Goal: Task Accomplishment & Management: Manage account settings

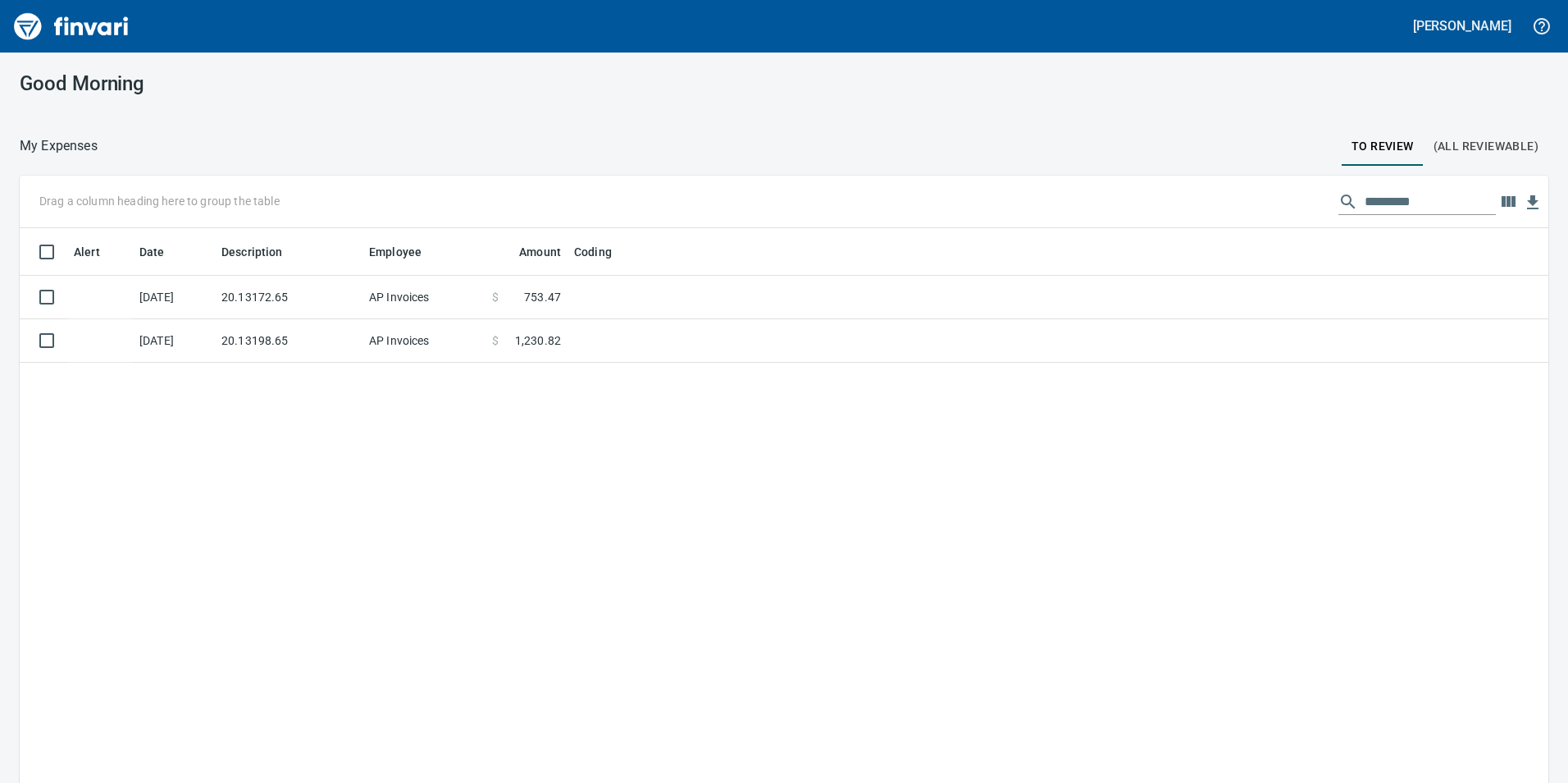
scroll to position [590, 1500]
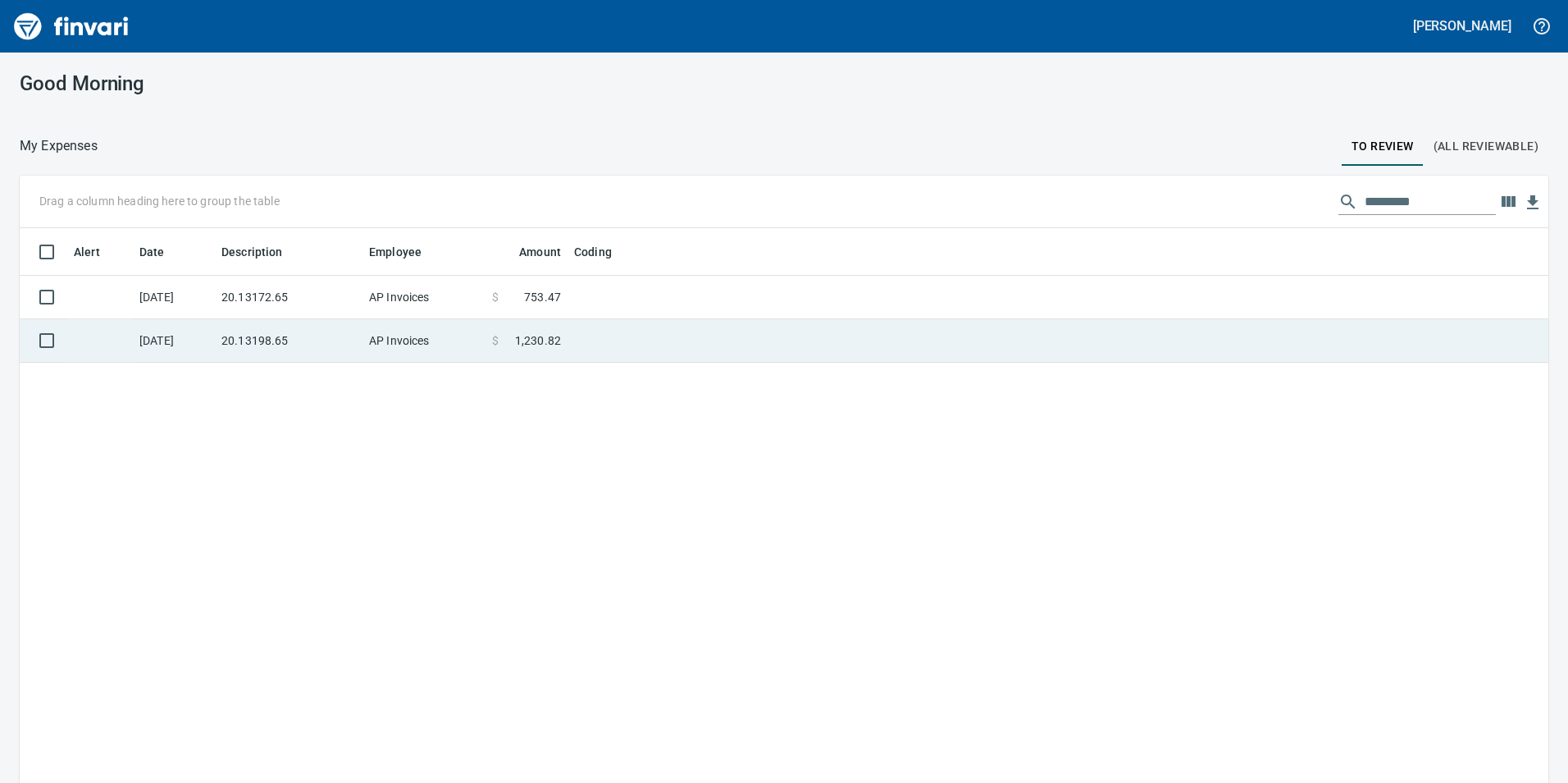
click at [260, 342] on td "20.13198.65" at bounding box center [288, 341] width 147 height 43
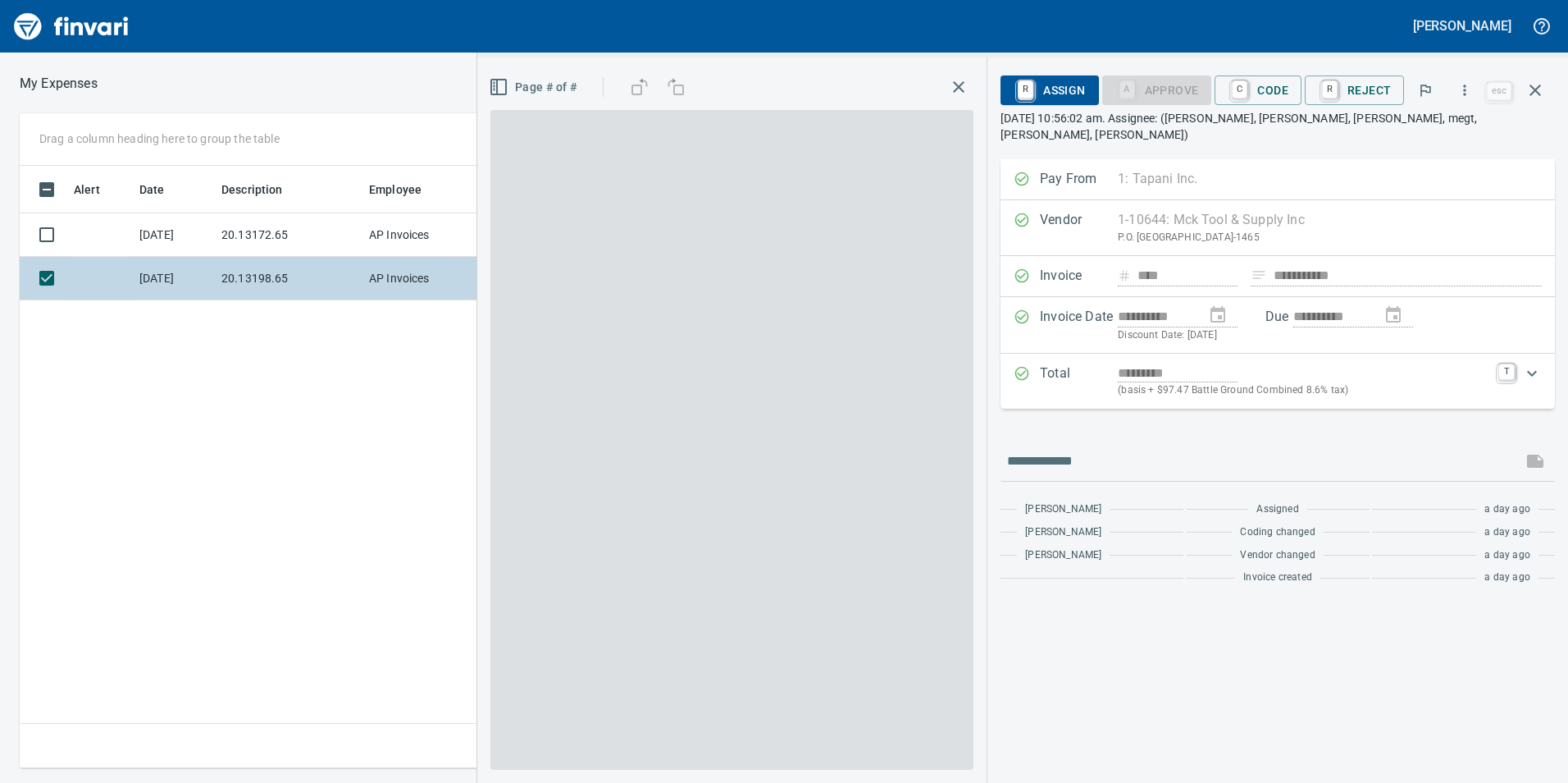
scroll to position [590, 1106]
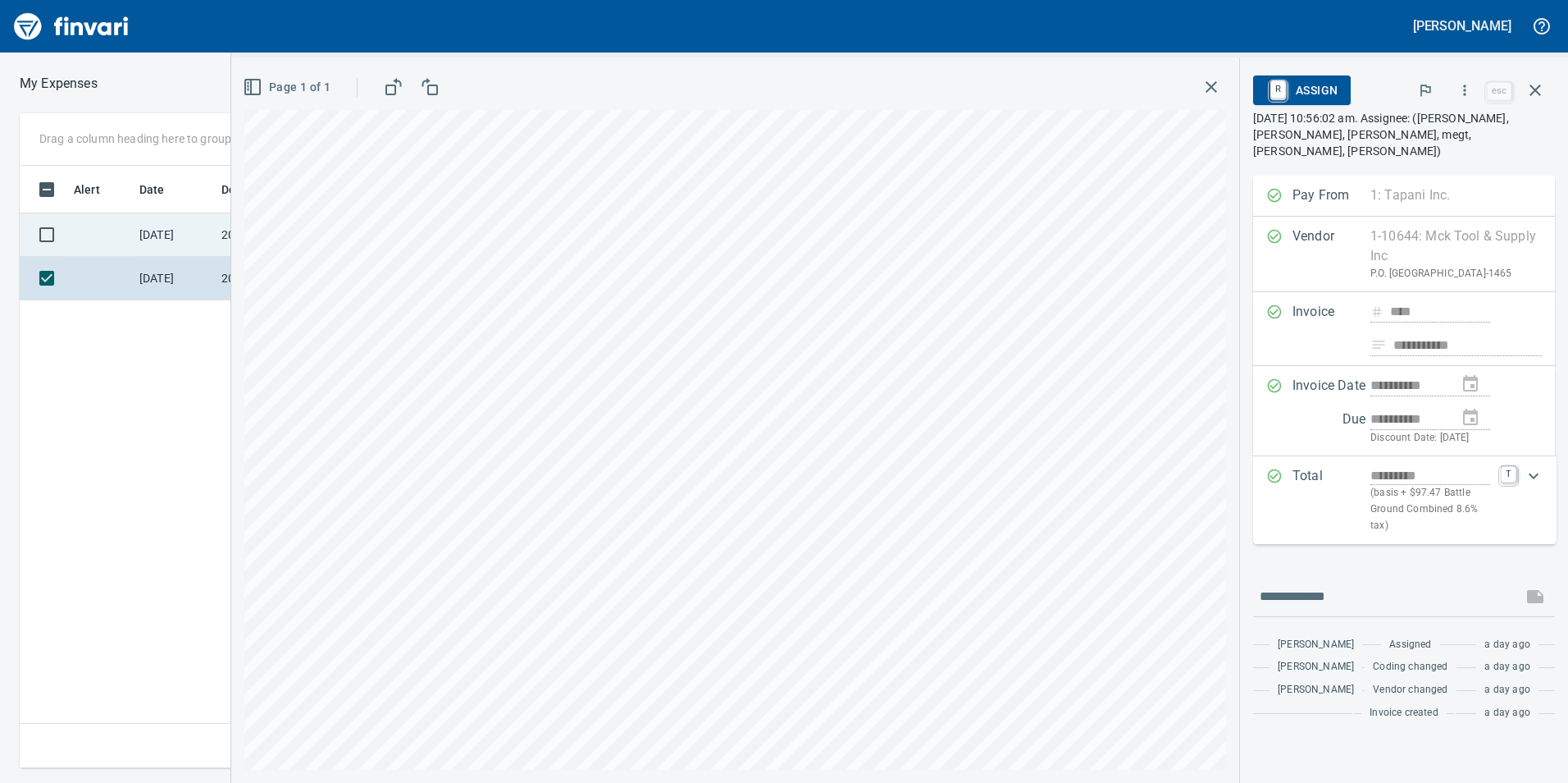
click at [189, 240] on td "[DATE]" at bounding box center [174, 235] width 82 height 43
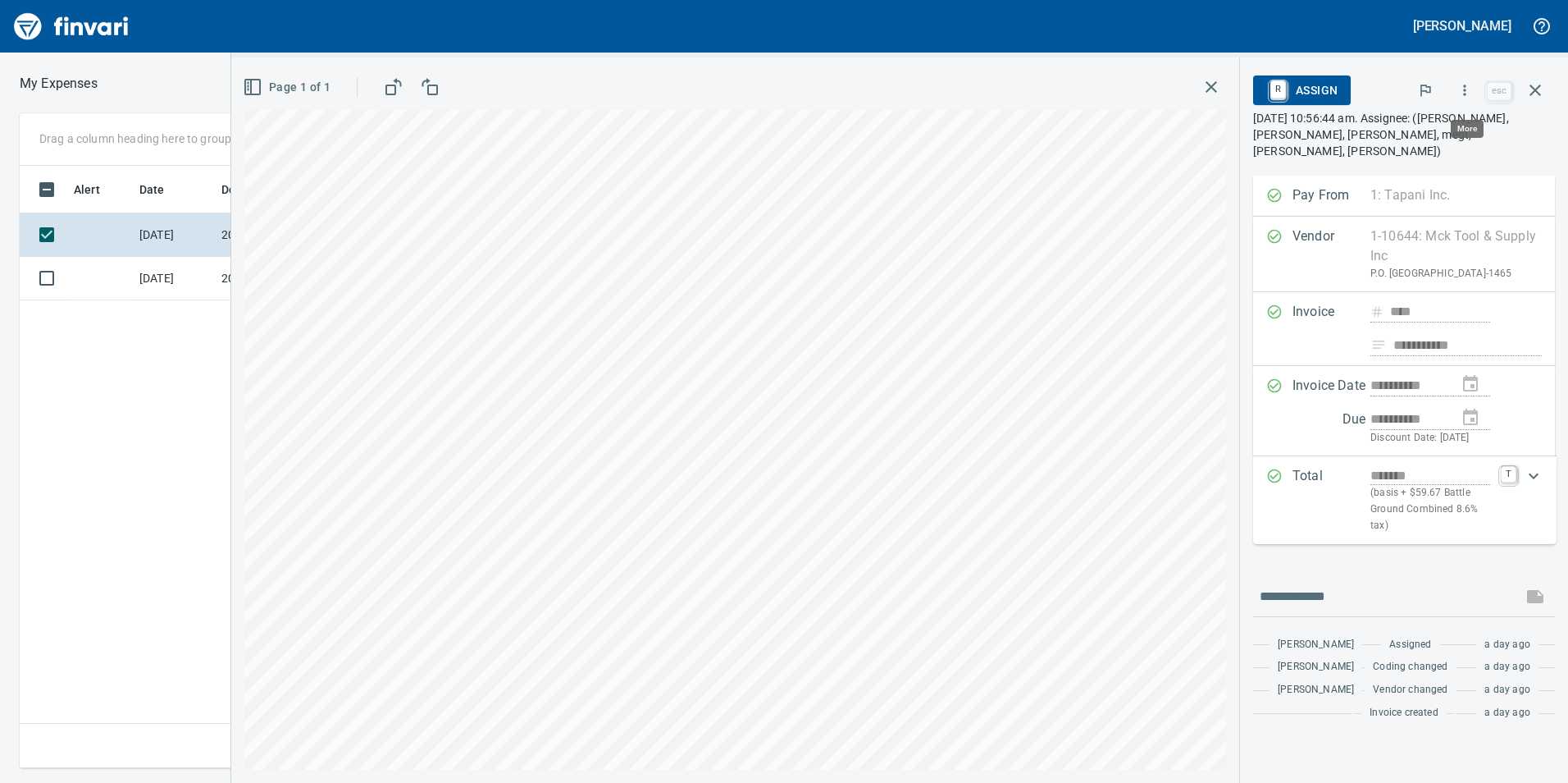
scroll to position [590, 1106]
click at [1468, 98] on icon "button" at bounding box center [1464, 89] width 16 height 16
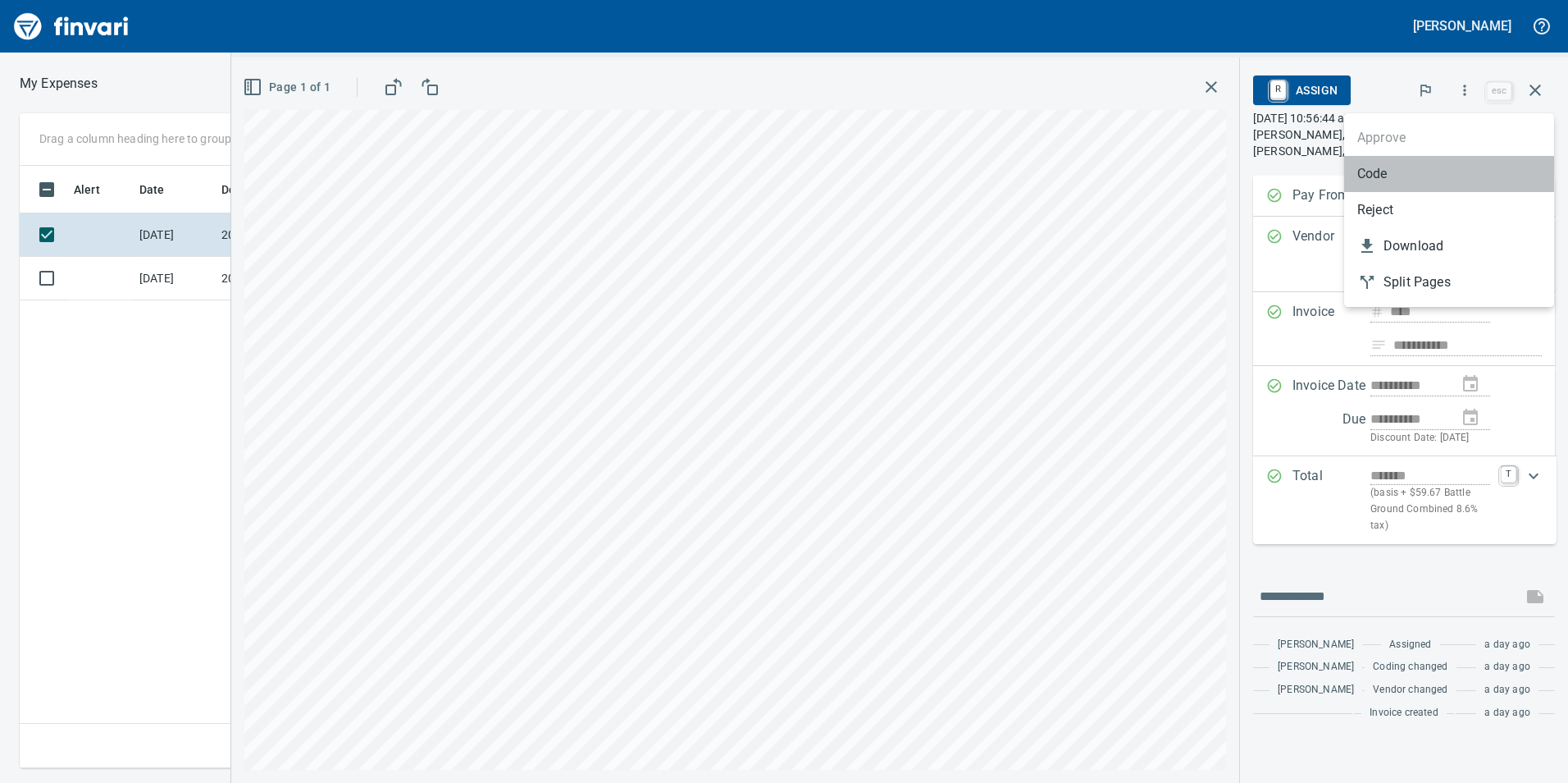
click at [1419, 178] on span "Code" at bounding box center [1449, 174] width 184 height 20
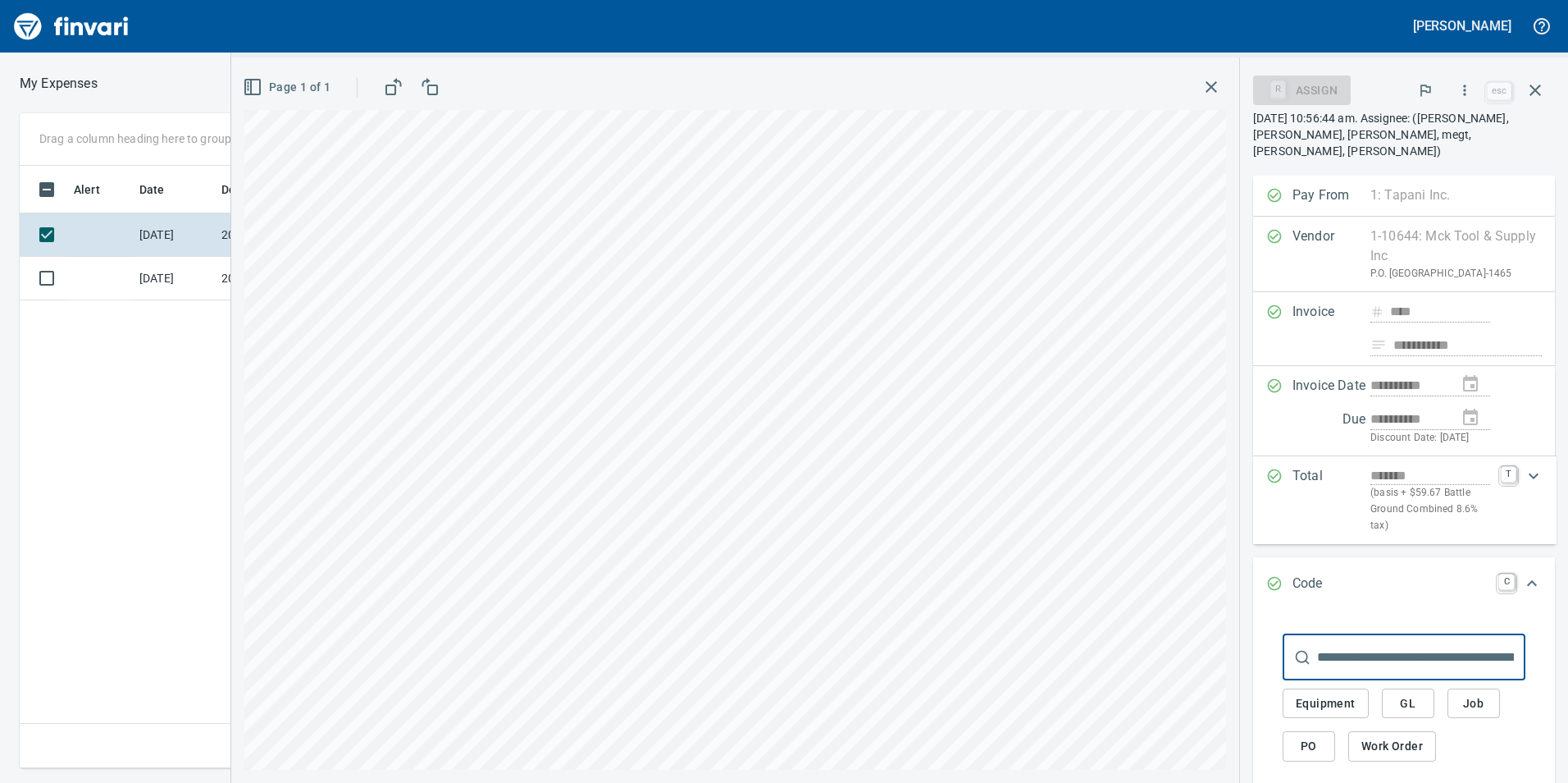
click at [1388, 703] on button "GL" at bounding box center [1408, 703] width 53 height 30
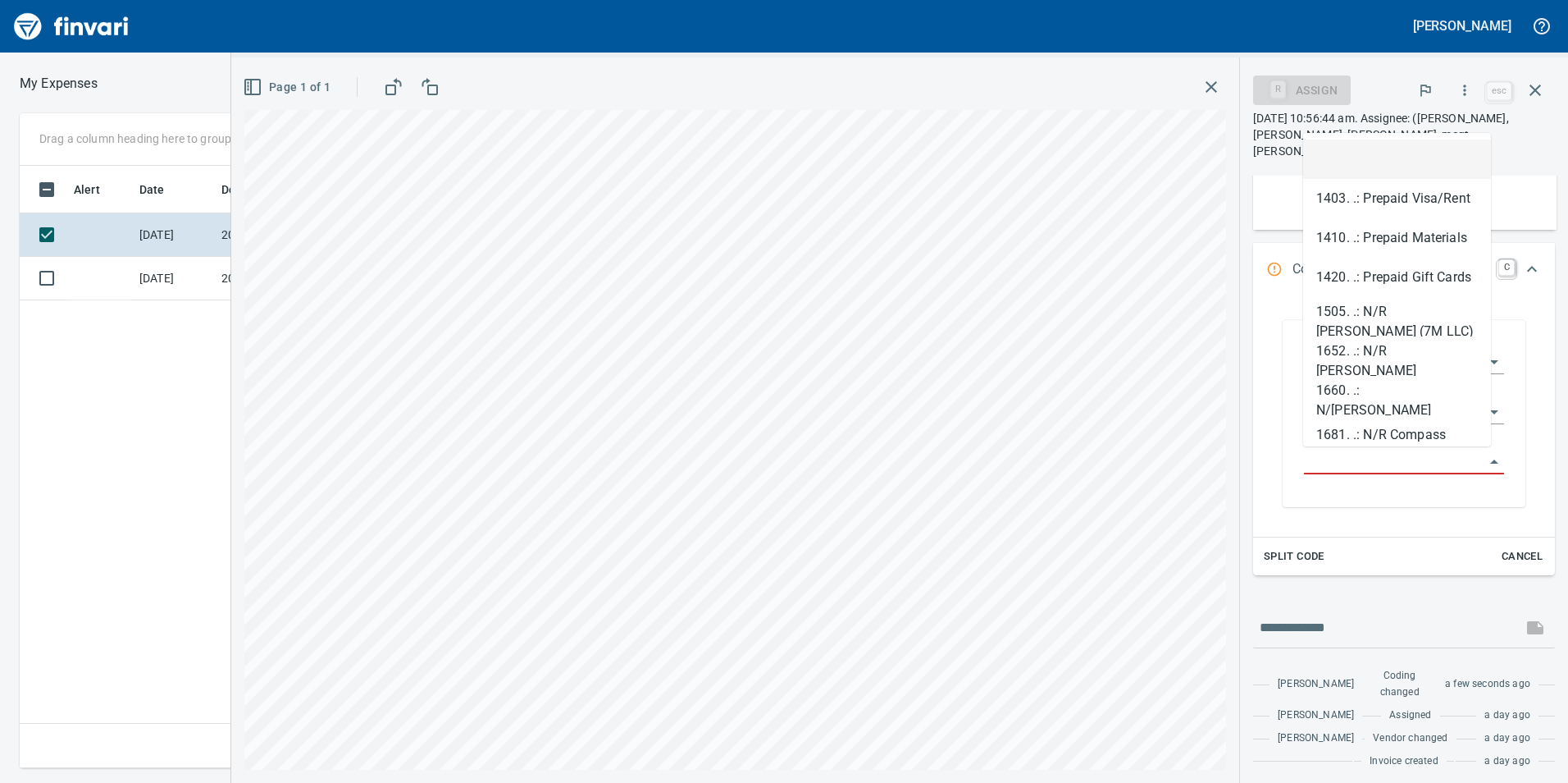
click at [1379, 453] on input "GL Account" at bounding box center [1394, 462] width 180 height 23
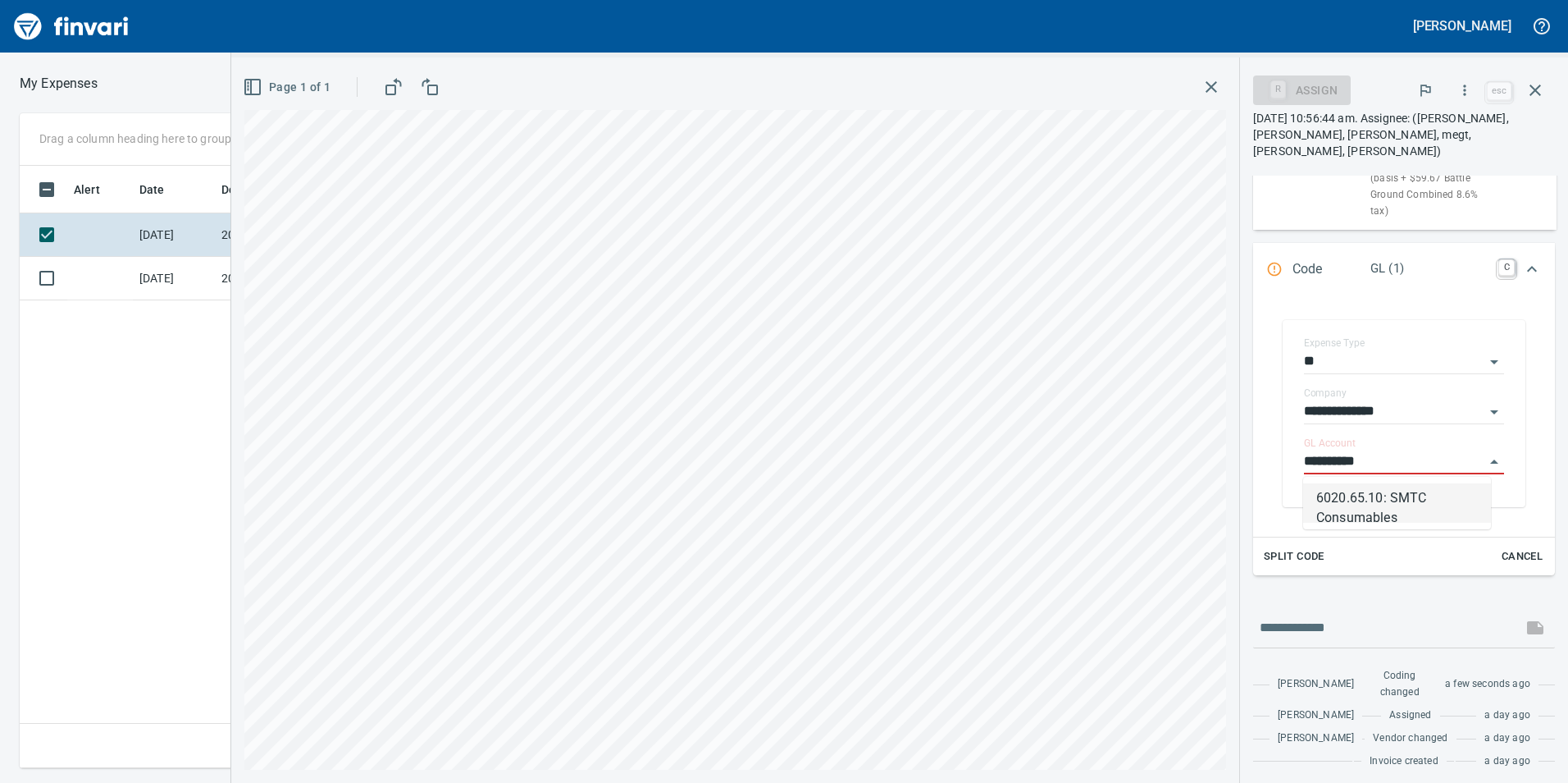
click at [1380, 500] on li "6020.65.10: SMTC Consumables" at bounding box center [1397, 503] width 188 height 39
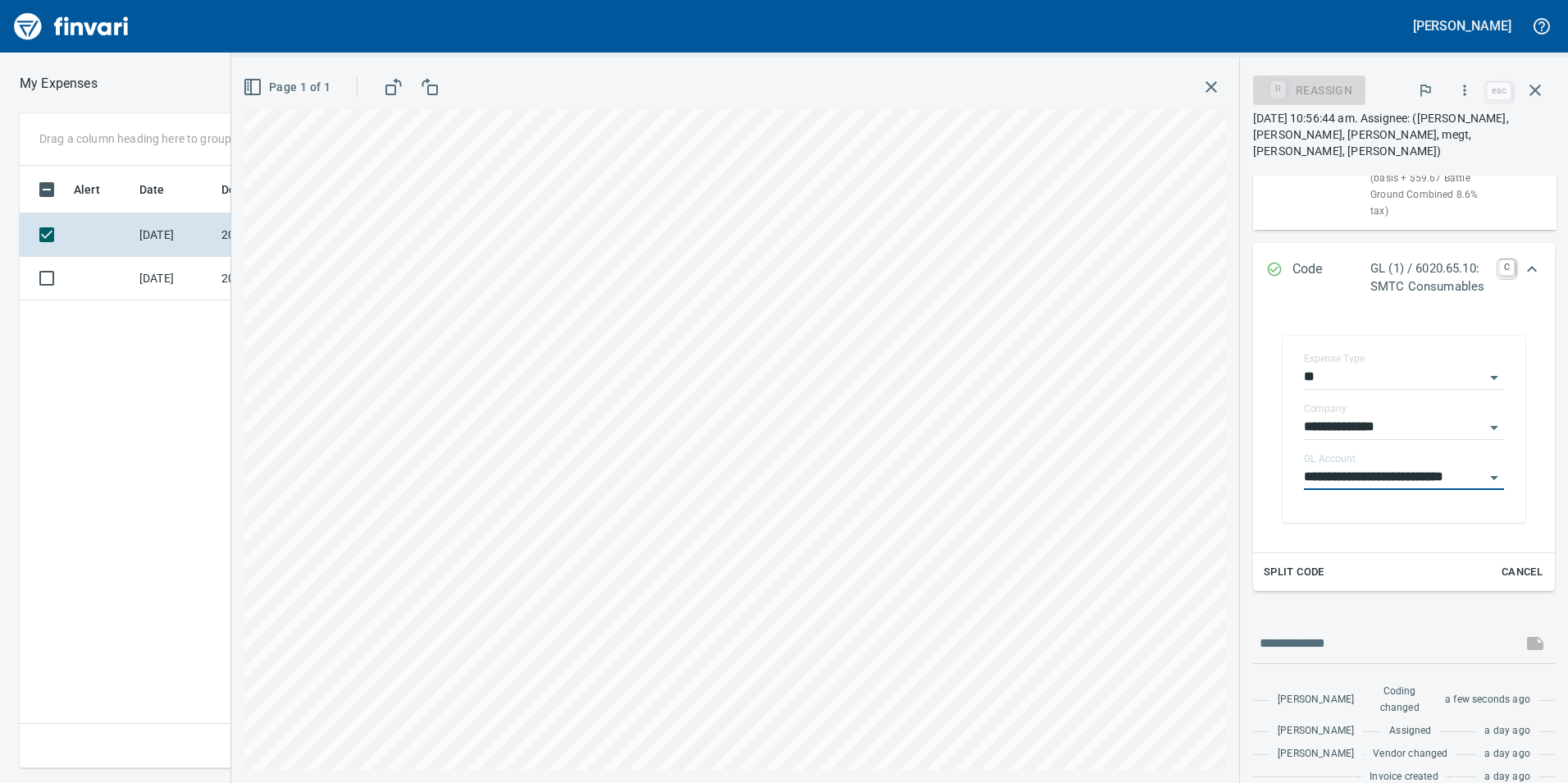
type input "**********"
click at [1522, 261] on icon "Expand" at bounding box center [1531, 269] width 20 height 20
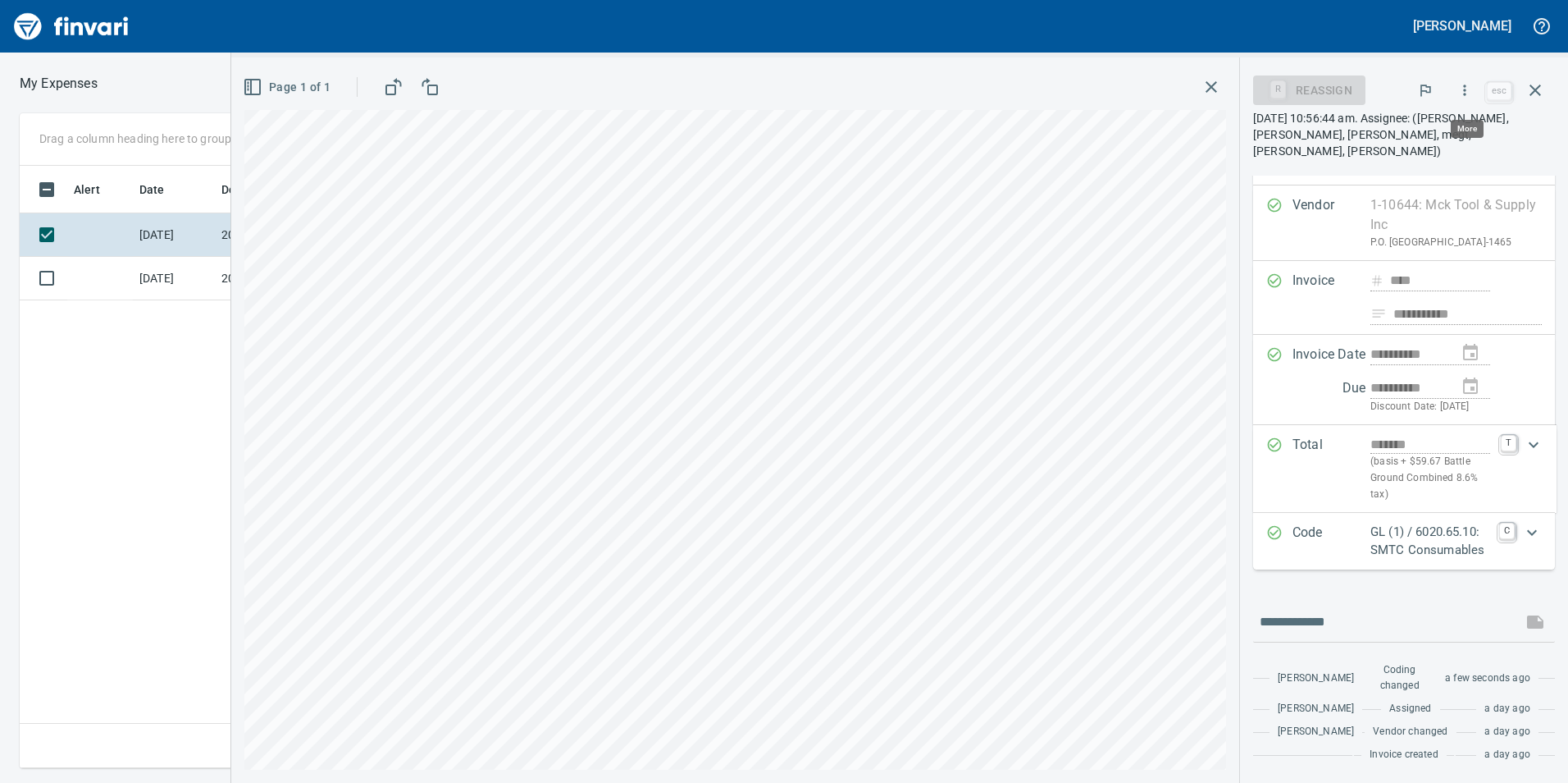
click at [1465, 86] on icon "button" at bounding box center [1464, 89] width 16 height 16
click at [1436, 139] on span "Approve" at bounding box center [1449, 137] width 184 height 20
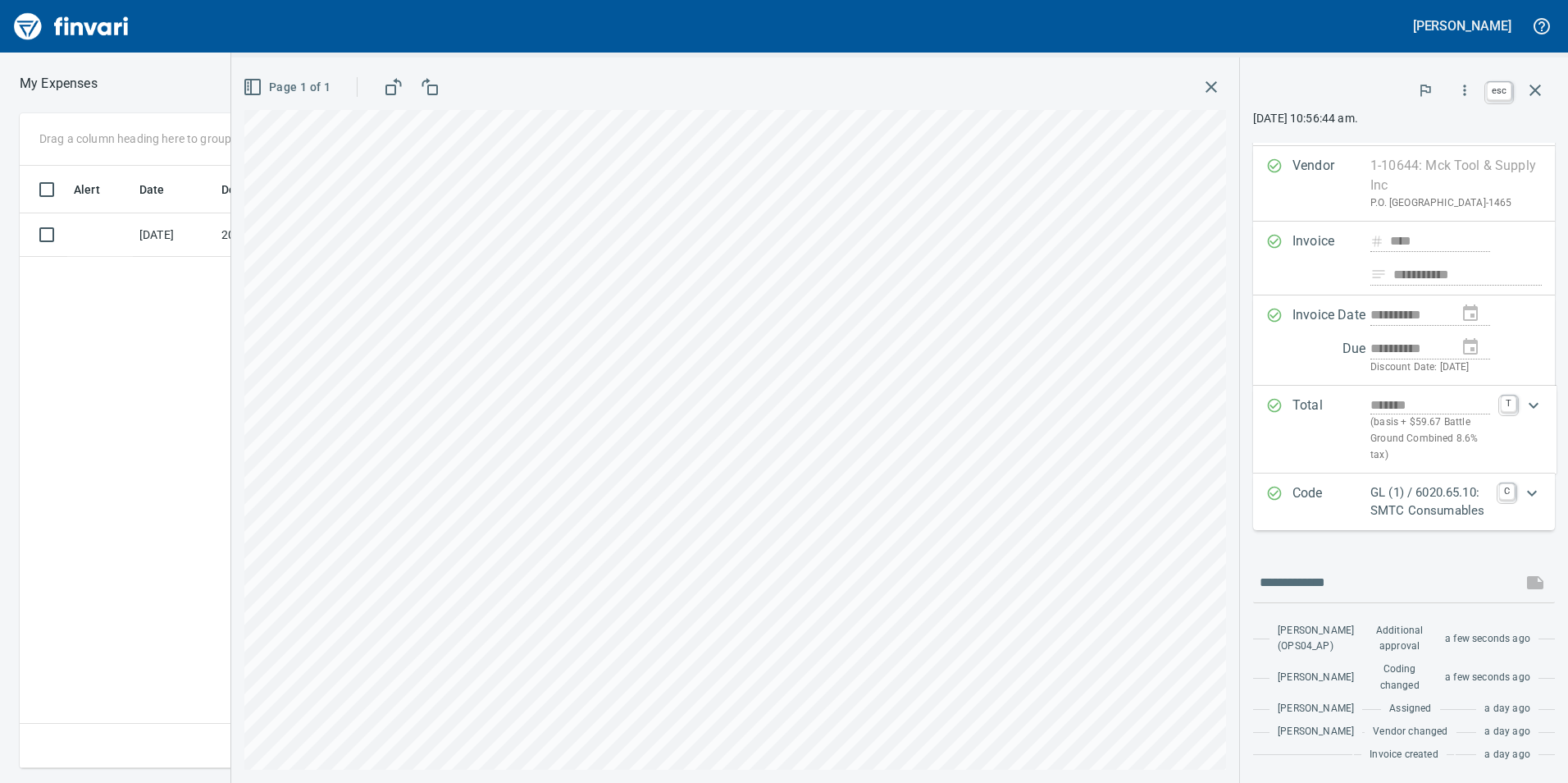
click at [1538, 87] on icon "button" at bounding box center [1535, 90] width 11 height 11
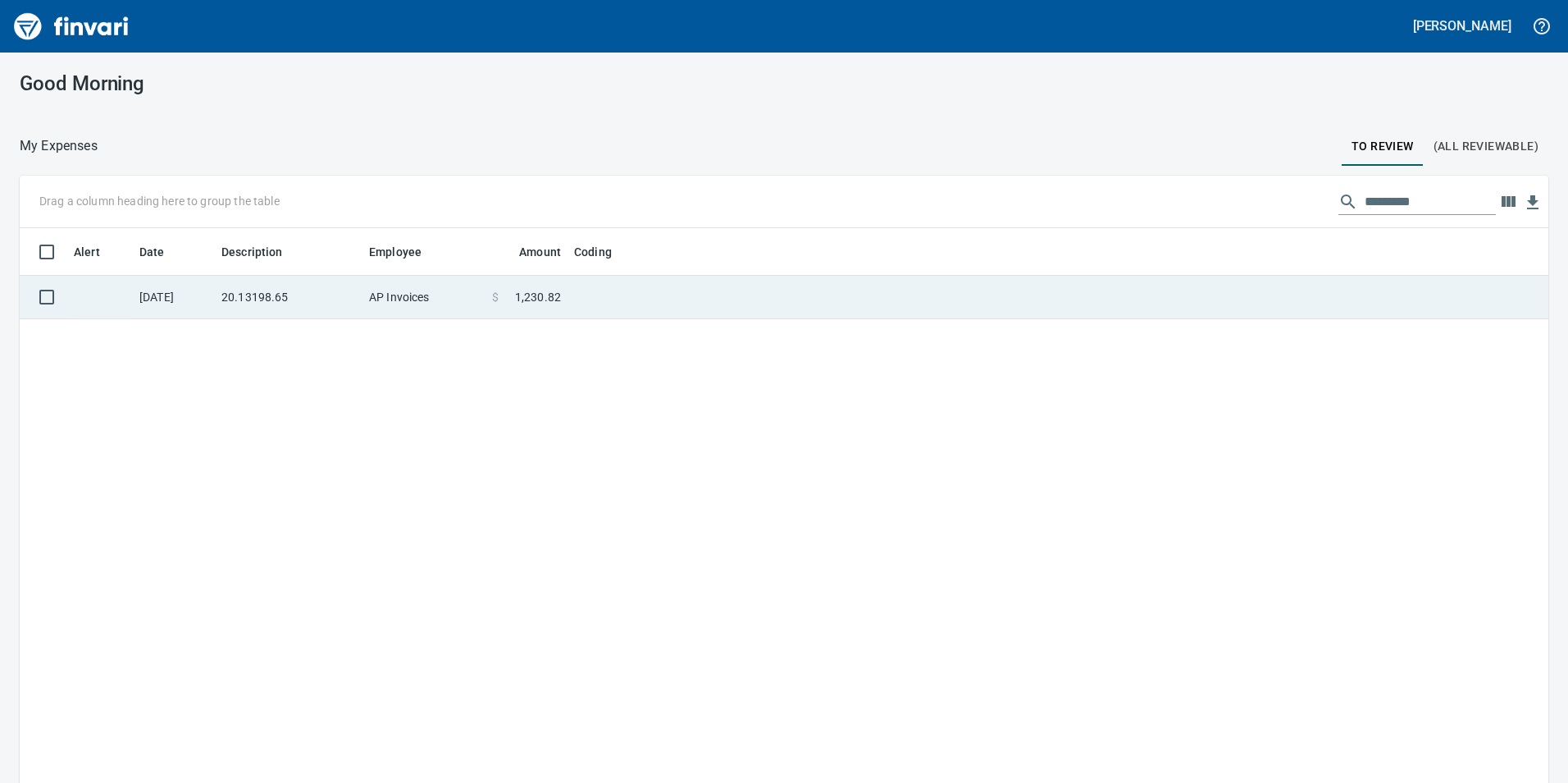
scroll to position [590, 1504]
click at [467, 291] on td "AP Invoices" at bounding box center [423, 298] width 123 height 43
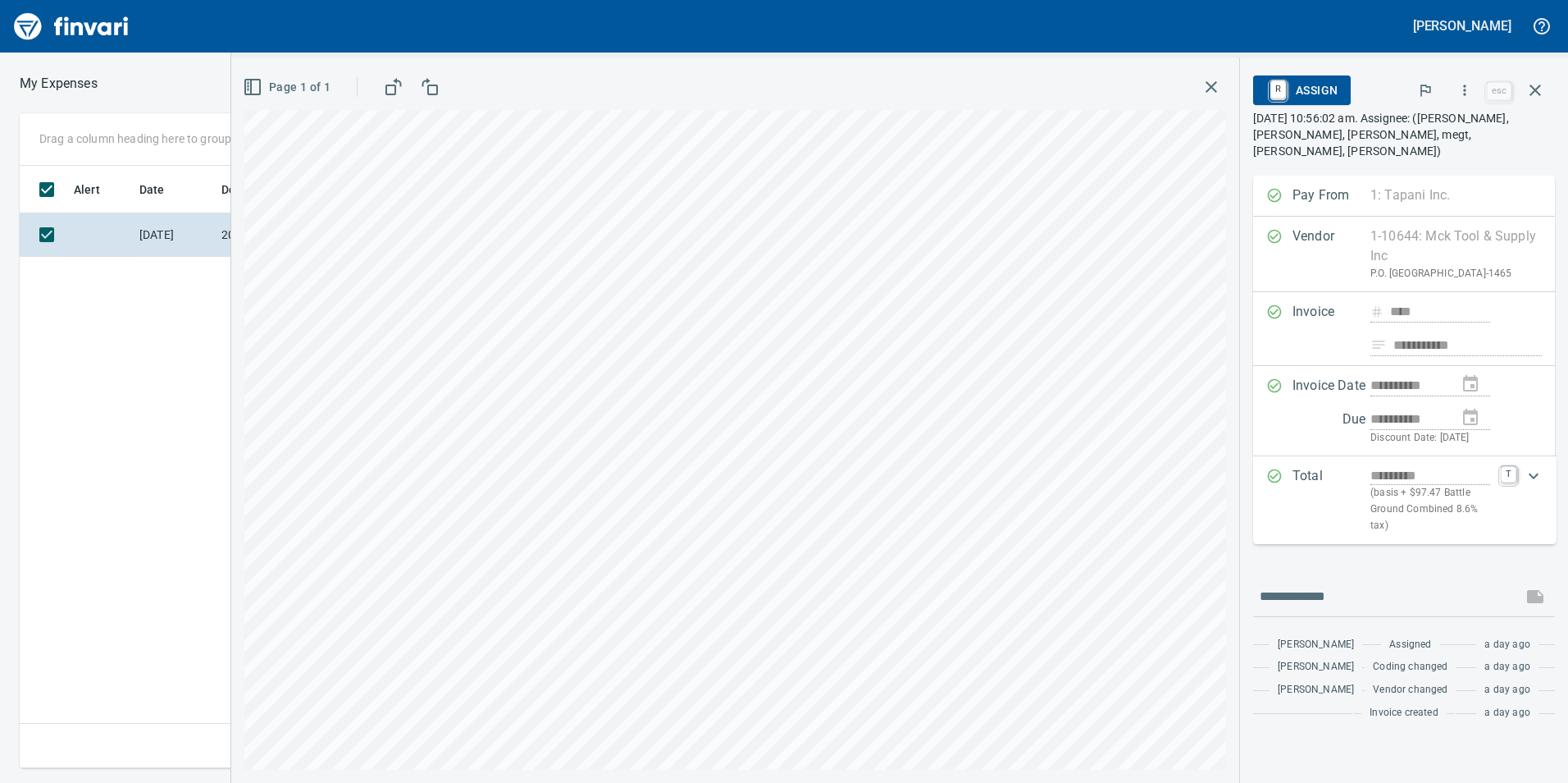
scroll to position [590, 1106]
click at [1466, 94] on icon "button" at bounding box center [1464, 89] width 16 height 16
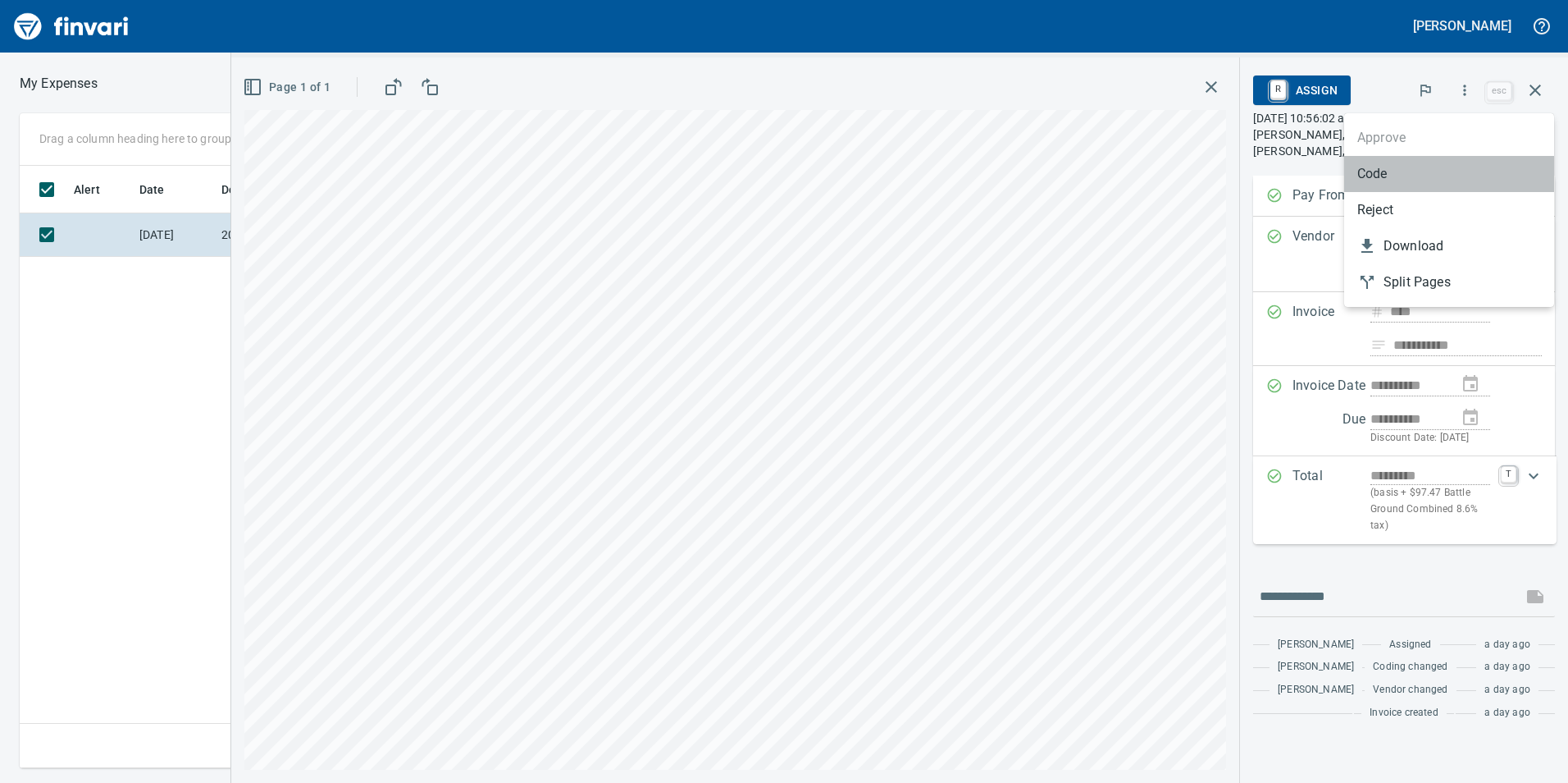
click at [1463, 182] on span "Code" at bounding box center [1449, 174] width 184 height 20
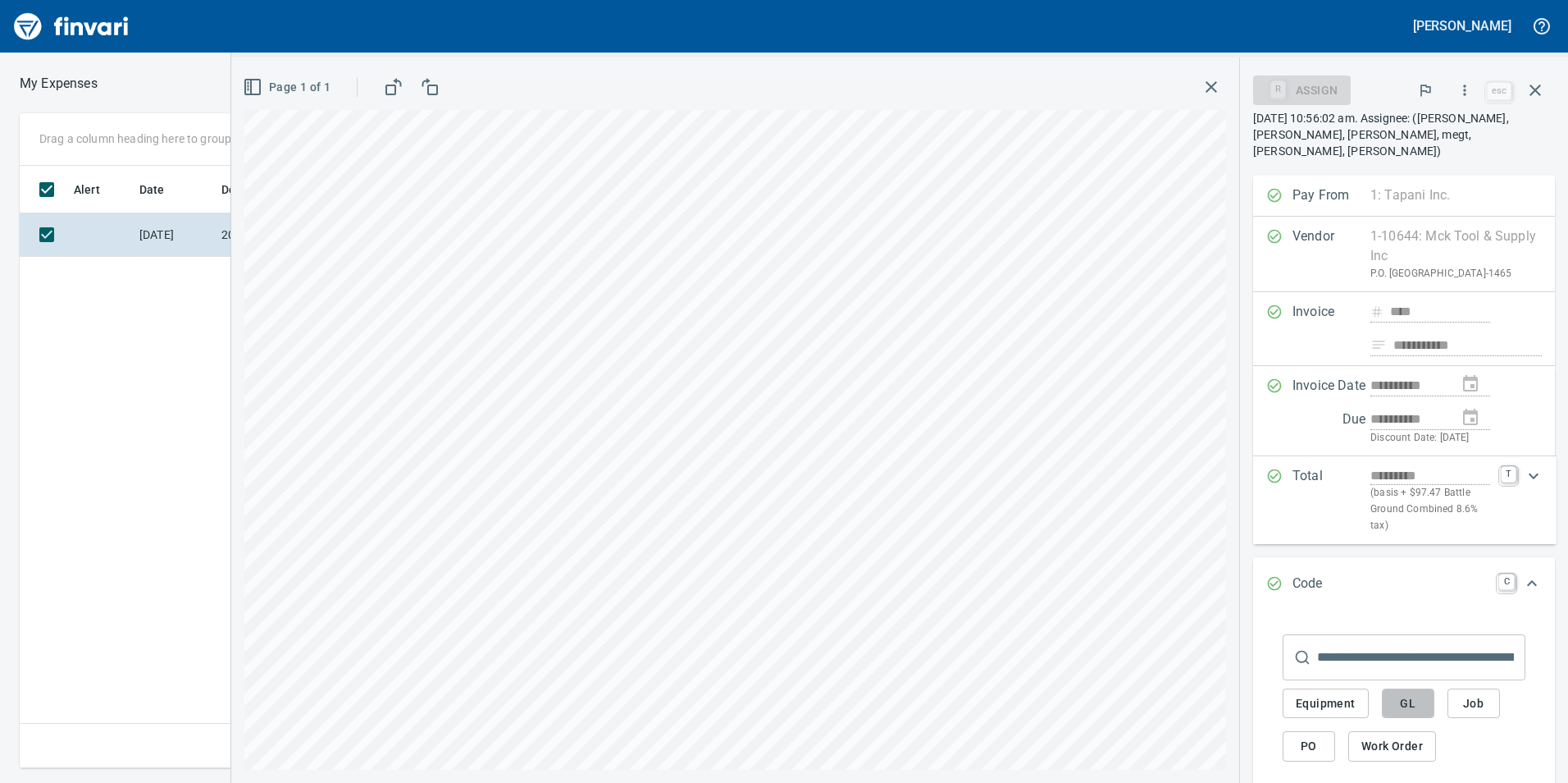
click at [1387, 707] on button "GL" at bounding box center [1408, 703] width 53 height 30
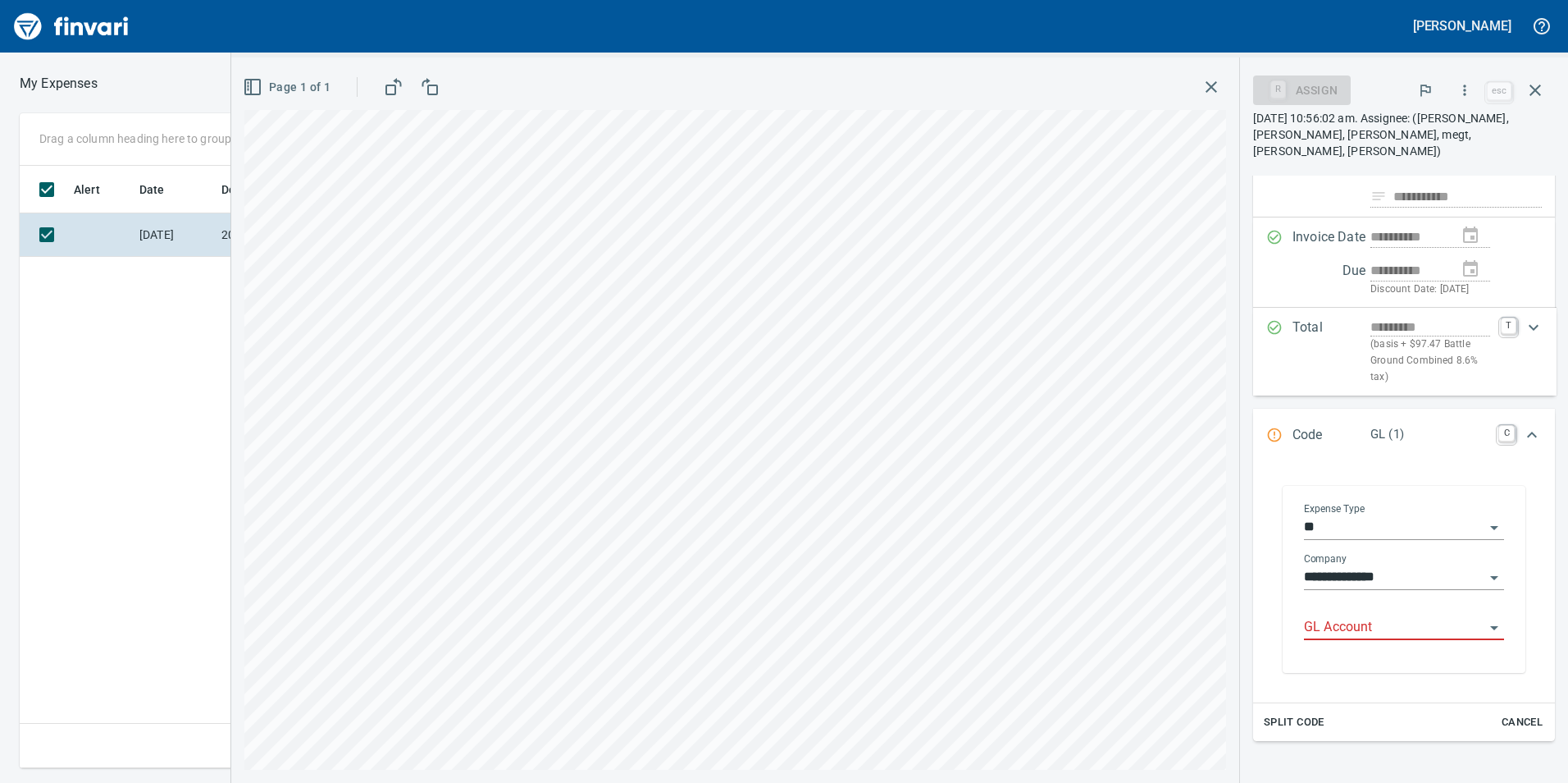
scroll to position [164, 0]
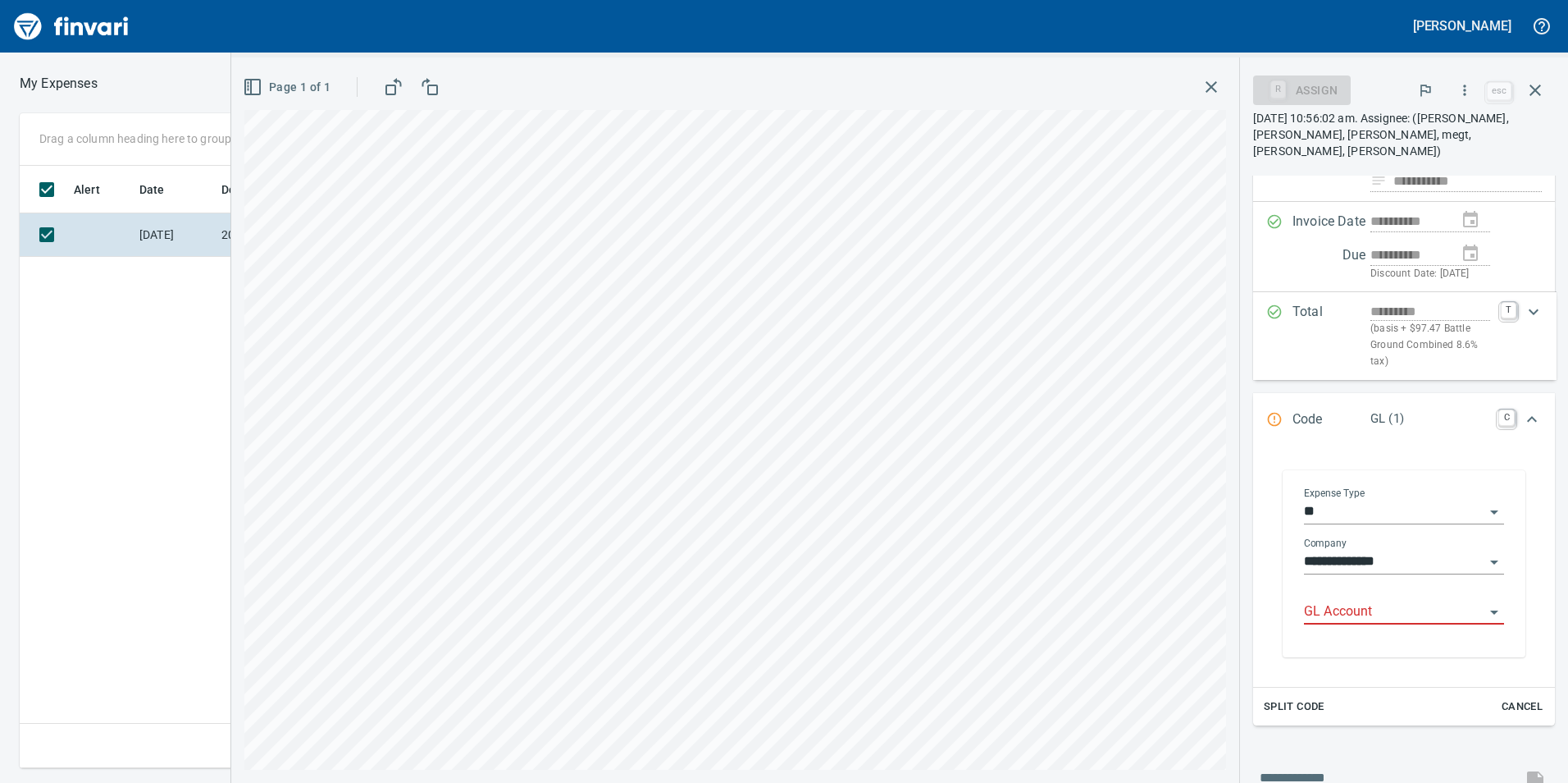
click at [1382, 596] on div "GL Account" at bounding box center [1404, 606] width 200 height 37
click at [1373, 612] on input "GL Account" at bounding box center [1394, 612] width 180 height 23
click at [1362, 648] on li "6020.65.10: SMTC Consumables" at bounding box center [1397, 653] width 188 height 39
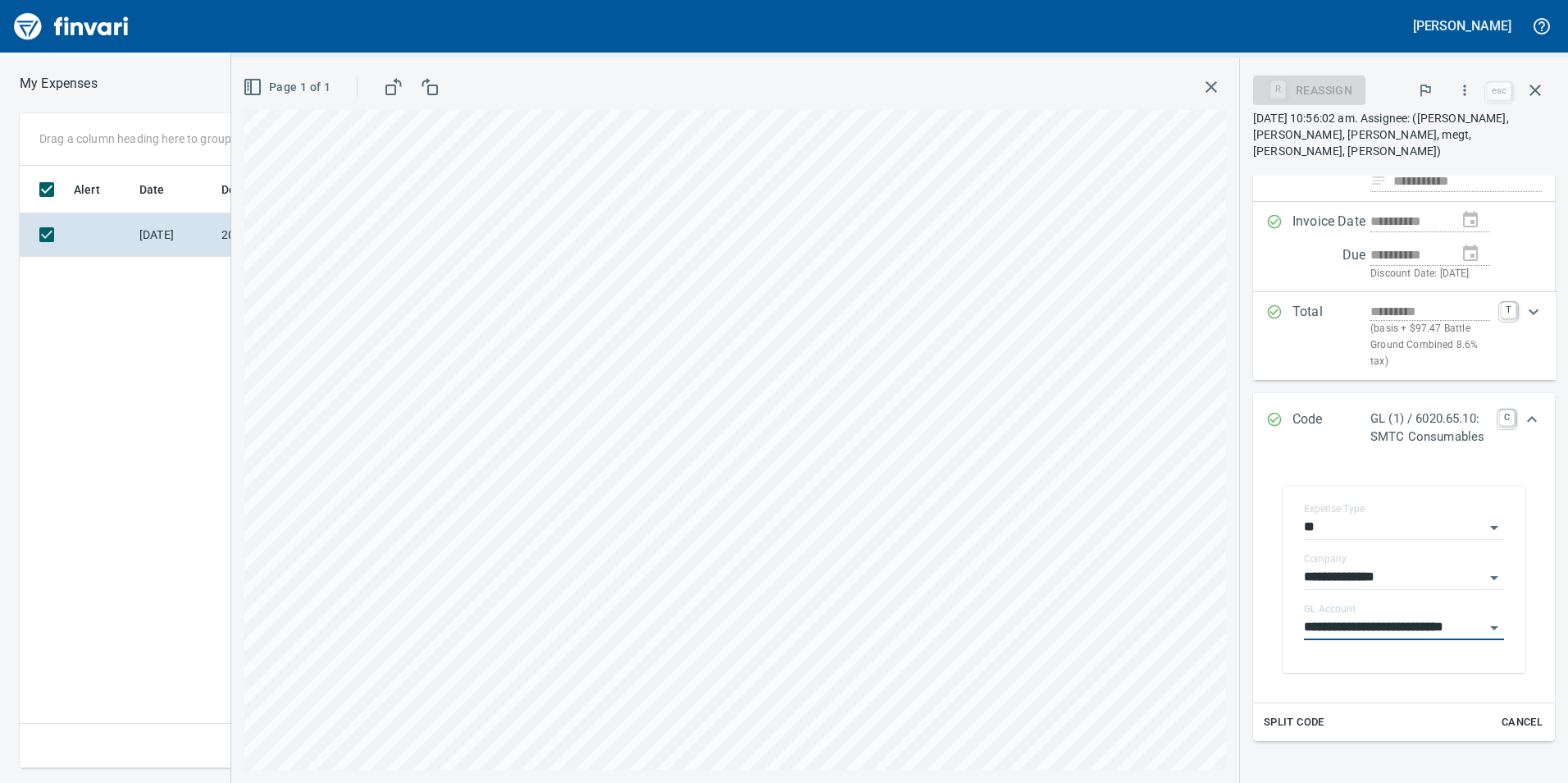
type input "**********"
click at [1522, 414] on icon "Expand" at bounding box center [1531, 419] width 20 height 20
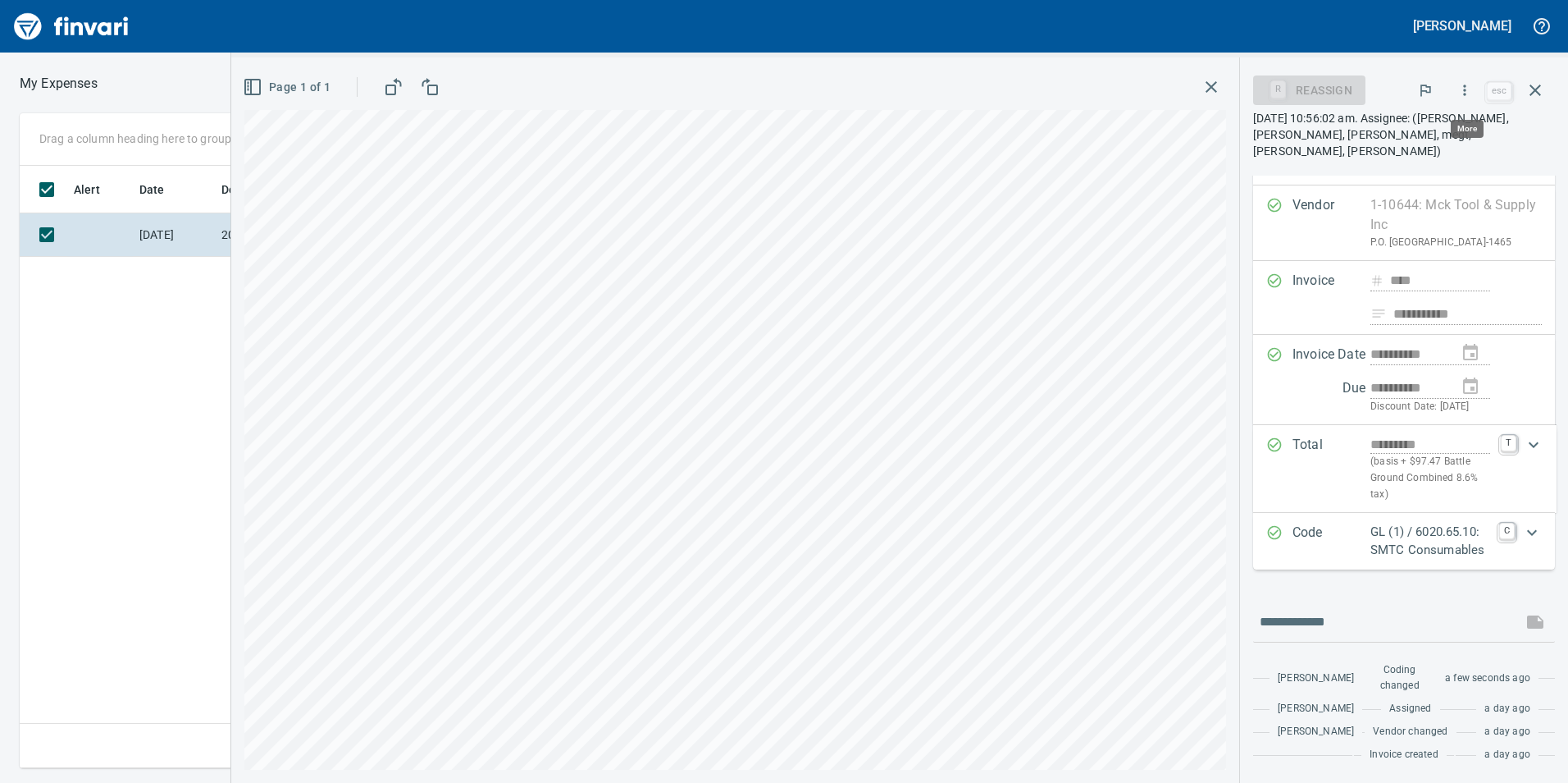
click at [1464, 82] on button "button" at bounding box center [1465, 90] width 36 height 36
click at [1423, 129] on span "Approve" at bounding box center [1449, 137] width 184 height 20
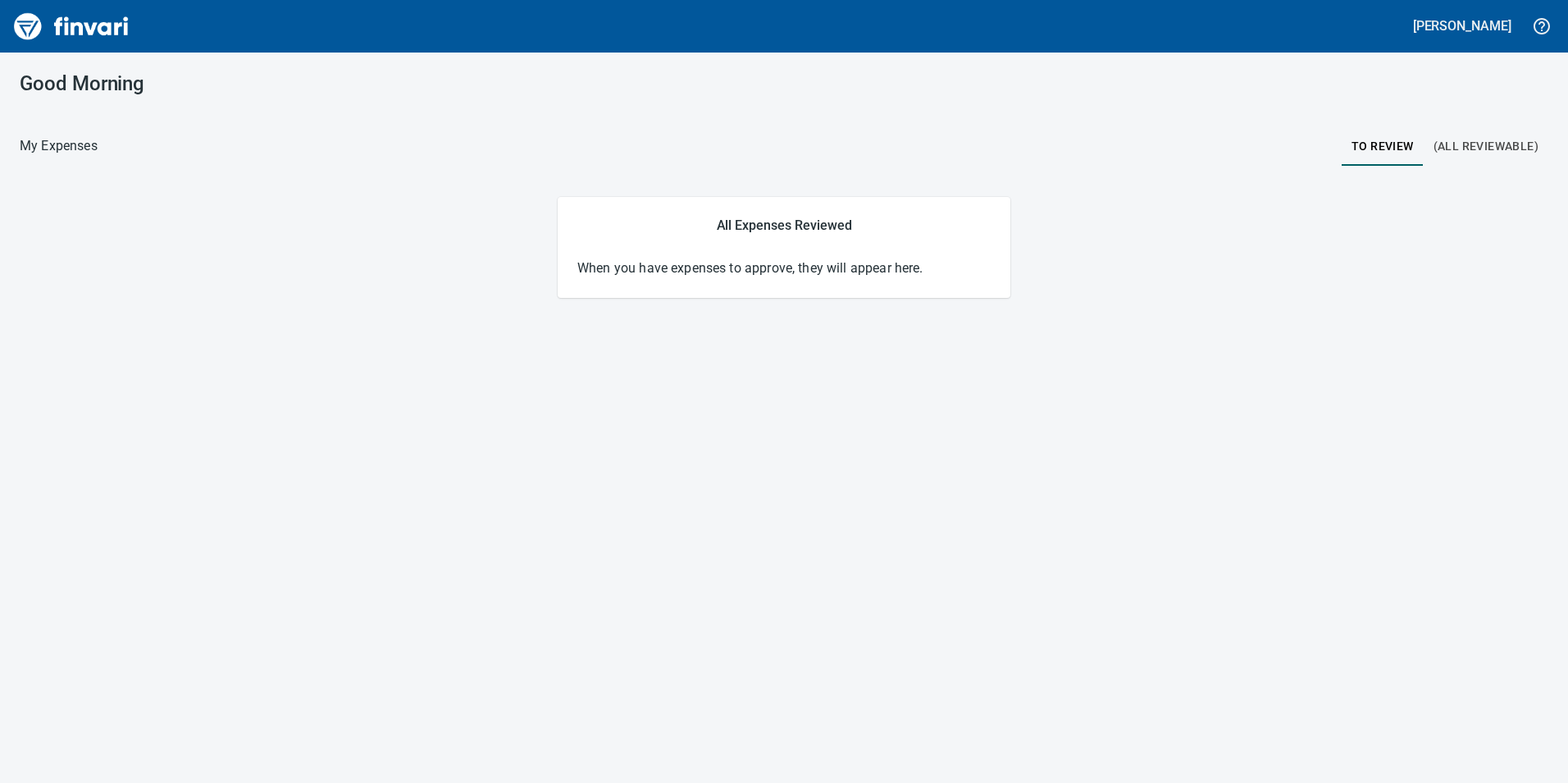
click at [1465, 161] on button "(All Reviewable)" at bounding box center [1485, 146] width 125 height 39
click at [1458, 133] on button "(All Reviewable)" at bounding box center [1485, 146] width 125 height 39
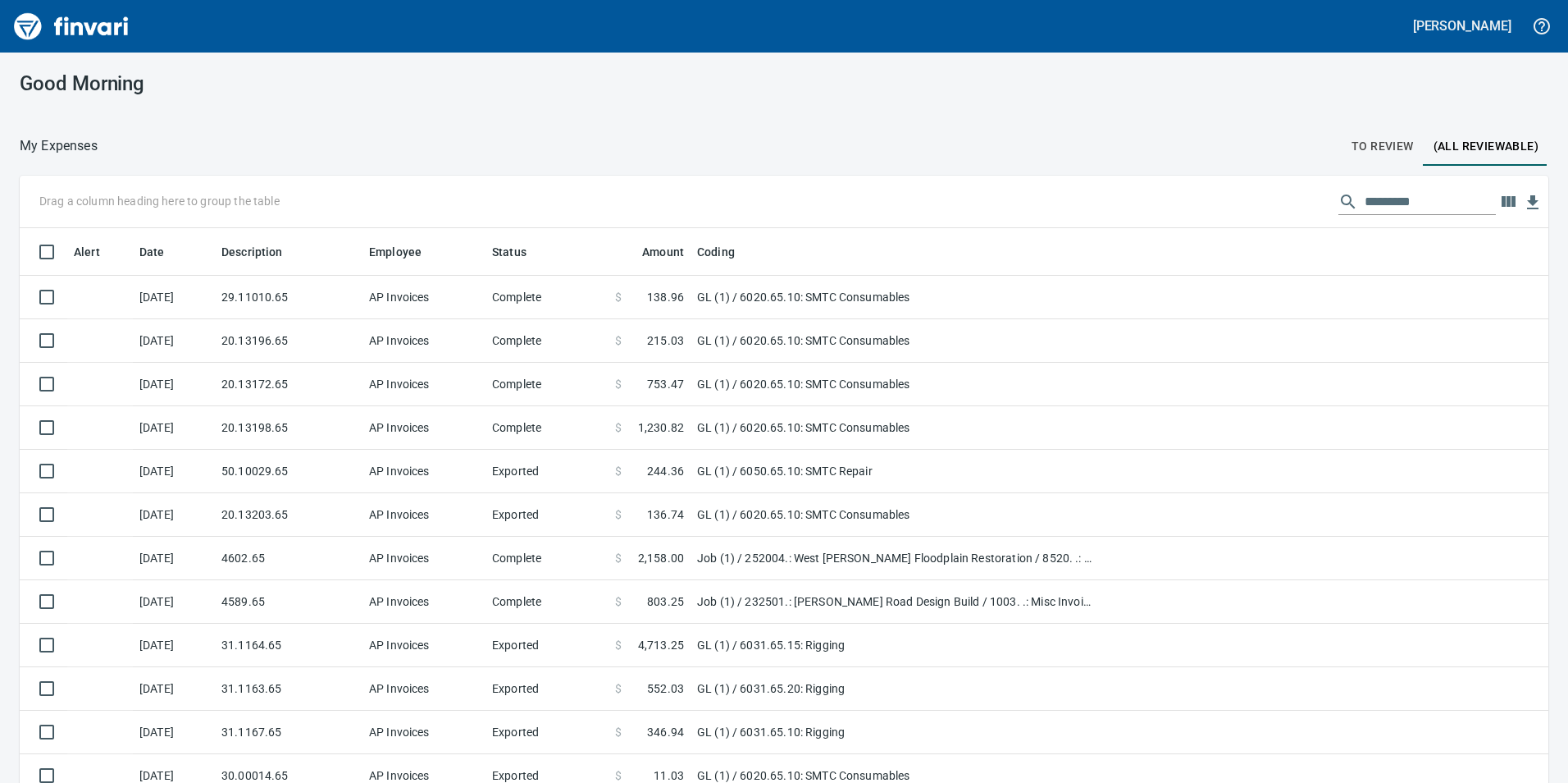
scroll to position [590, 1492]
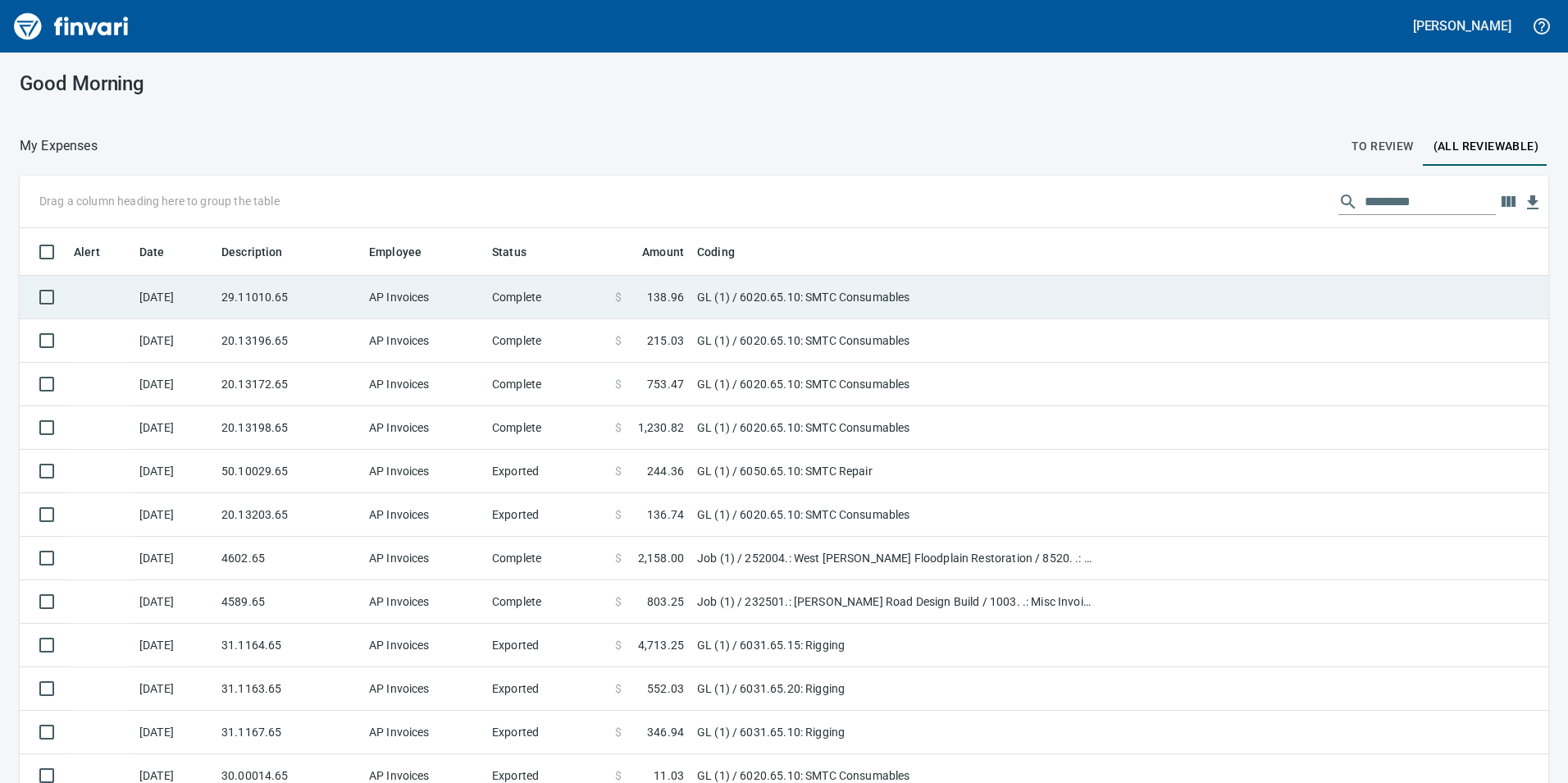
click at [422, 306] on td "AP Invoices" at bounding box center [423, 298] width 123 height 43
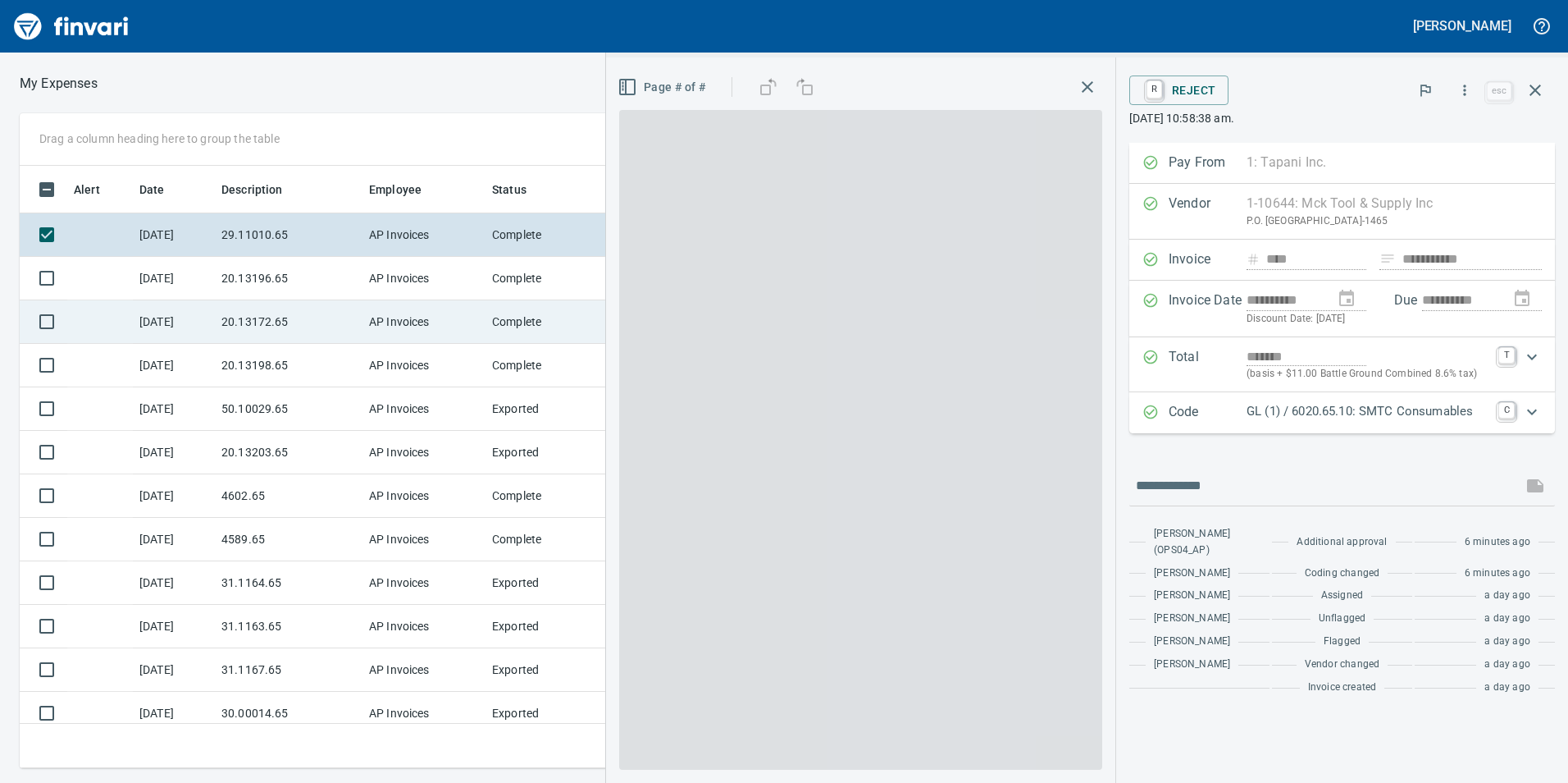
scroll to position [590, 1094]
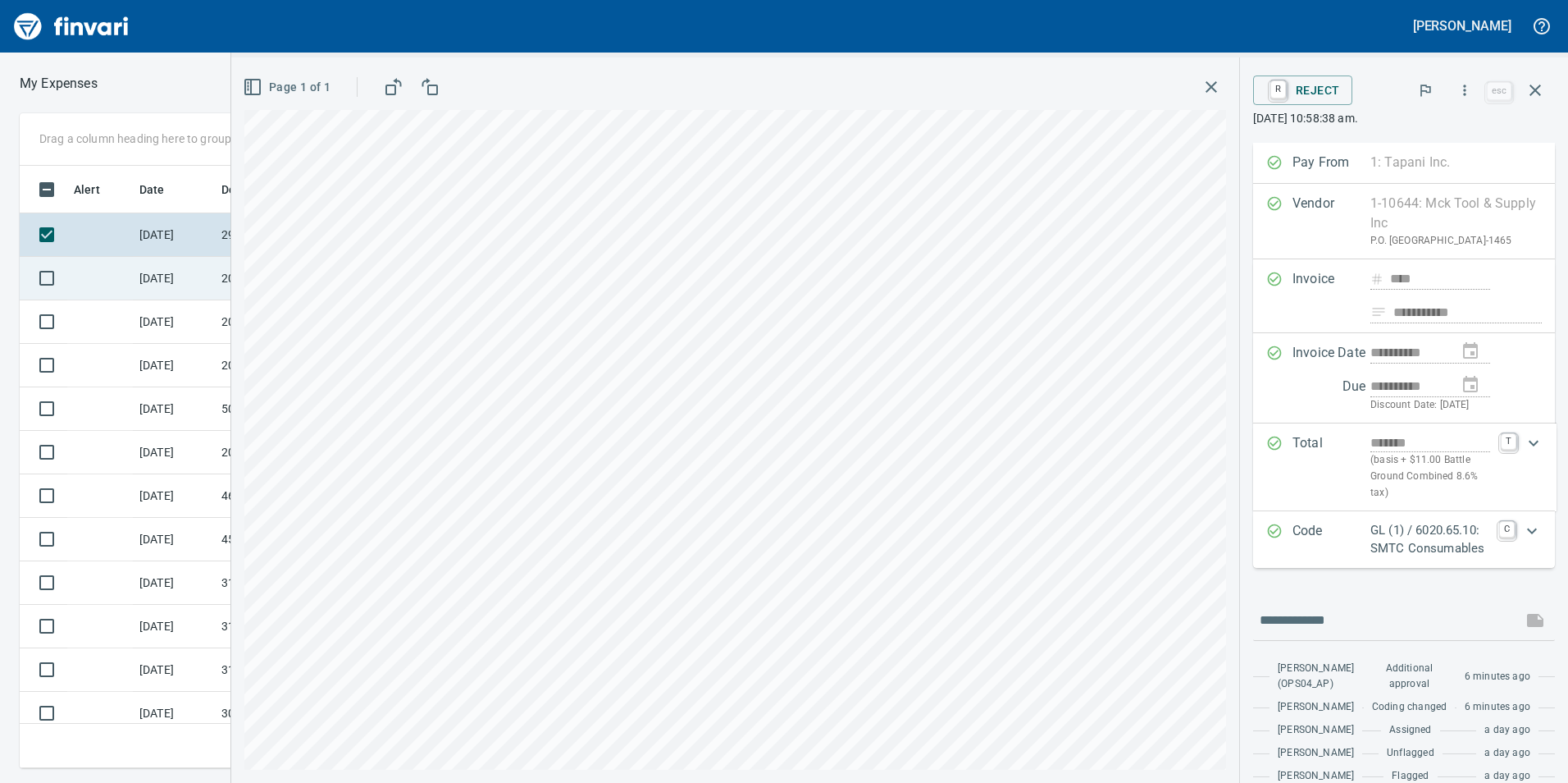
click at [163, 284] on td "[DATE]" at bounding box center [174, 279] width 82 height 43
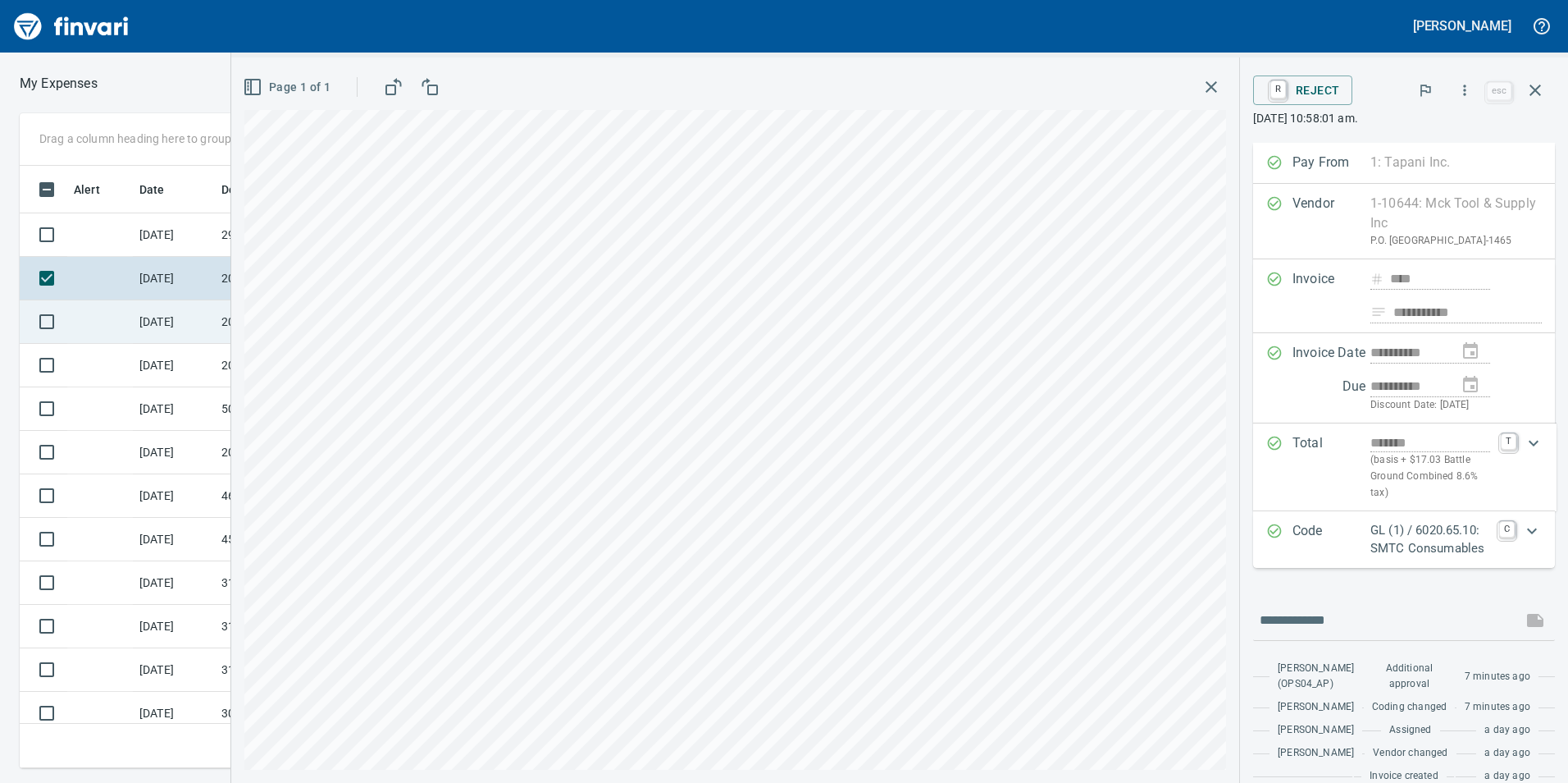
click at [142, 310] on td "[DATE]" at bounding box center [174, 322] width 82 height 43
click at [153, 275] on td "[DATE]" at bounding box center [174, 279] width 82 height 43
click at [154, 269] on td "[DATE]" at bounding box center [174, 279] width 82 height 43
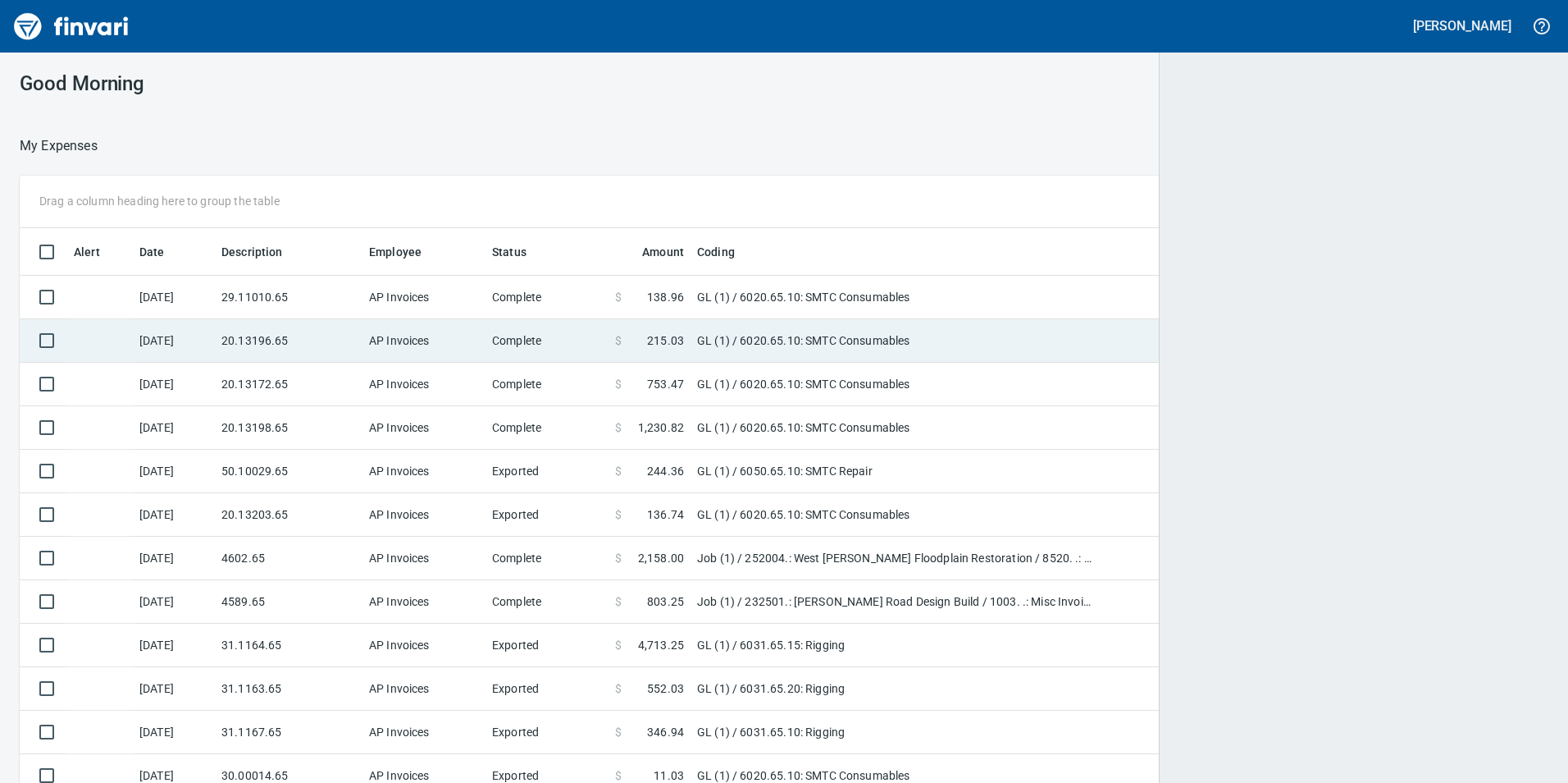
scroll to position [590, 1488]
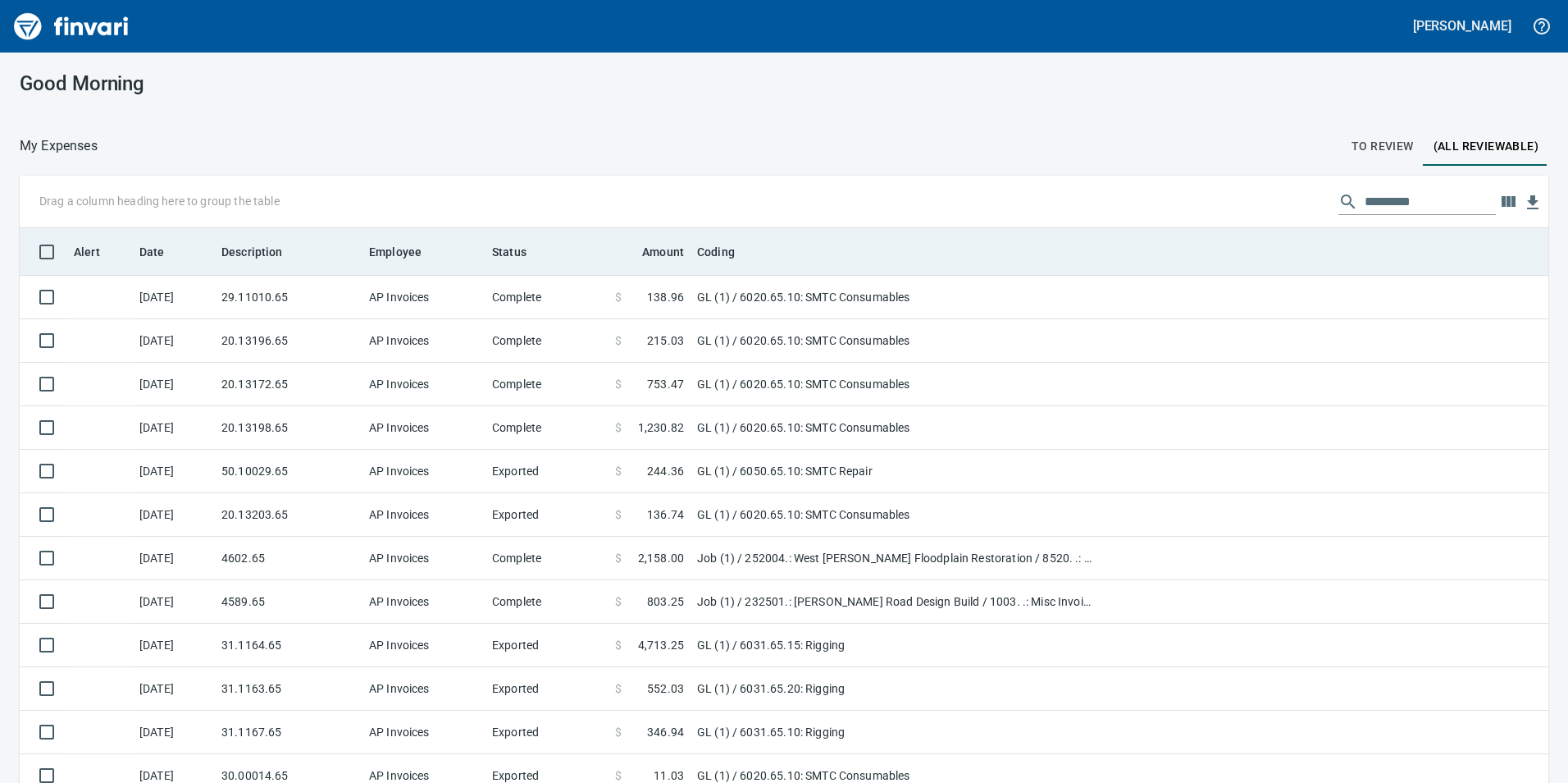
click at [160, 270] on th "Date" at bounding box center [174, 252] width 82 height 48
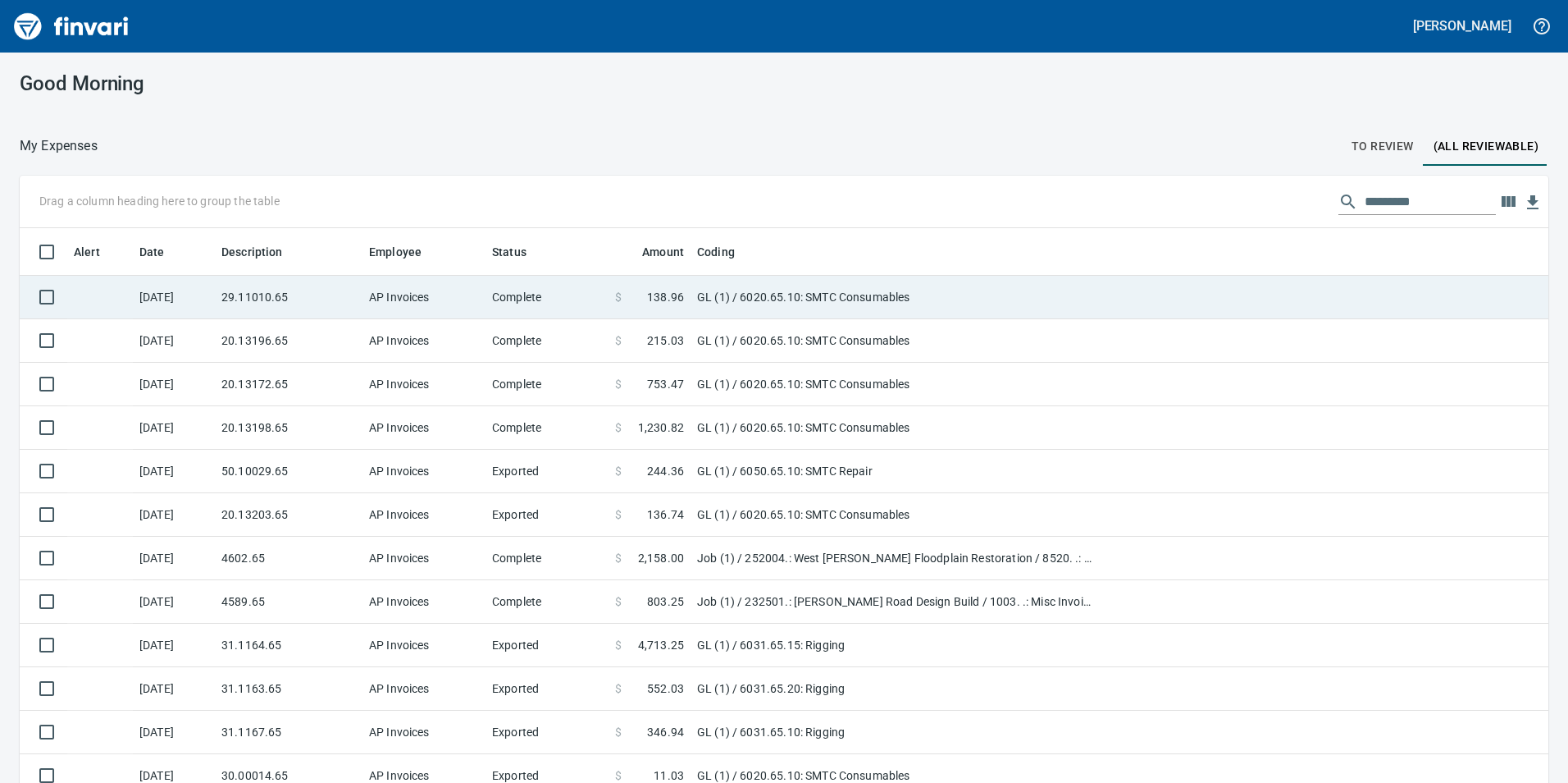
click at [122, 314] on td at bounding box center [100, 298] width 66 height 43
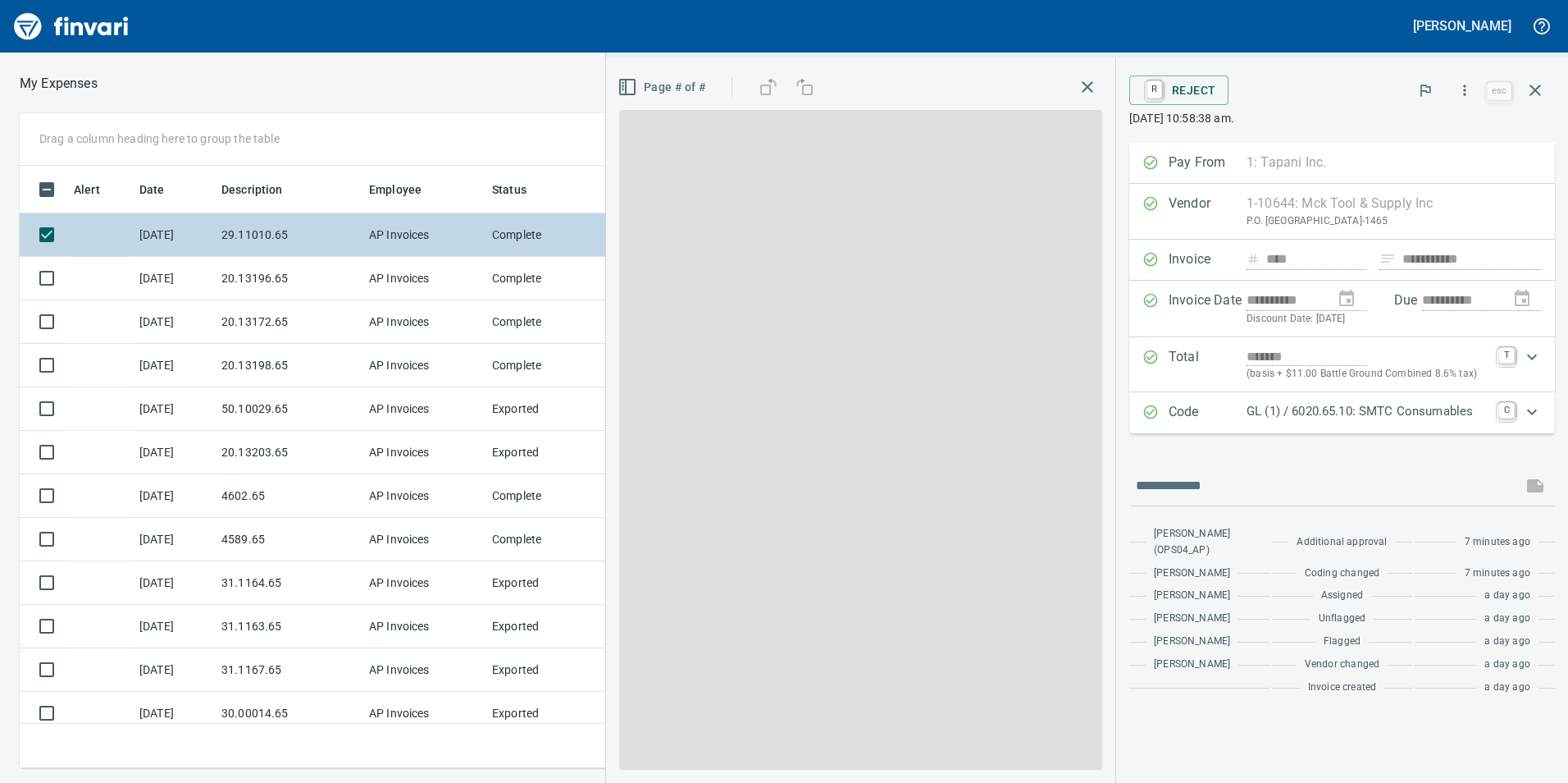
scroll to position [590, 1094]
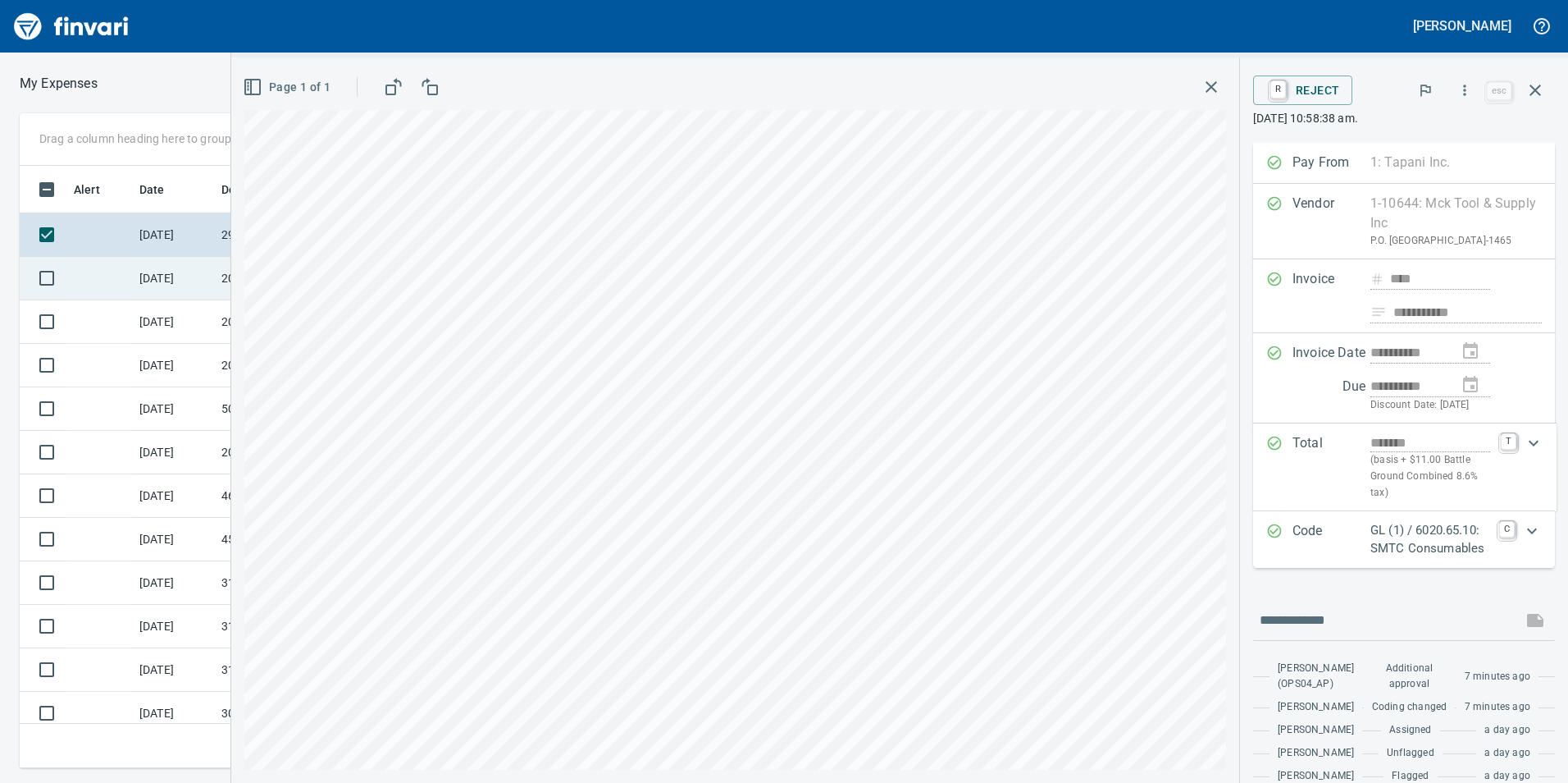
click at [121, 276] on td at bounding box center [100, 279] width 66 height 43
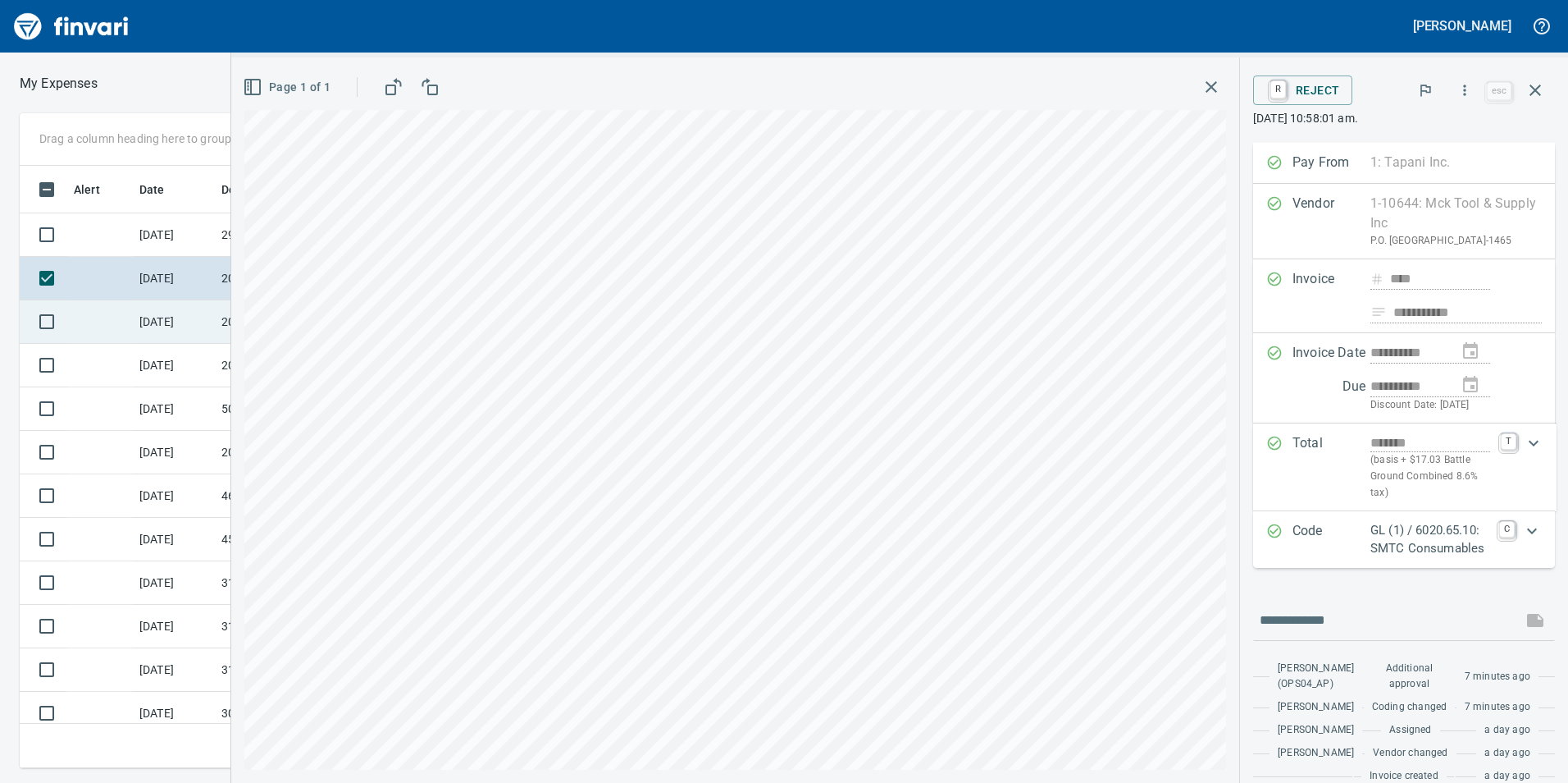
click at [128, 321] on td at bounding box center [100, 322] width 66 height 43
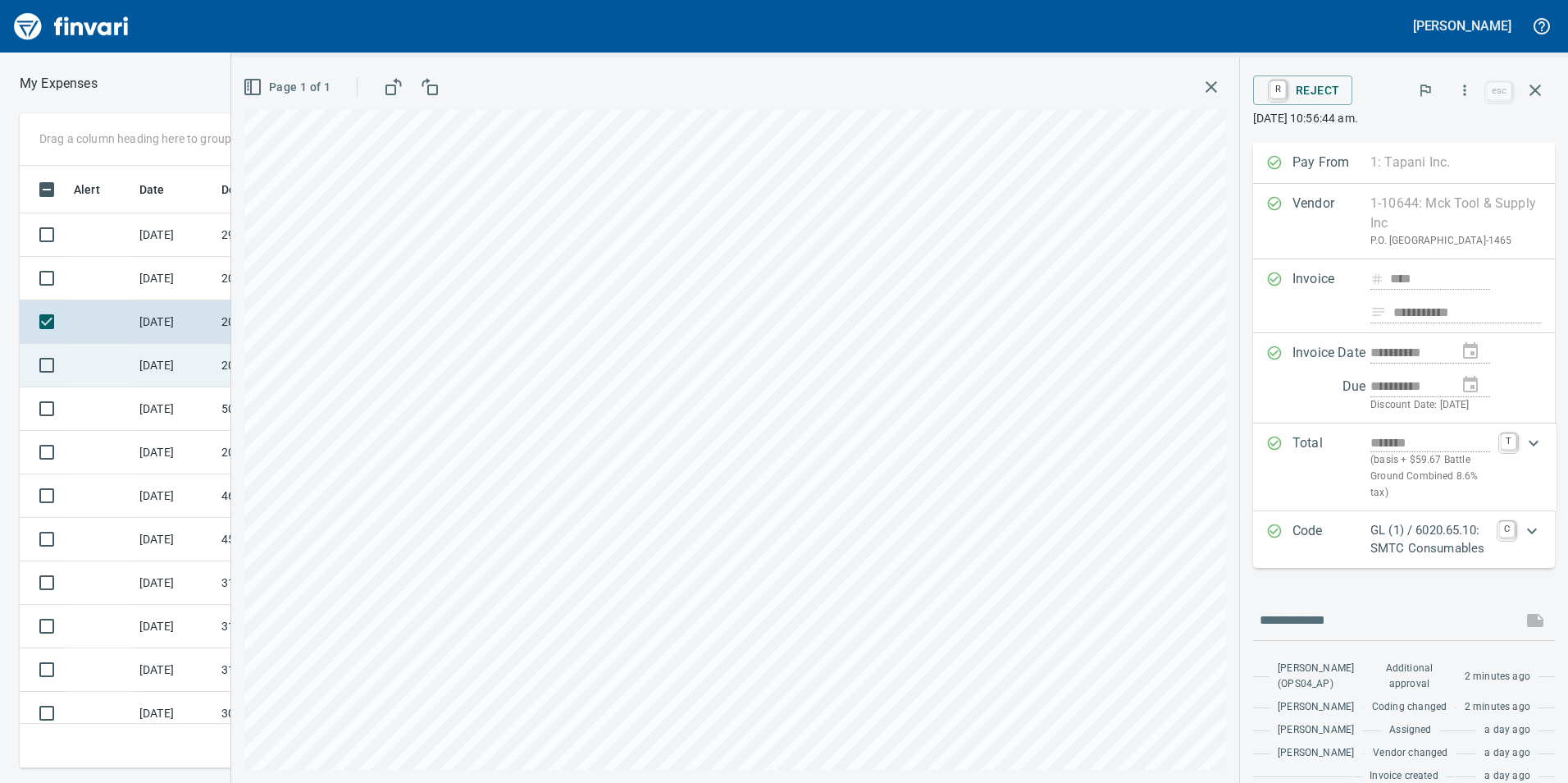
click at [136, 354] on td "[DATE]" at bounding box center [174, 365] width 82 height 43
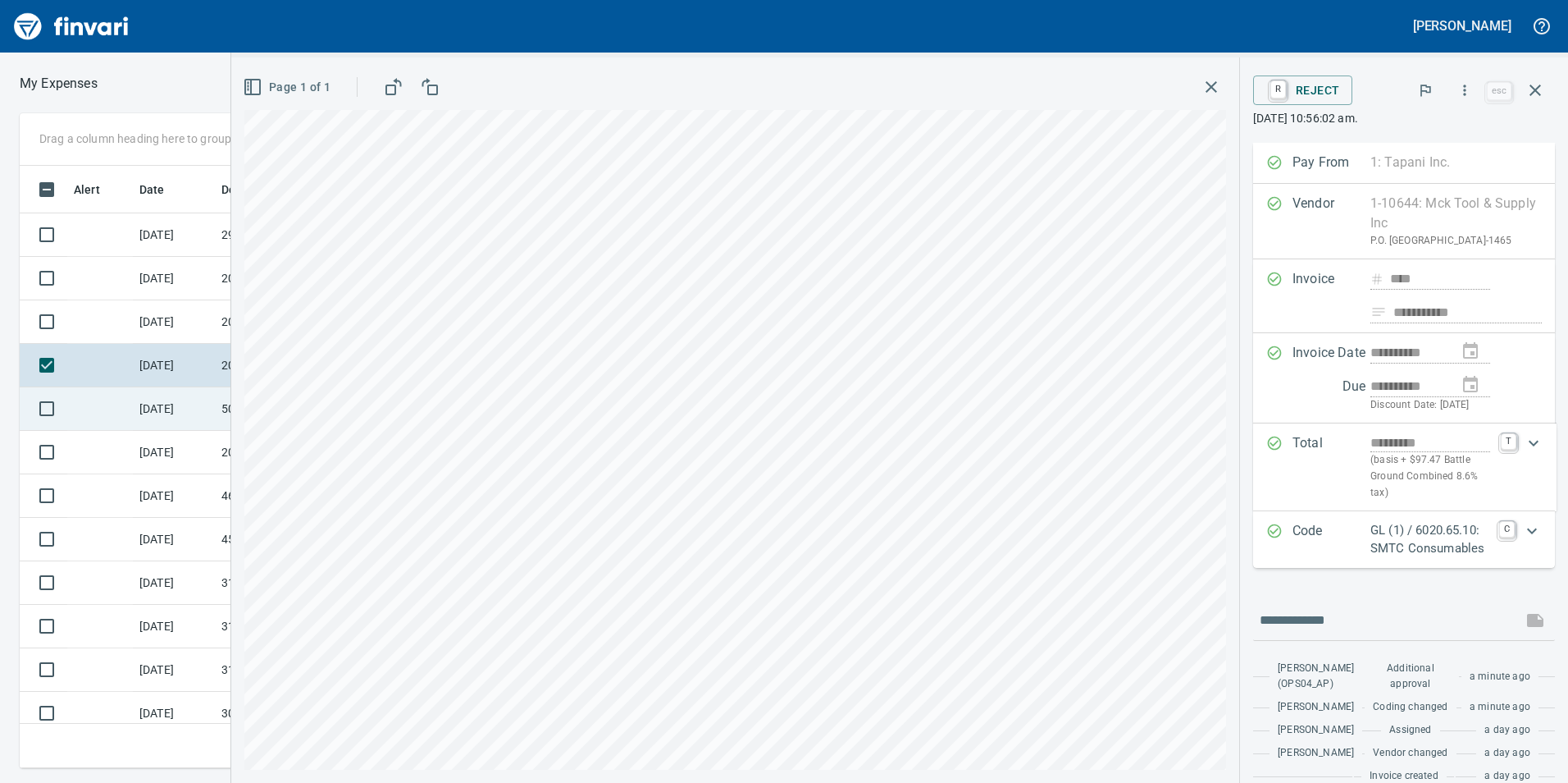
click at [127, 401] on td at bounding box center [100, 409] width 66 height 43
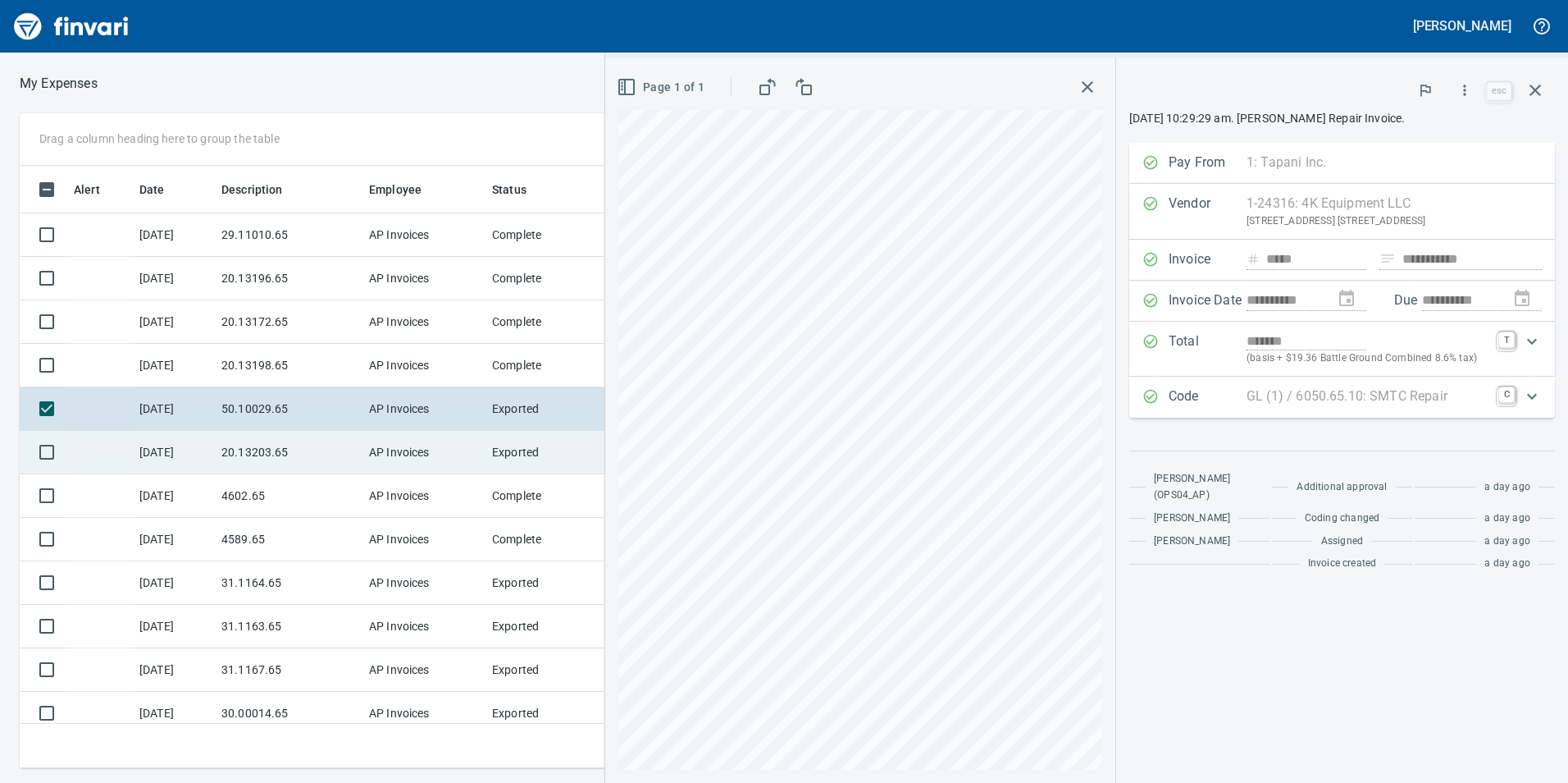
click at [150, 454] on td "[DATE]" at bounding box center [174, 453] width 82 height 43
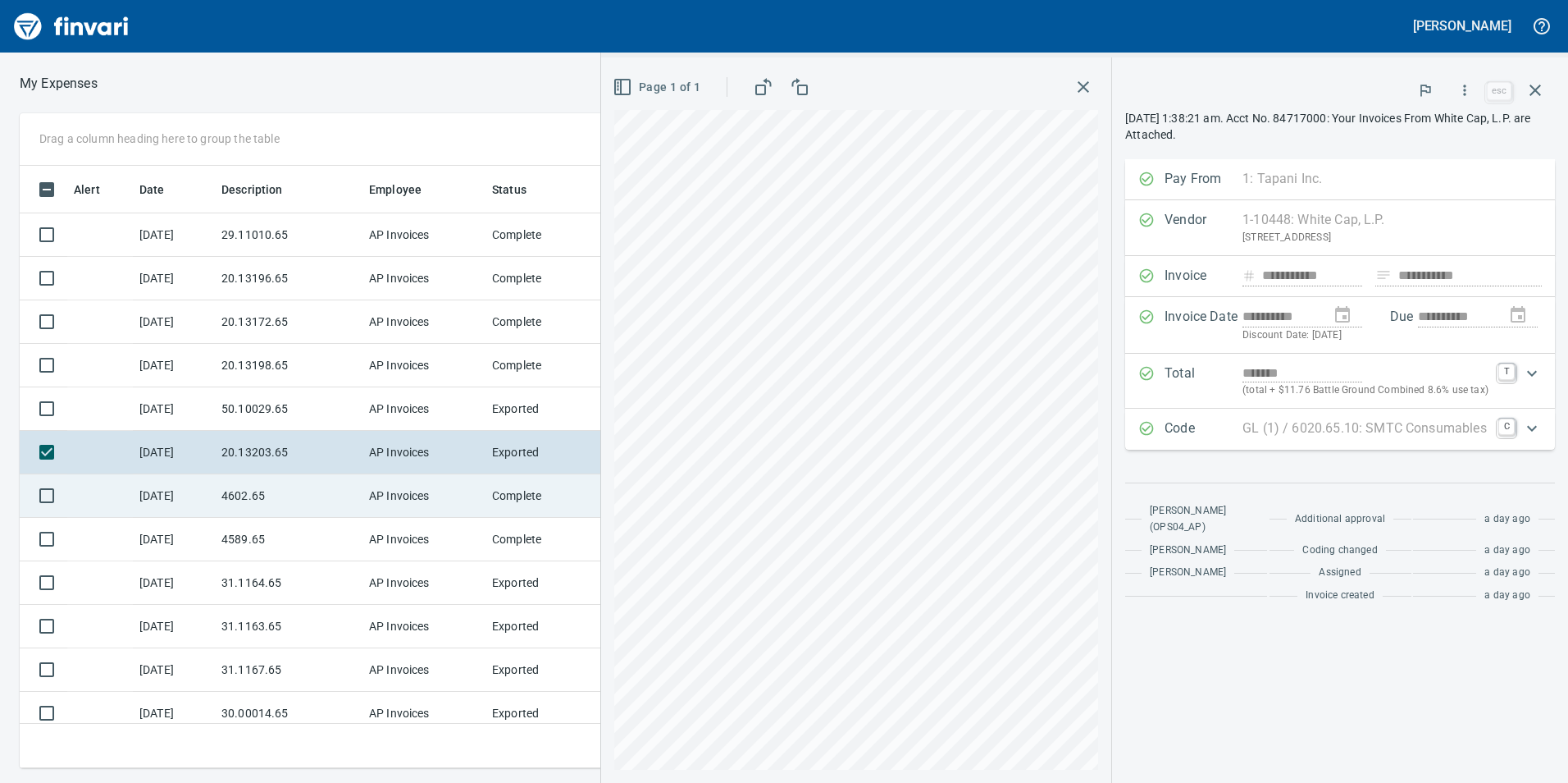
click at [157, 489] on td "[DATE]" at bounding box center [174, 496] width 82 height 43
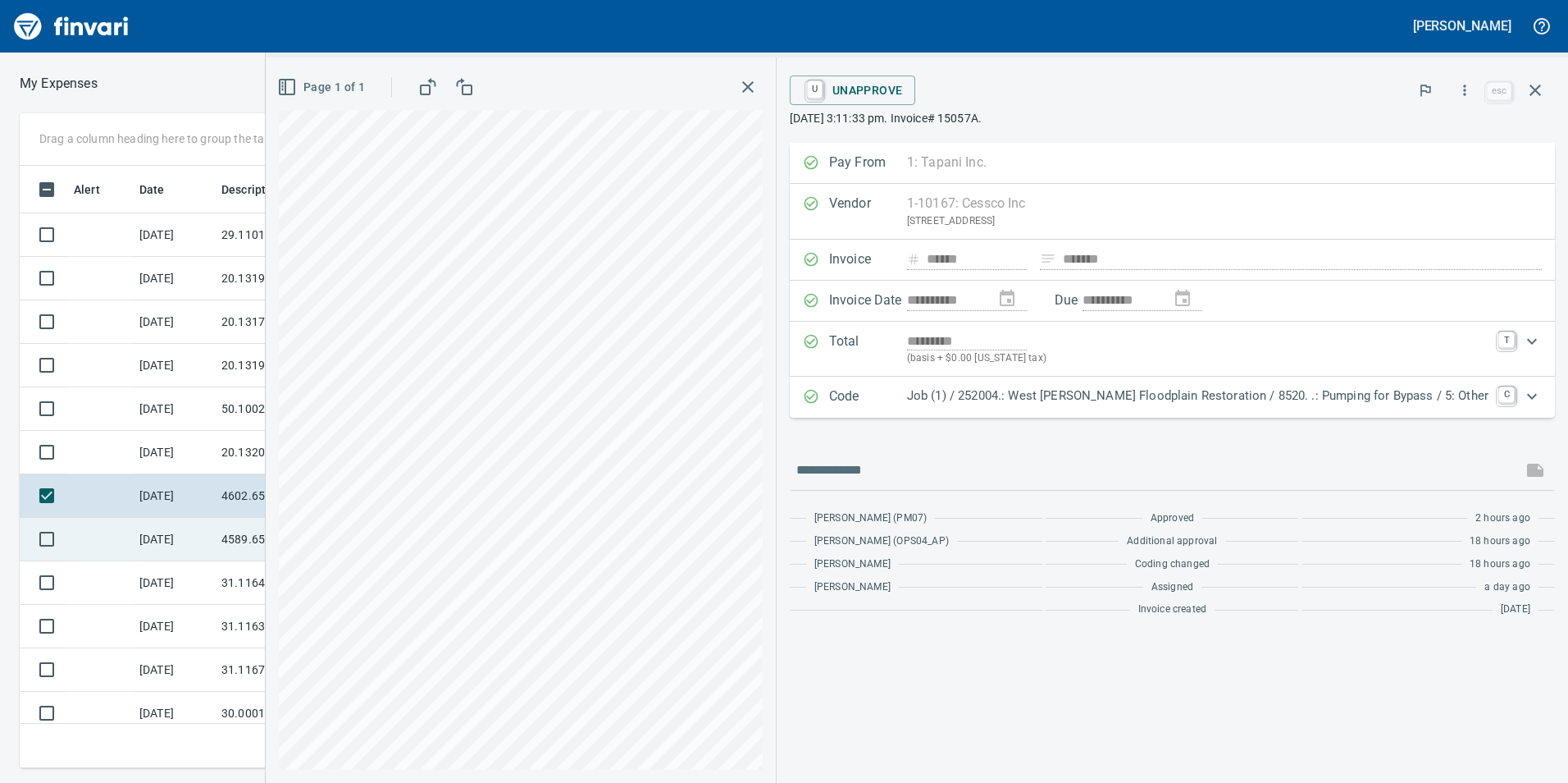
click at [160, 525] on td "[DATE]" at bounding box center [174, 540] width 82 height 43
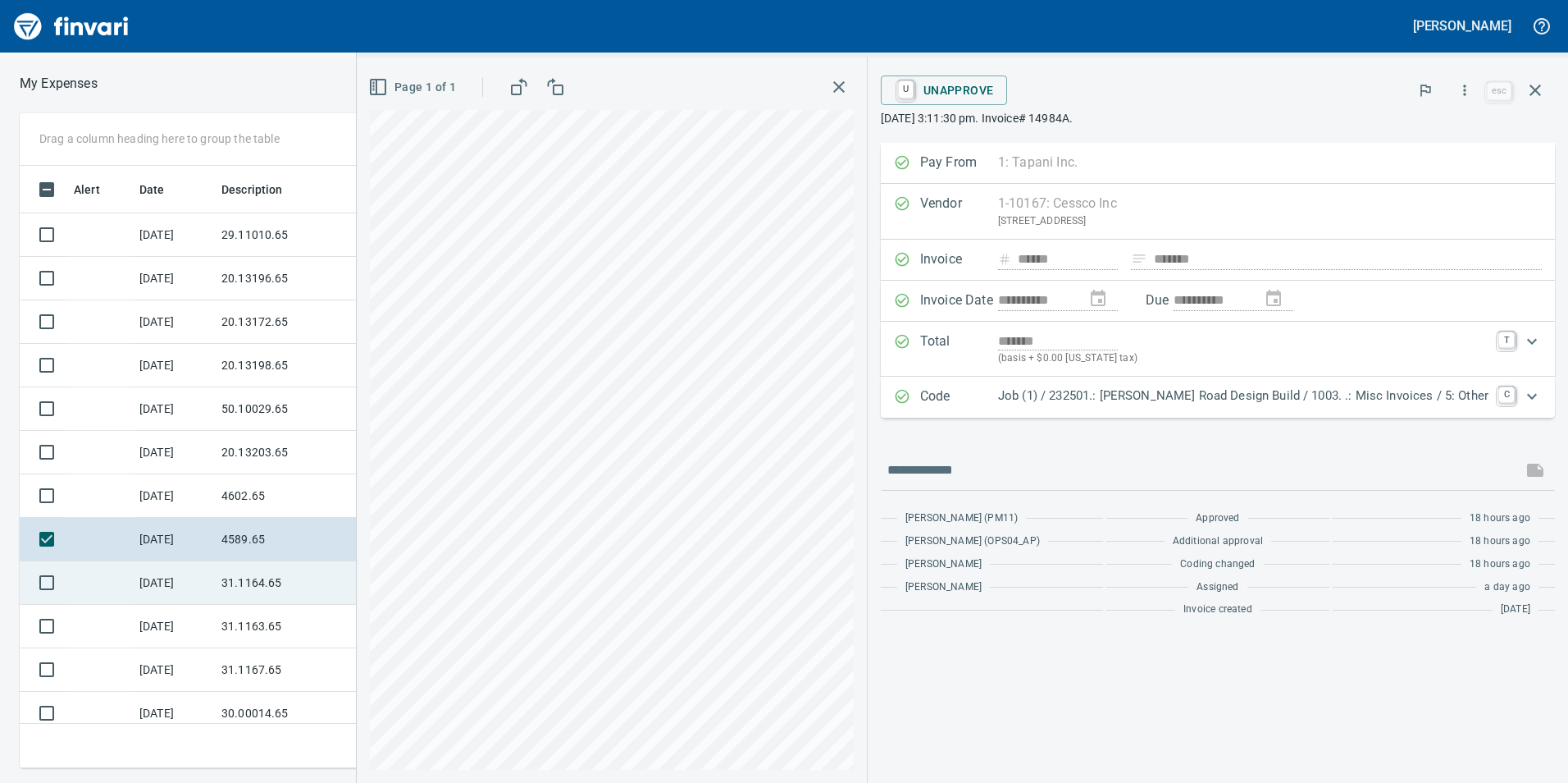
click at [199, 584] on td "[DATE]" at bounding box center [174, 583] width 82 height 43
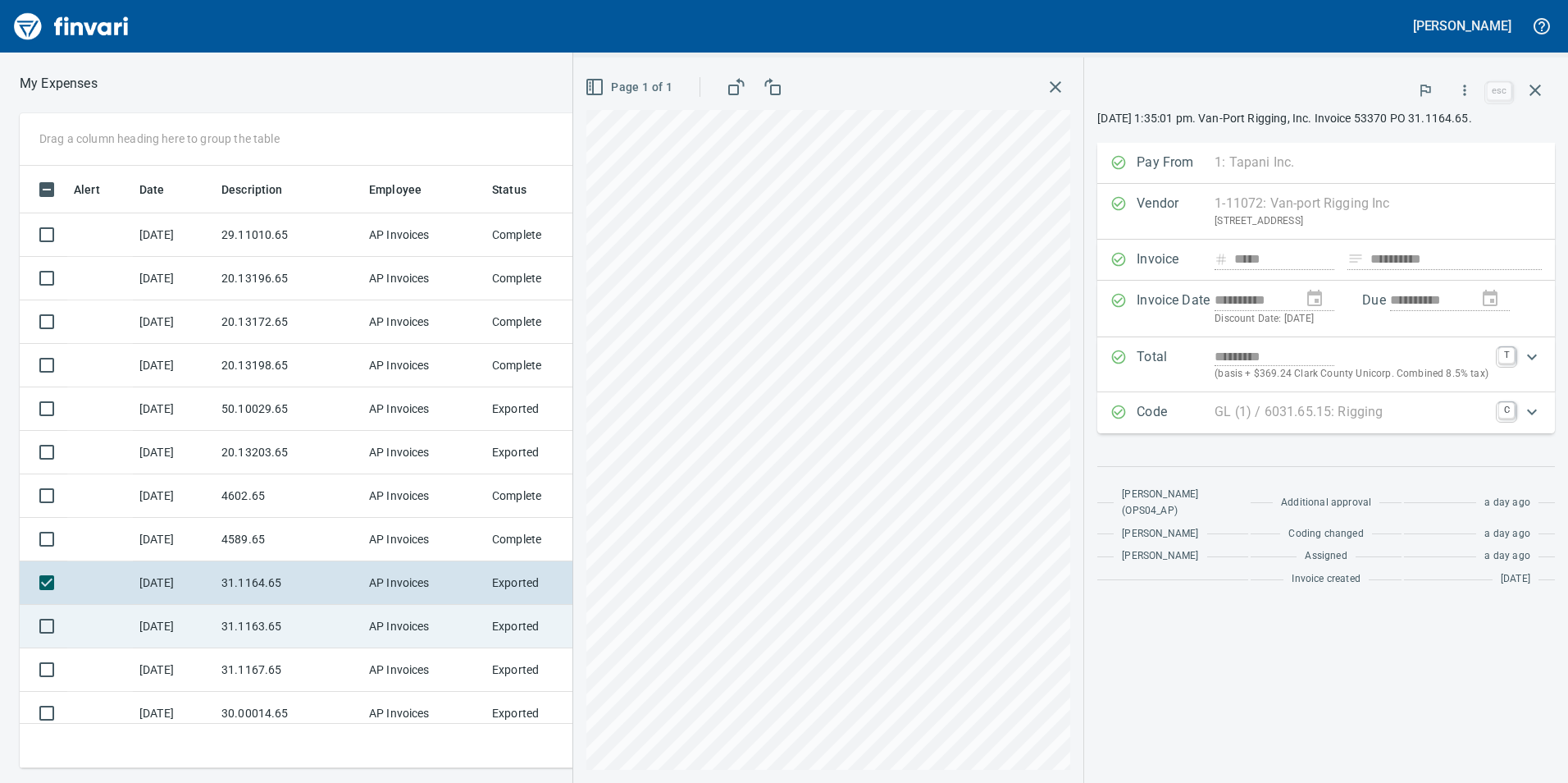
click at [212, 625] on td "[DATE]" at bounding box center [174, 626] width 82 height 43
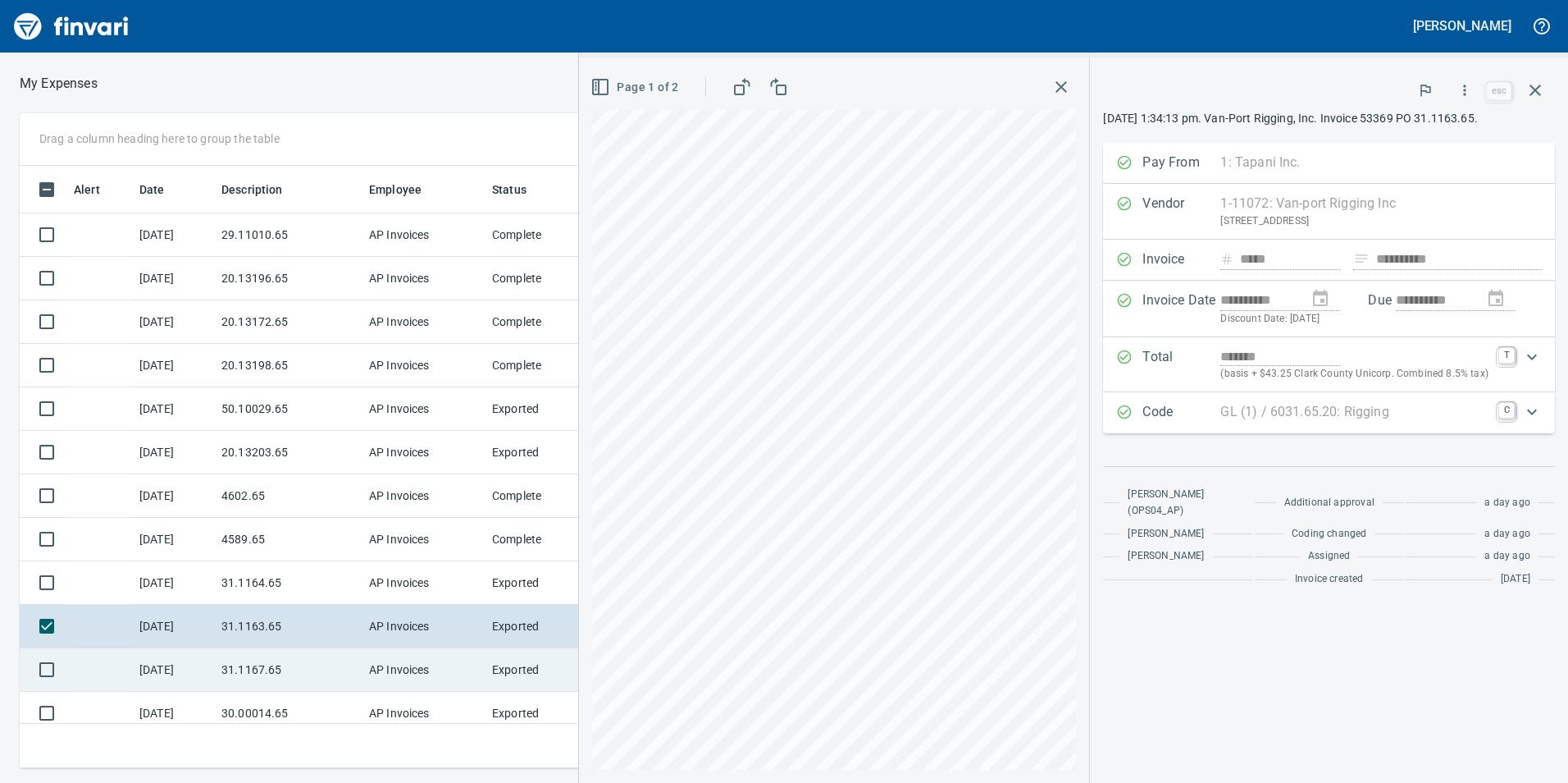
click at [216, 655] on td "31.1167.65" at bounding box center [288, 669] width 147 height 43
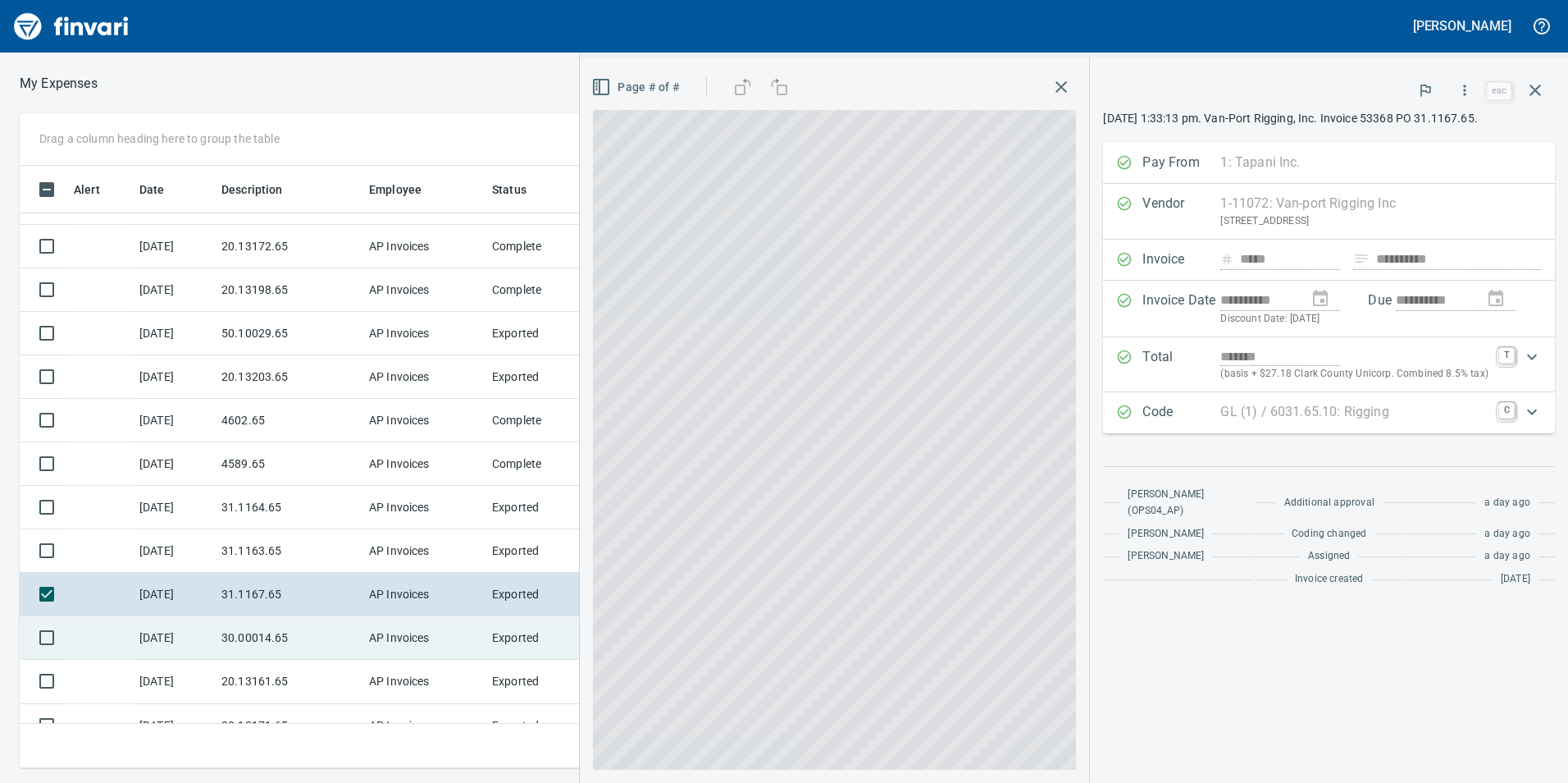
scroll to position [164, 0]
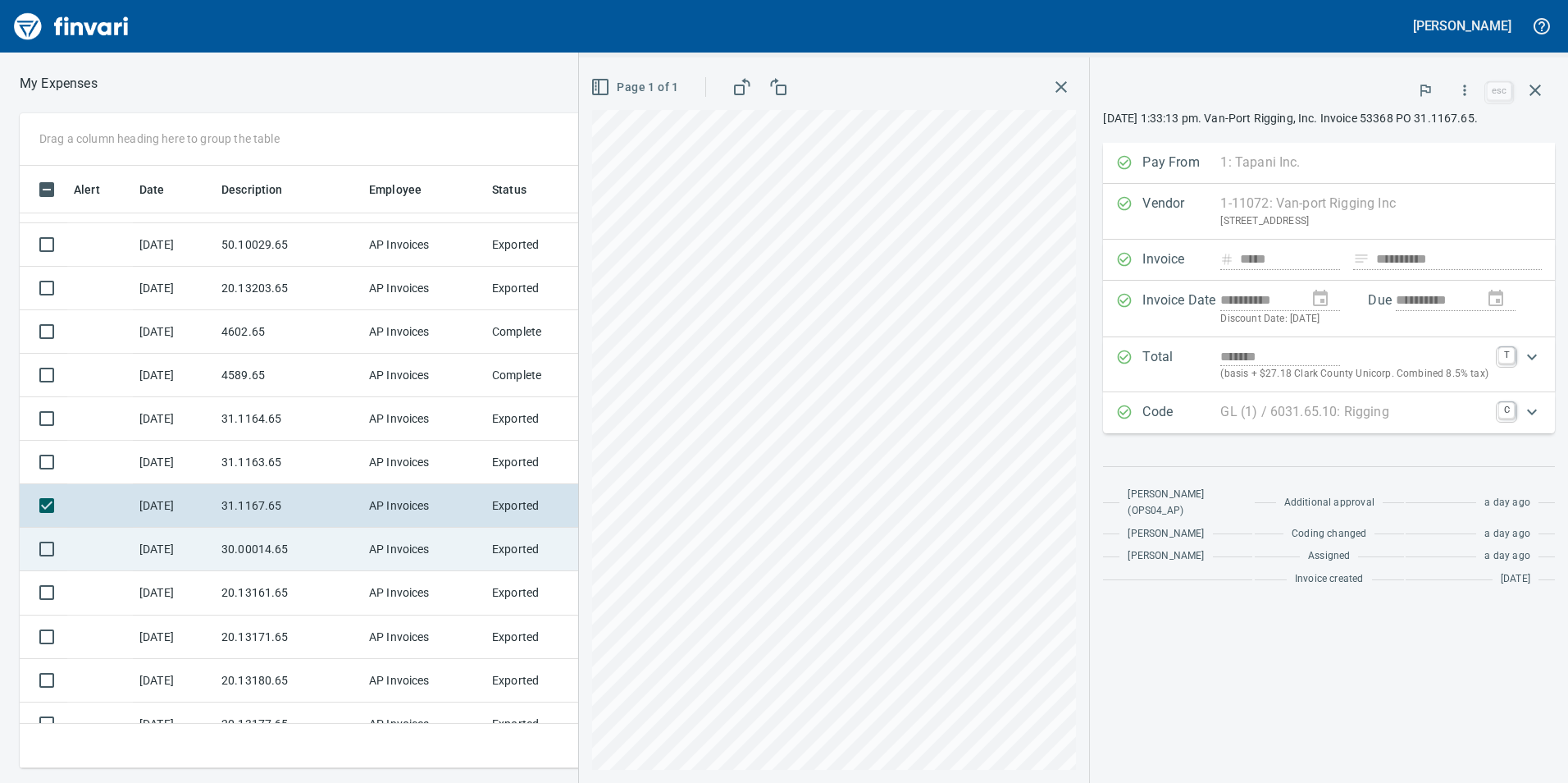
click at [240, 558] on td "30.00014.65" at bounding box center [288, 549] width 147 height 43
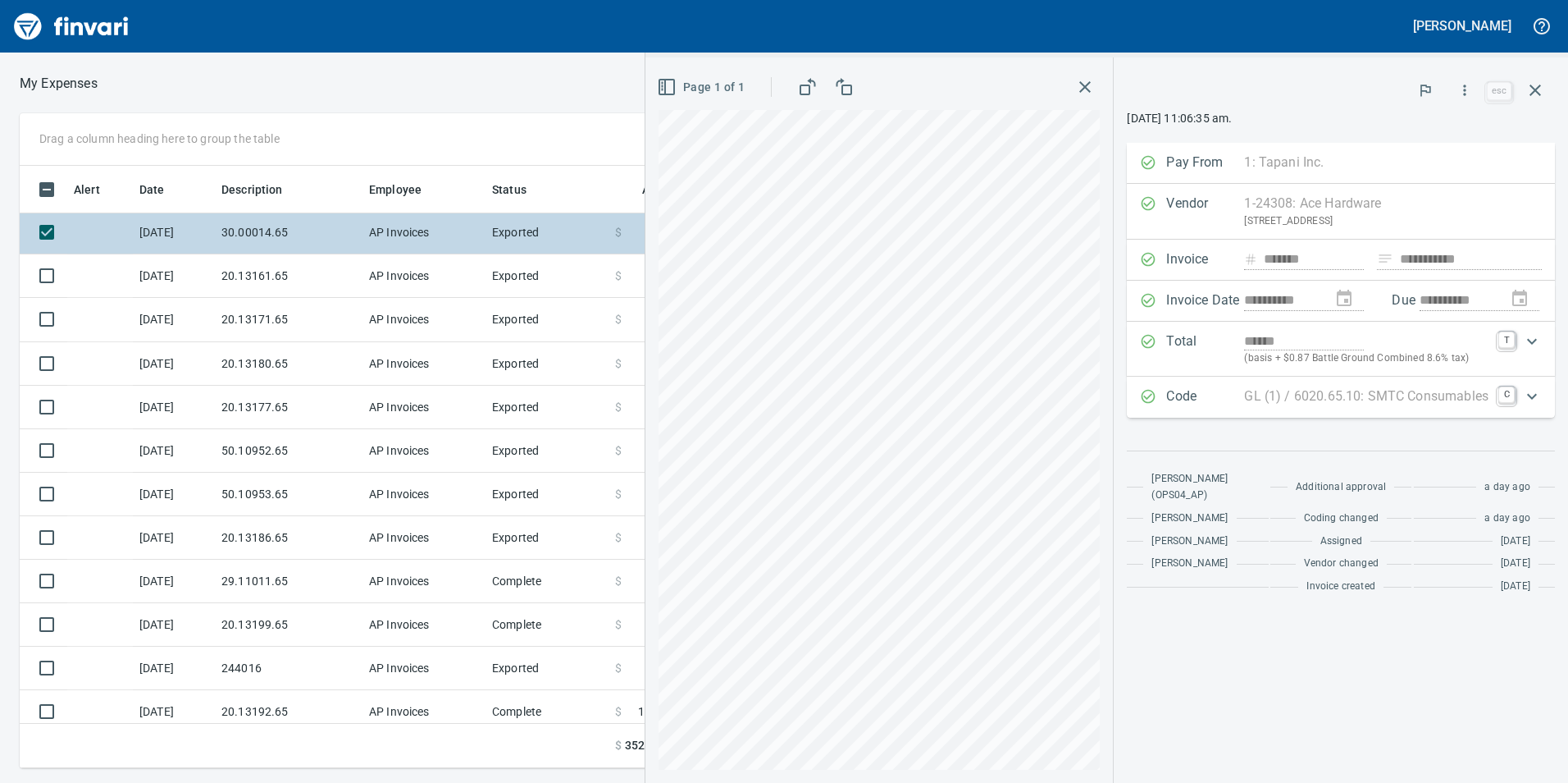
scroll to position [492, 0]
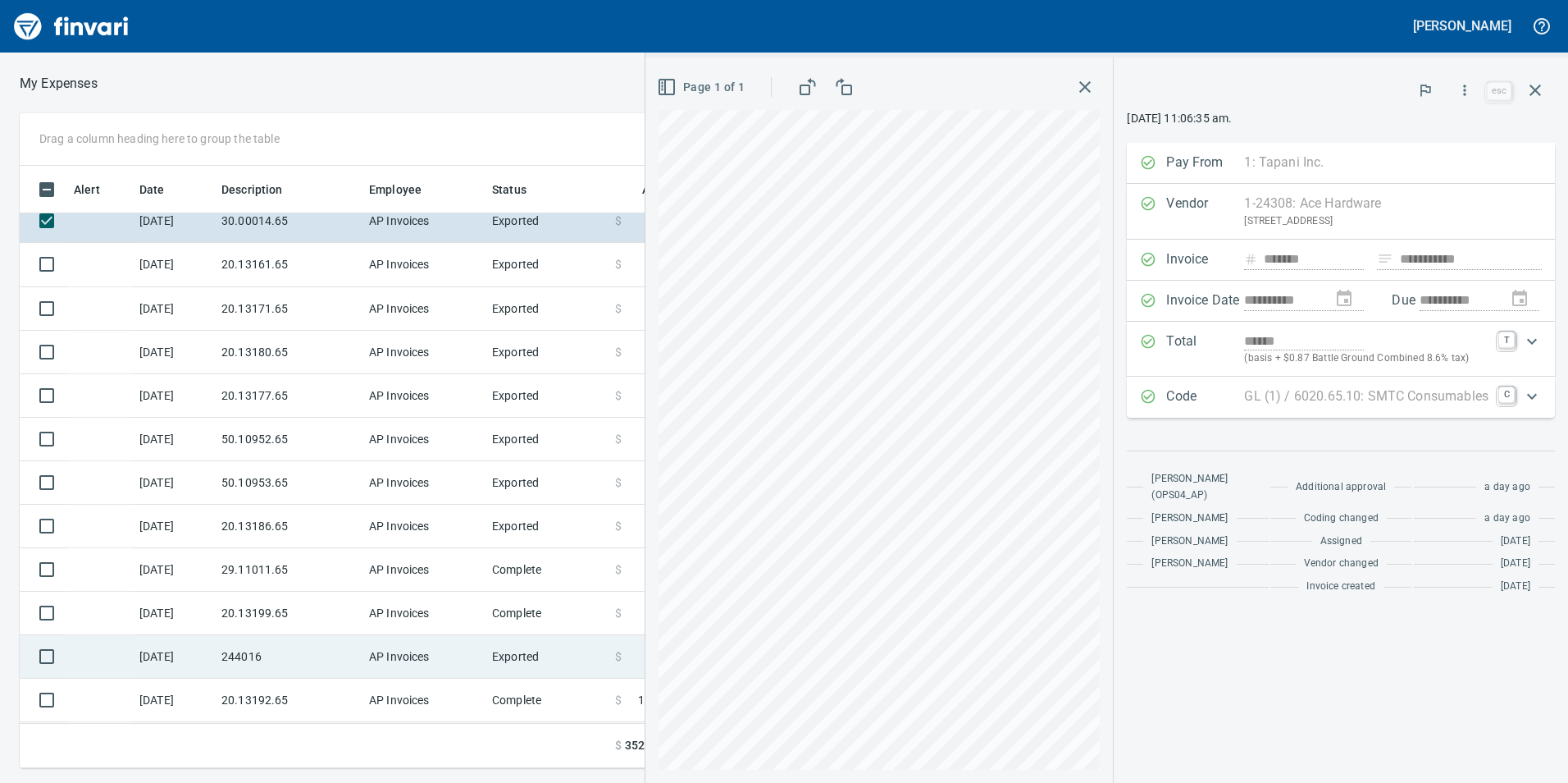
click at [261, 660] on td "244016" at bounding box center [288, 656] width 147 height 43
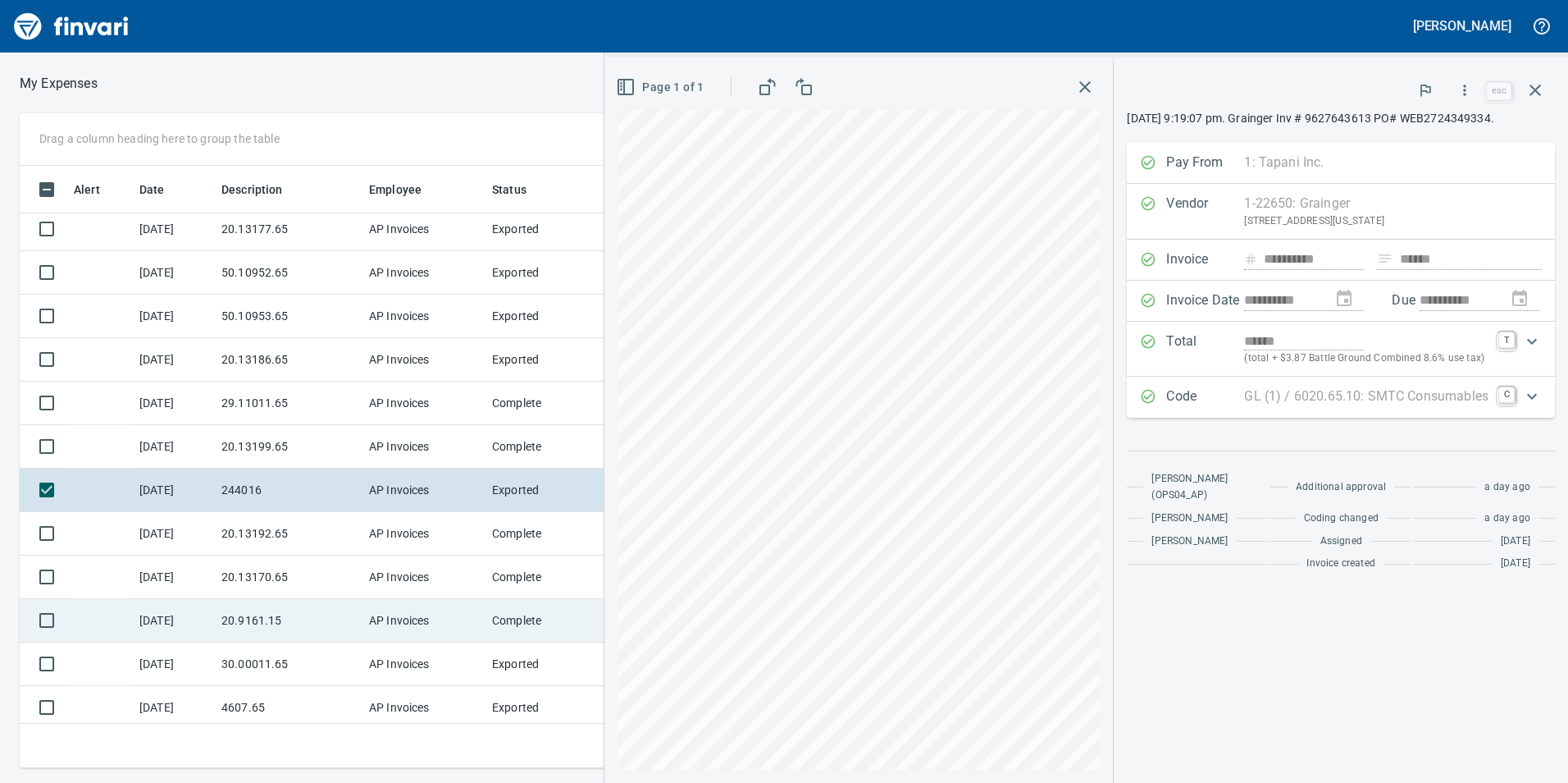
scroll to position [739, 0]
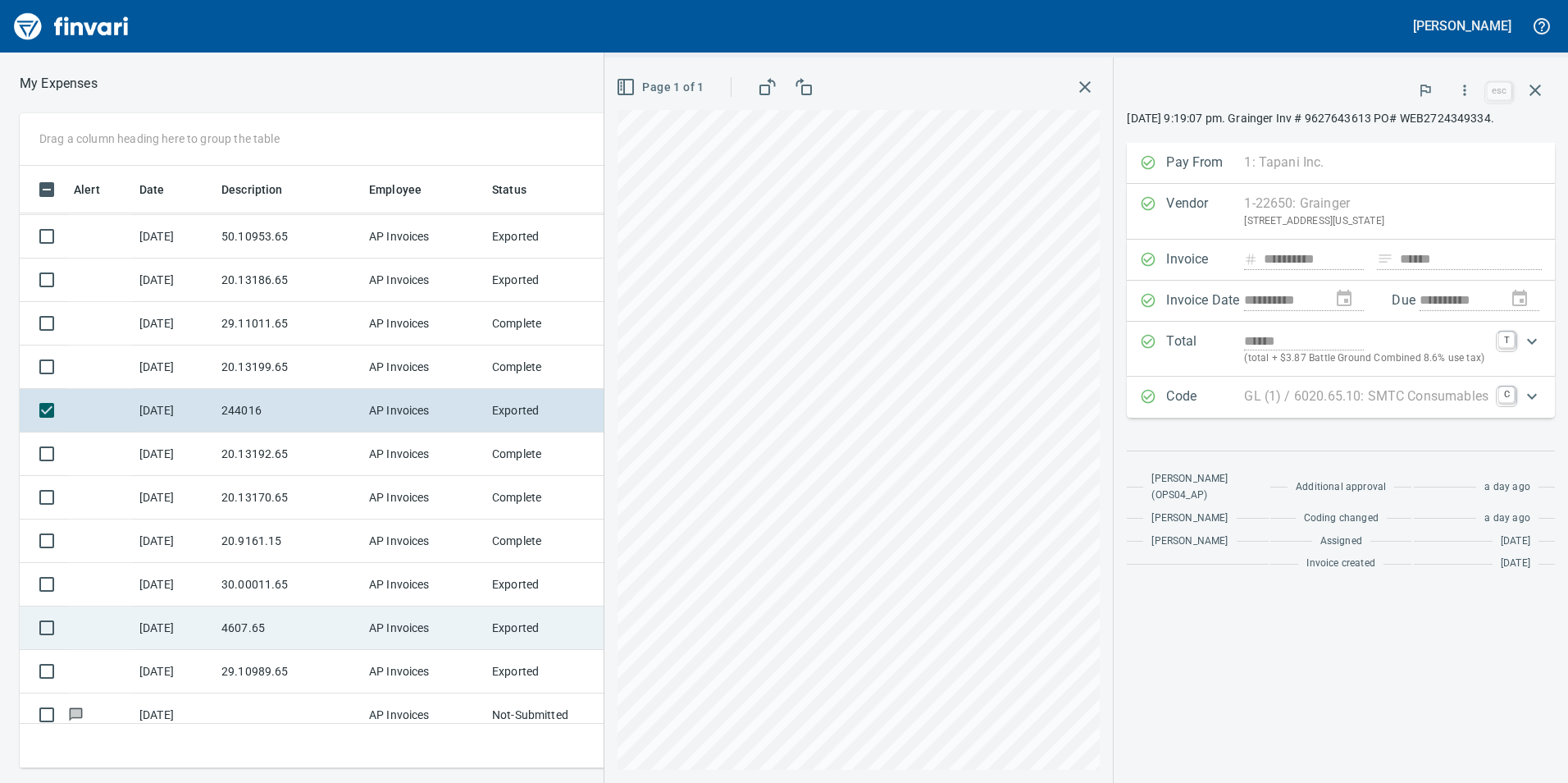
click at [265, 628] on td "4607.65" at bounding box center [288, 628] width 147 height 43
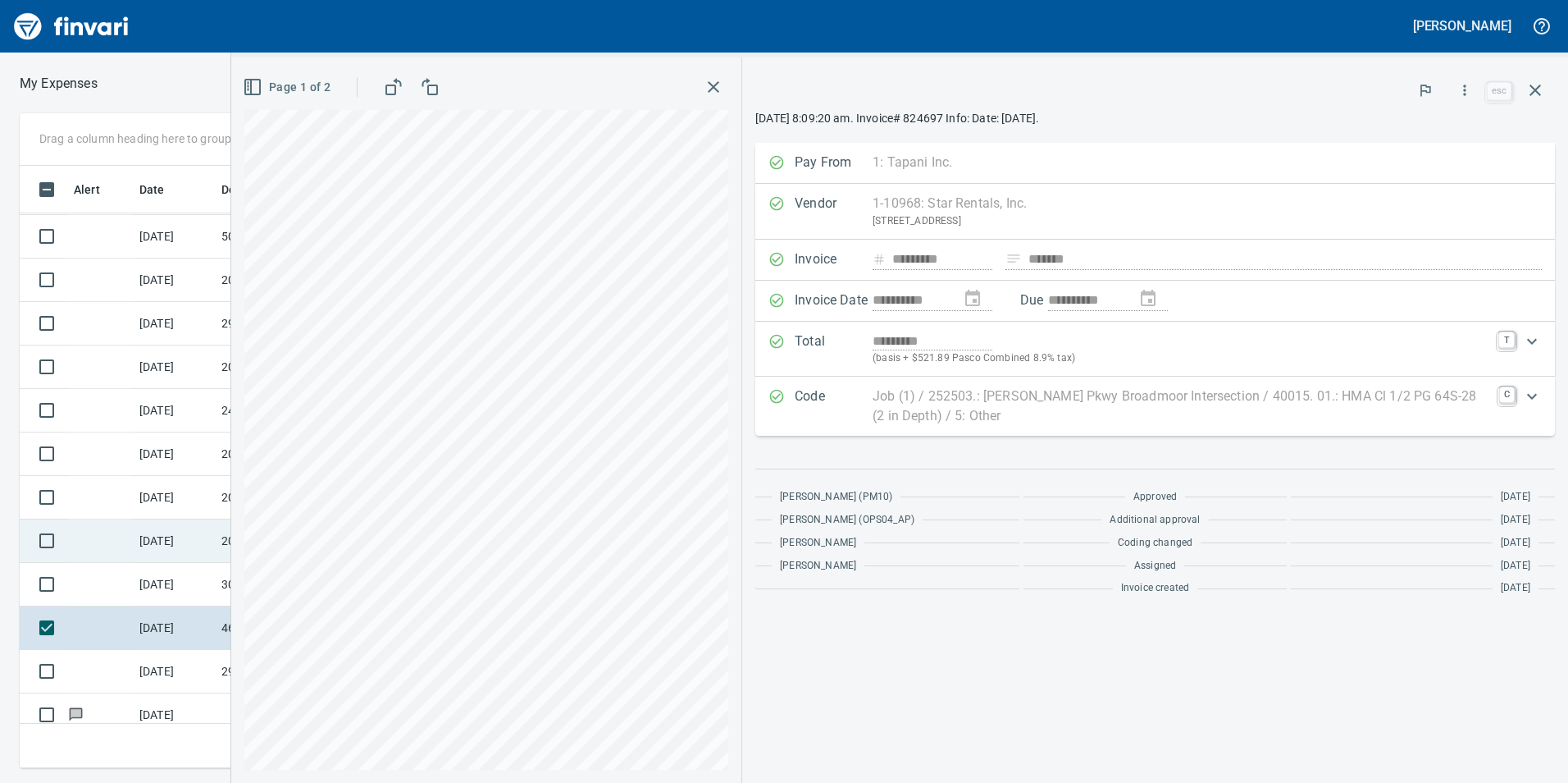
scroll to position [821, 0]
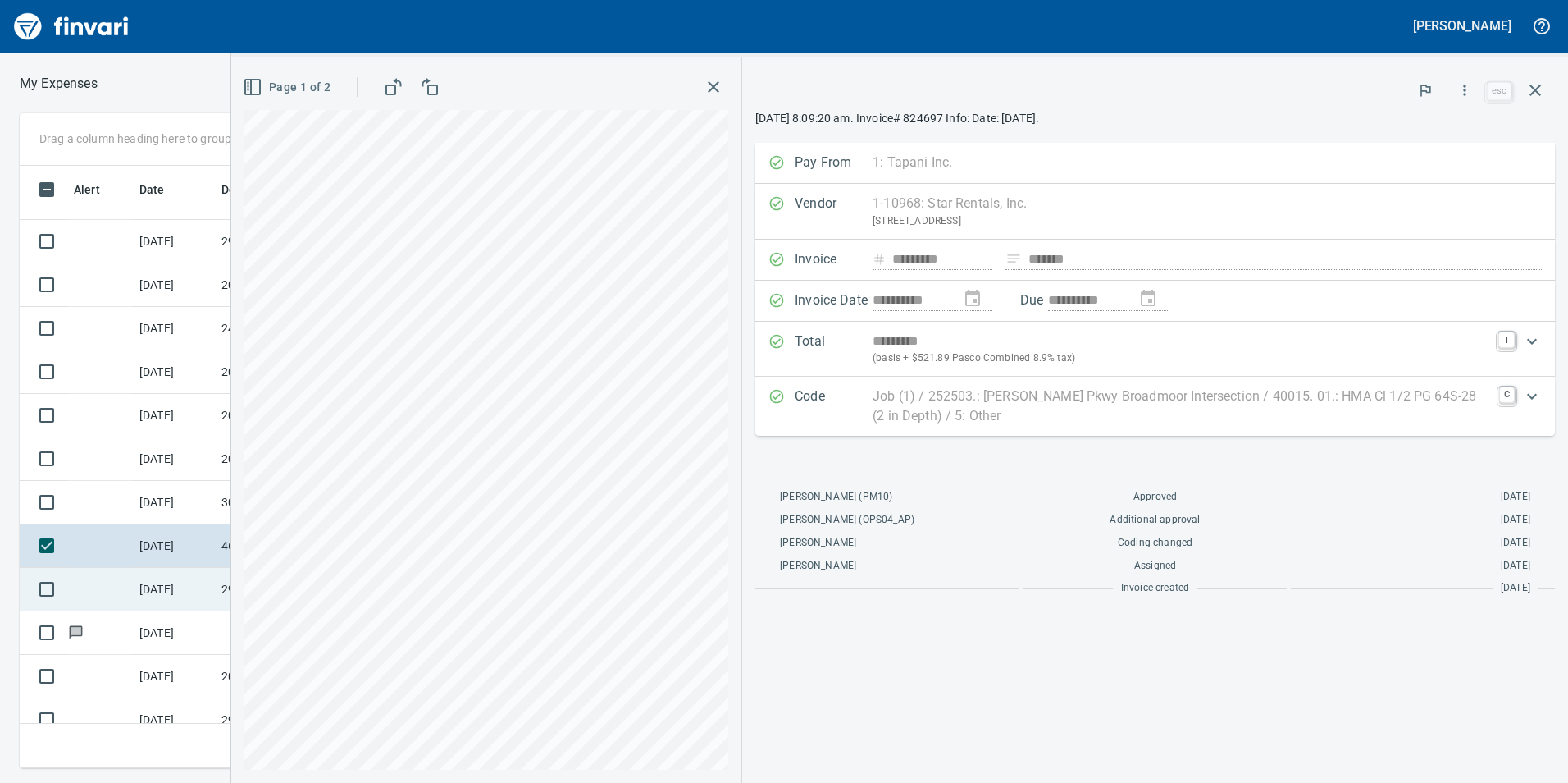
click at [125, 590] on td at bounding box center [100, 590] width 66 height 43
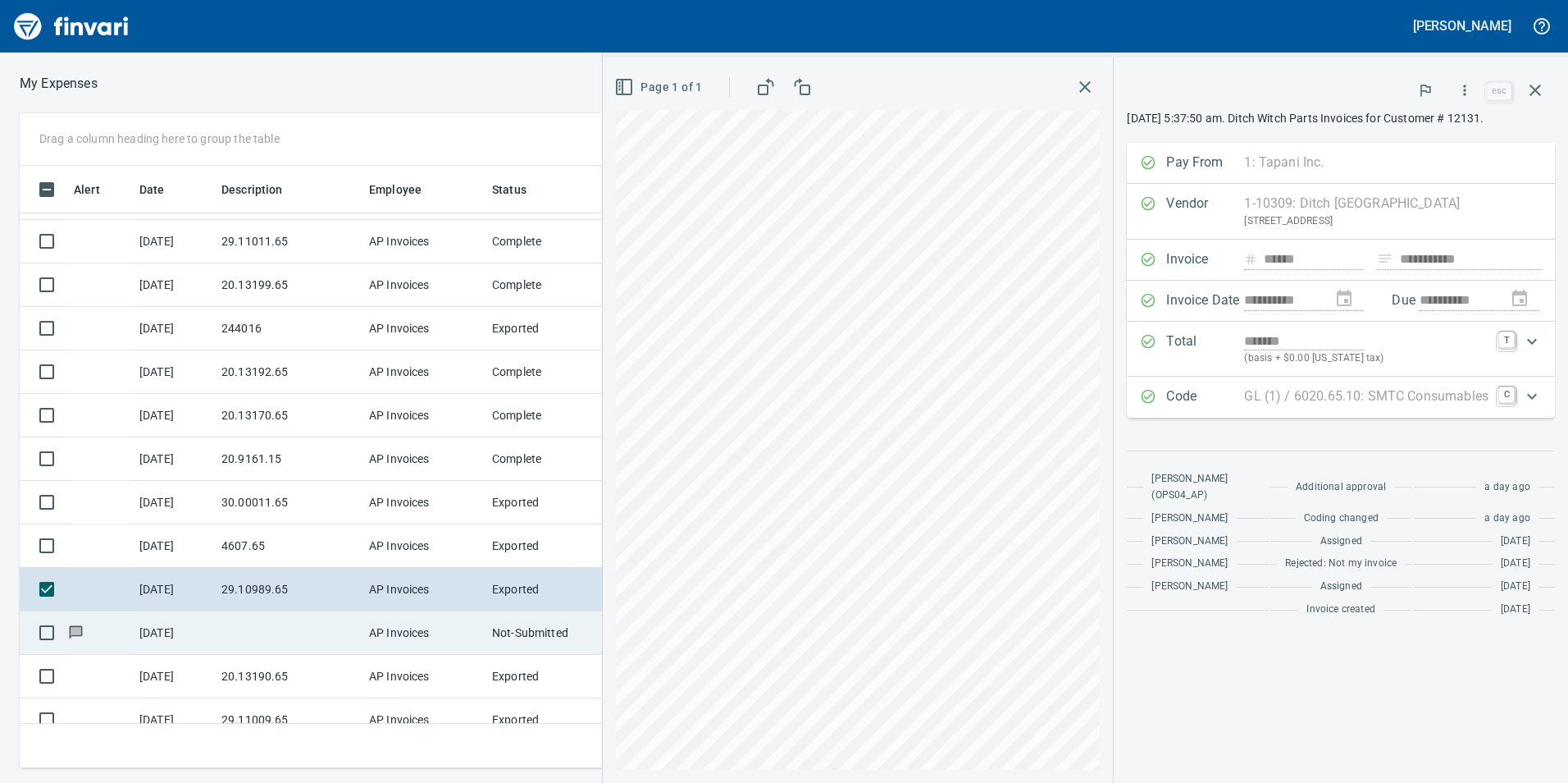
click at [153, 625] on td "[DATE]" at bounding box center [174, 633] width 82 height 43
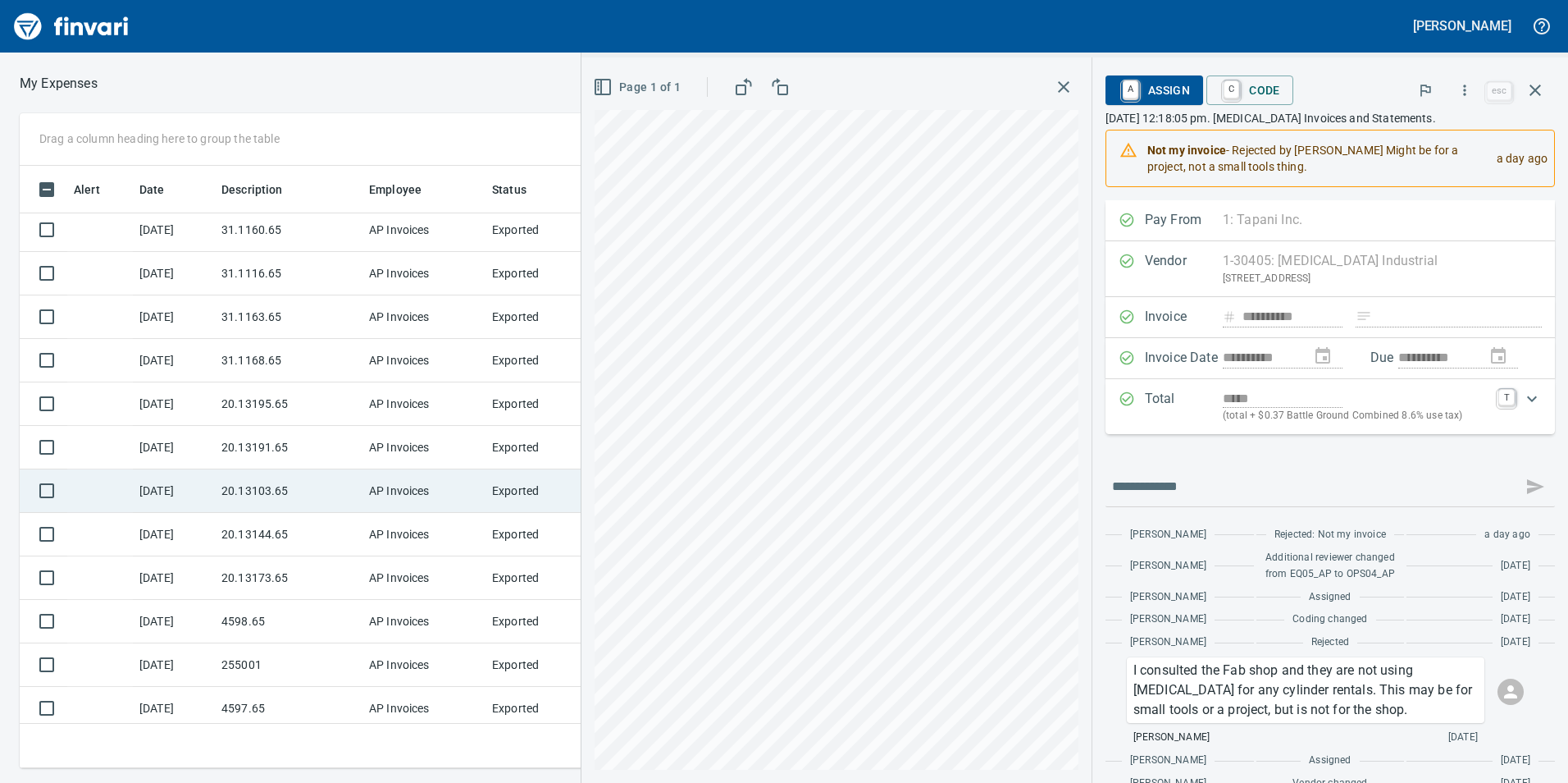
scroll to position [1395, 0]
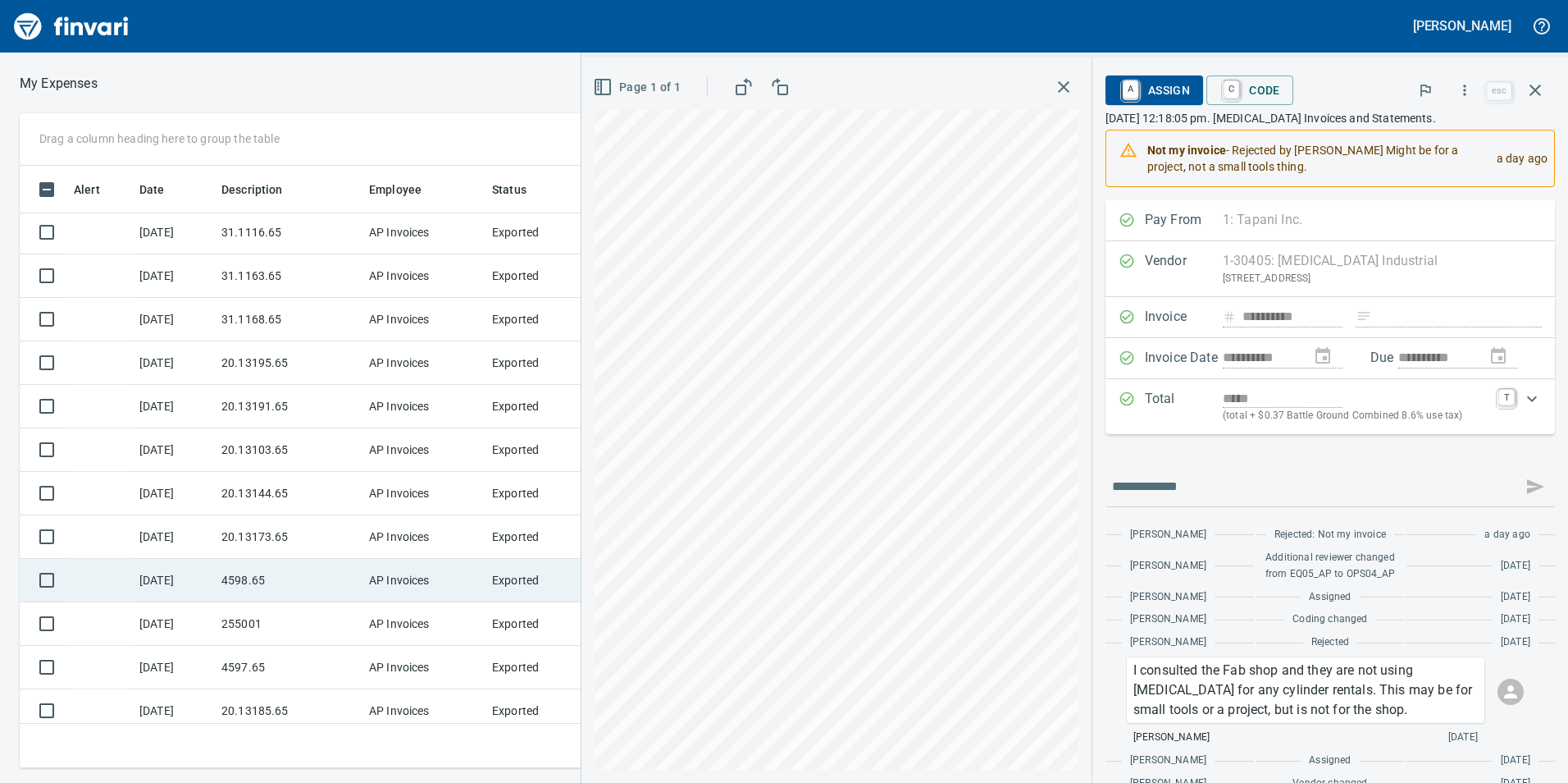
click at [150, 576] on td "[DATE]" at bounding box center [174, 580] width 82 height 43
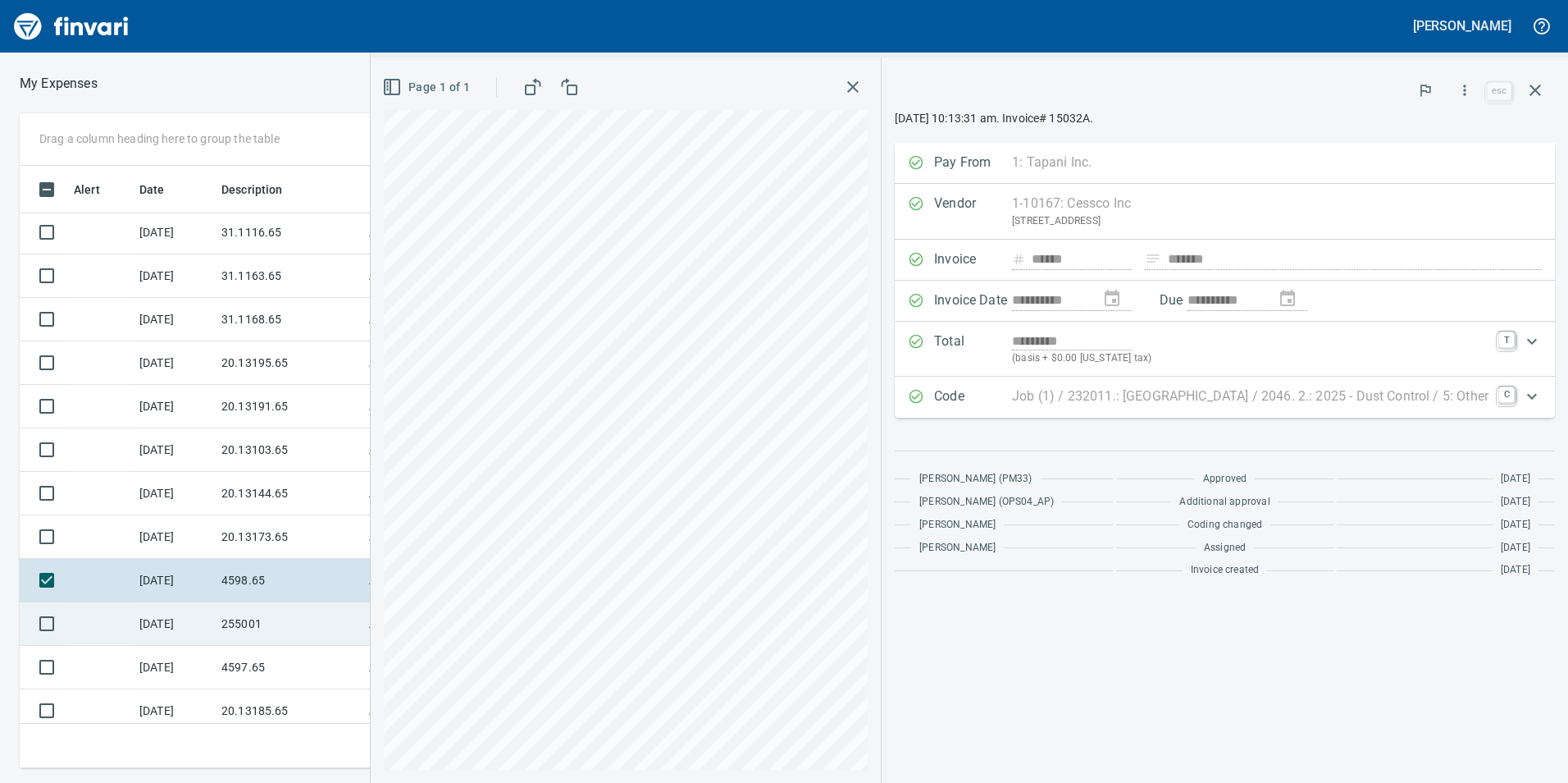
click at [127, 622] on td at bounding box center [100, 624] width 66 height 43
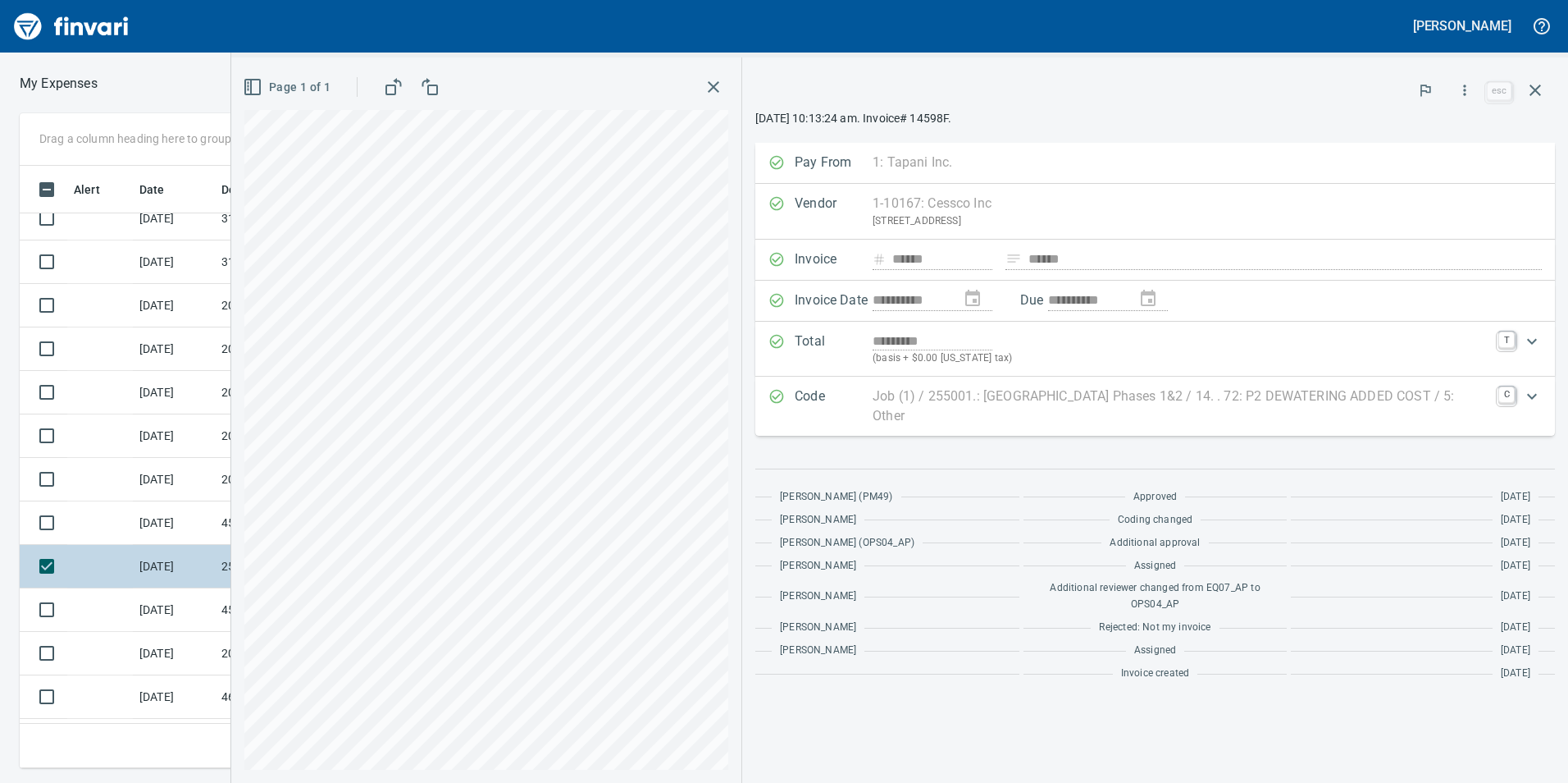
scroll to position [1477, 0]
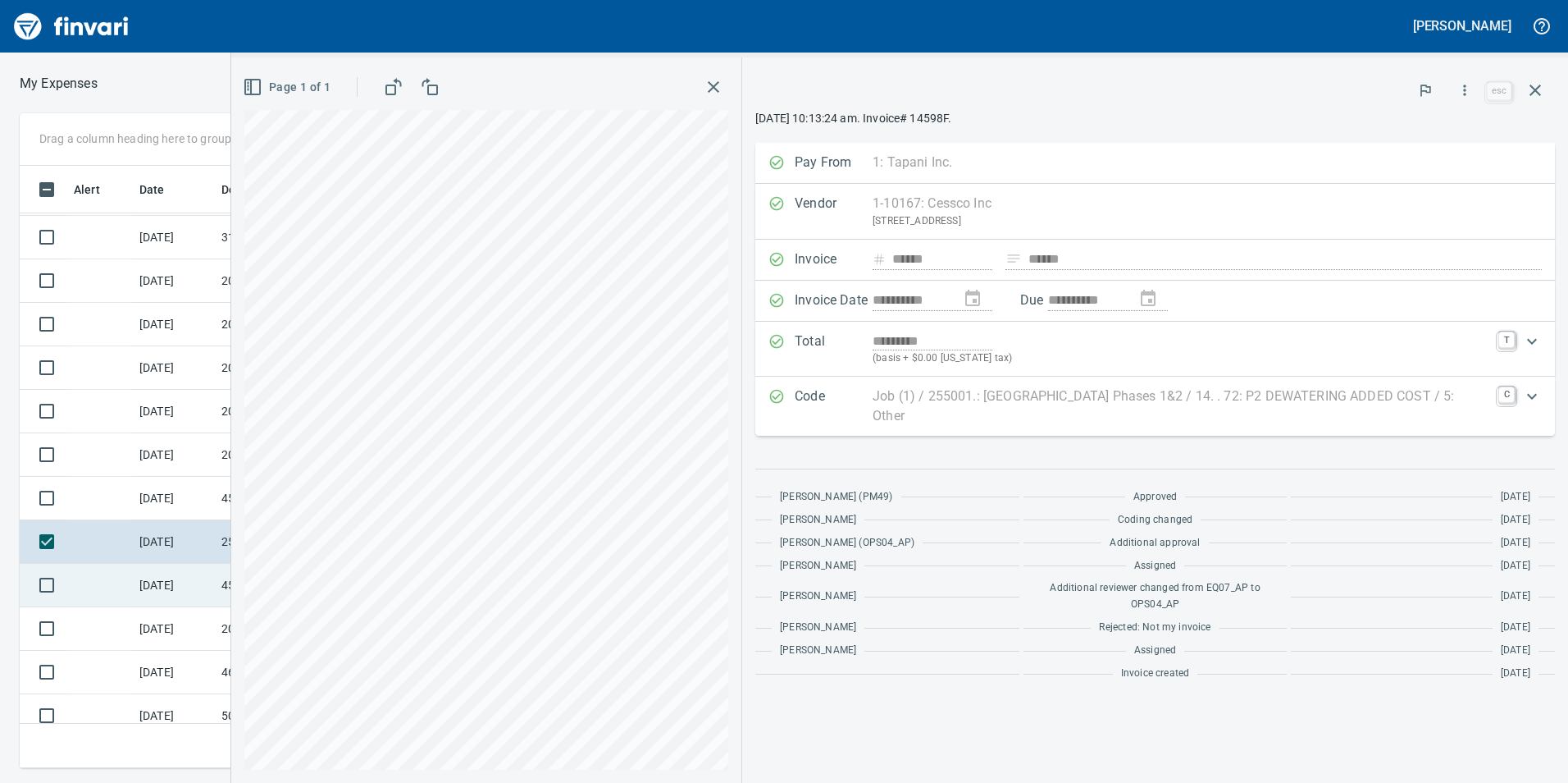
click at [137, 566] on td "[DATE]" at bounding box center [174, 585] width 82 height 43
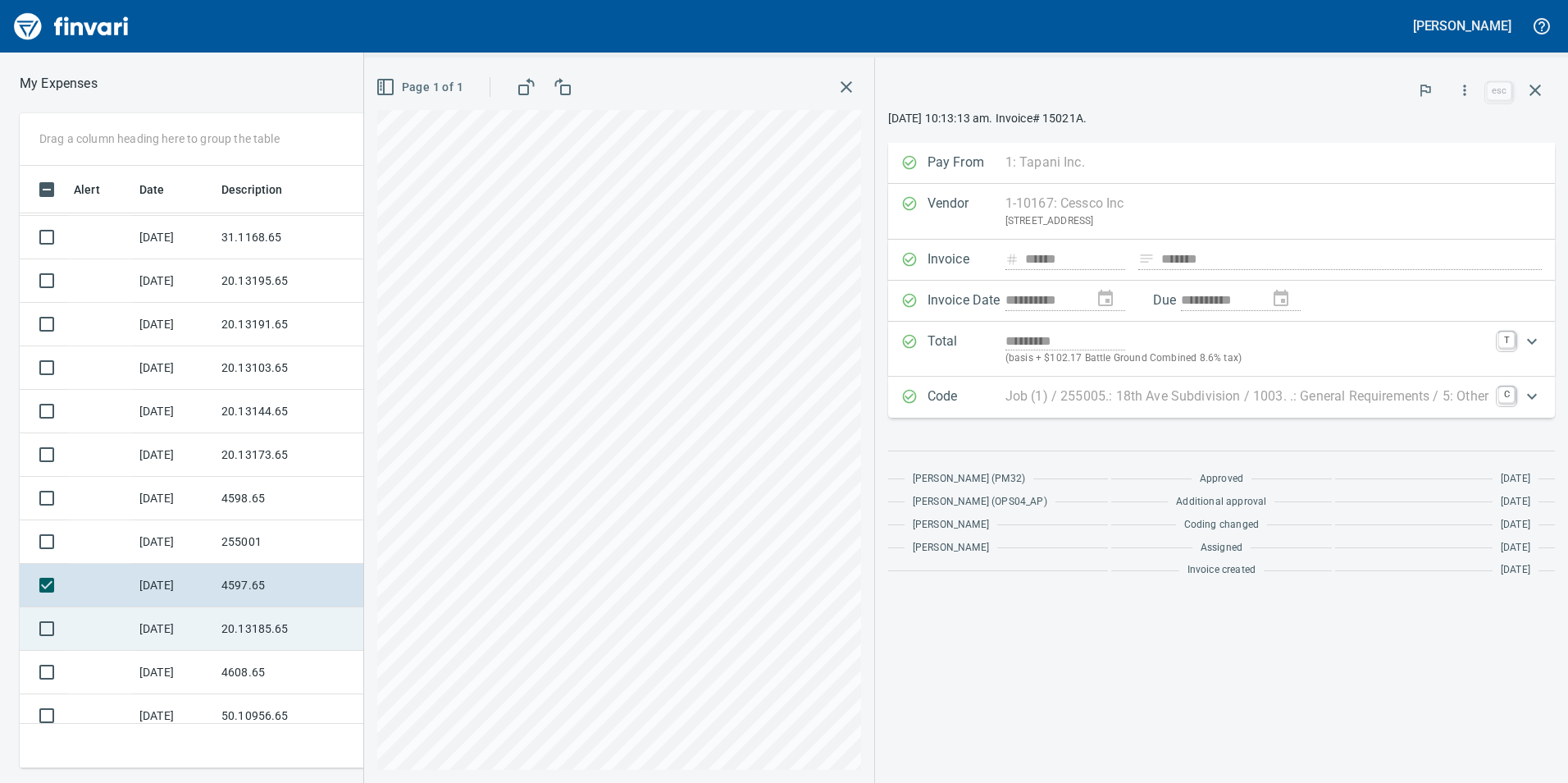
click at [141, 615] on td "[DATE]" at bounding box center [174, 629] width 82 height 43
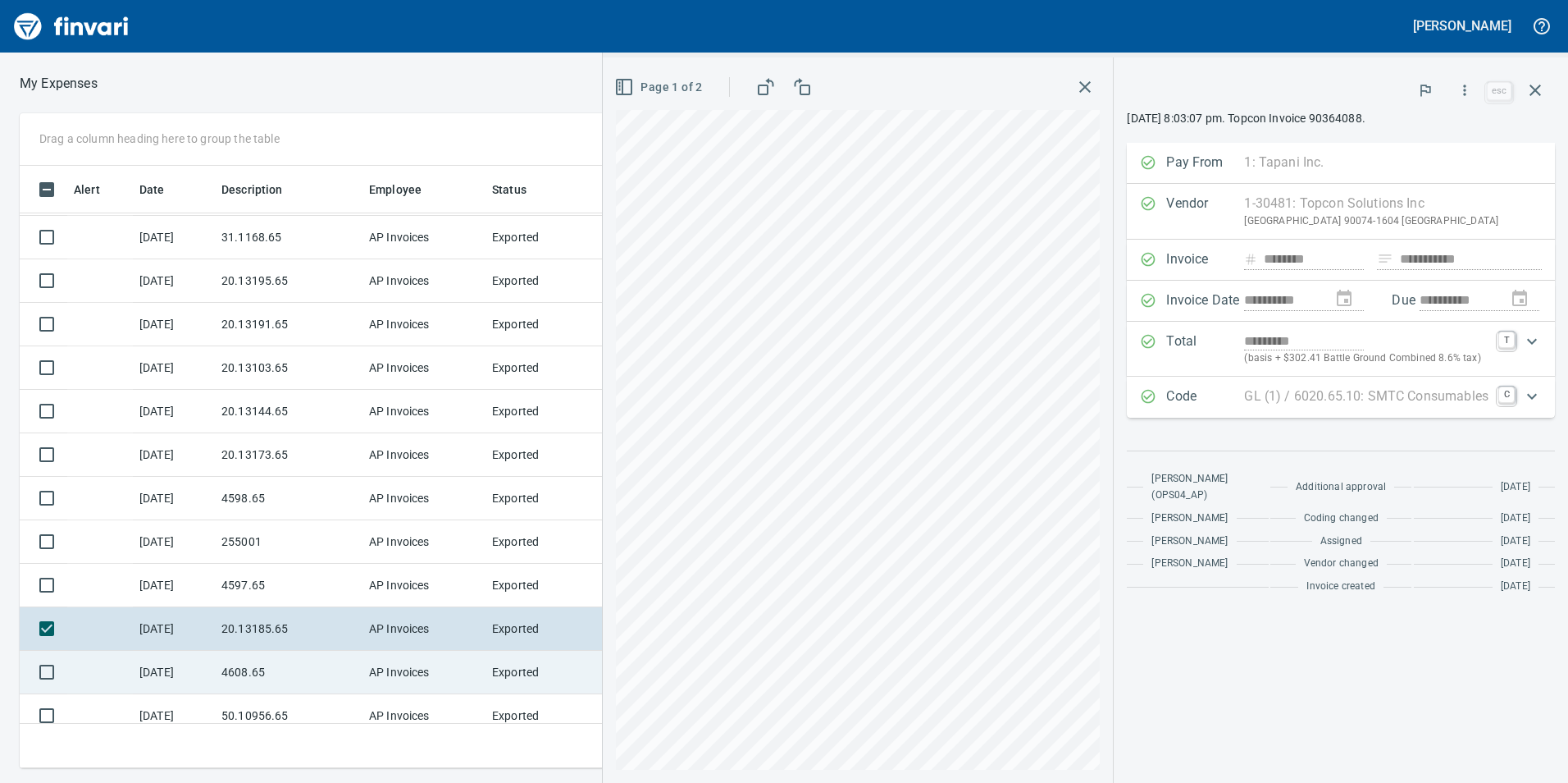
click at [163, 676] on td "[DATE]" at bounding box center [174, 672] width 82 height 43
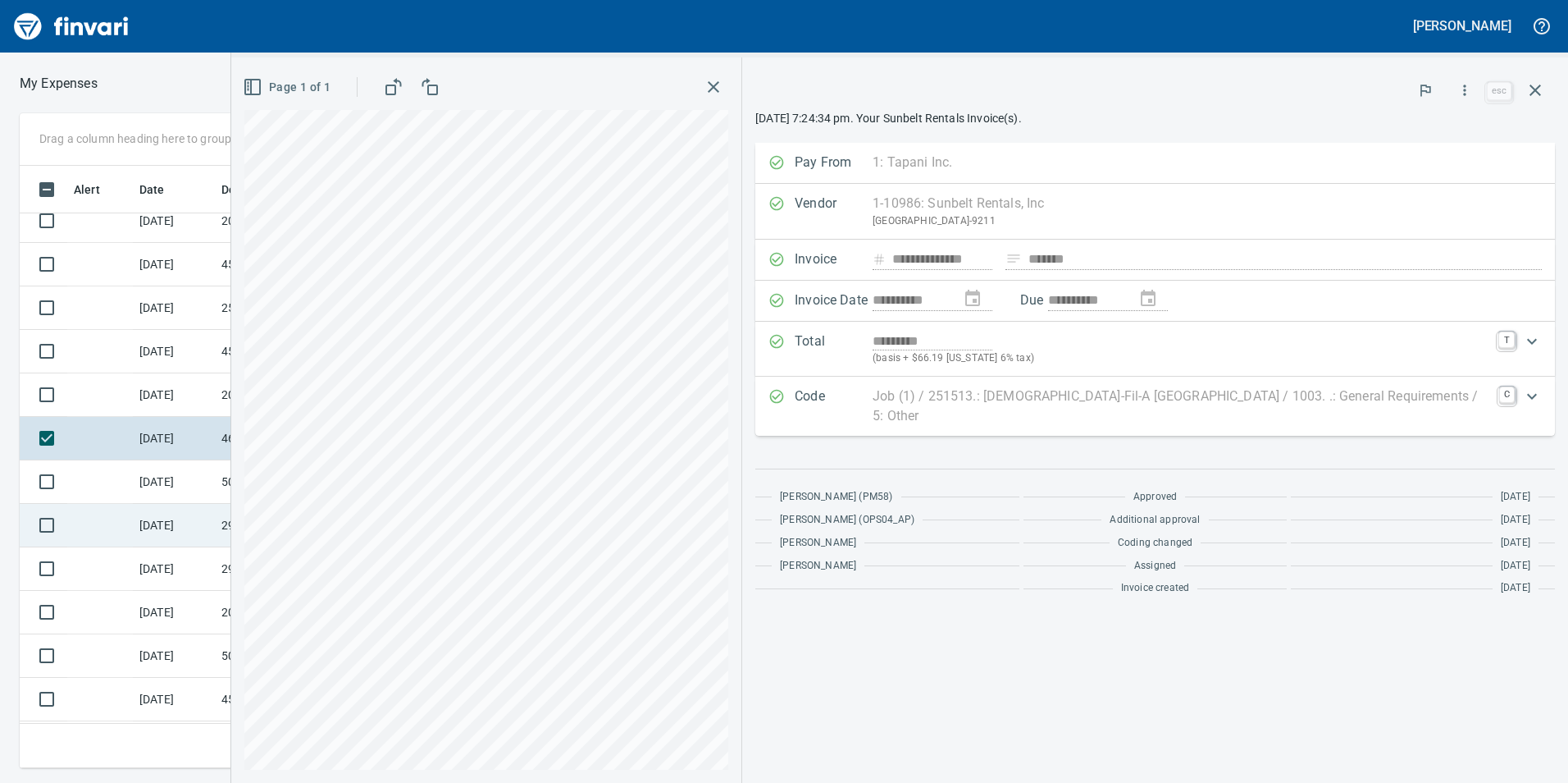
scroll to position [1805, 0]
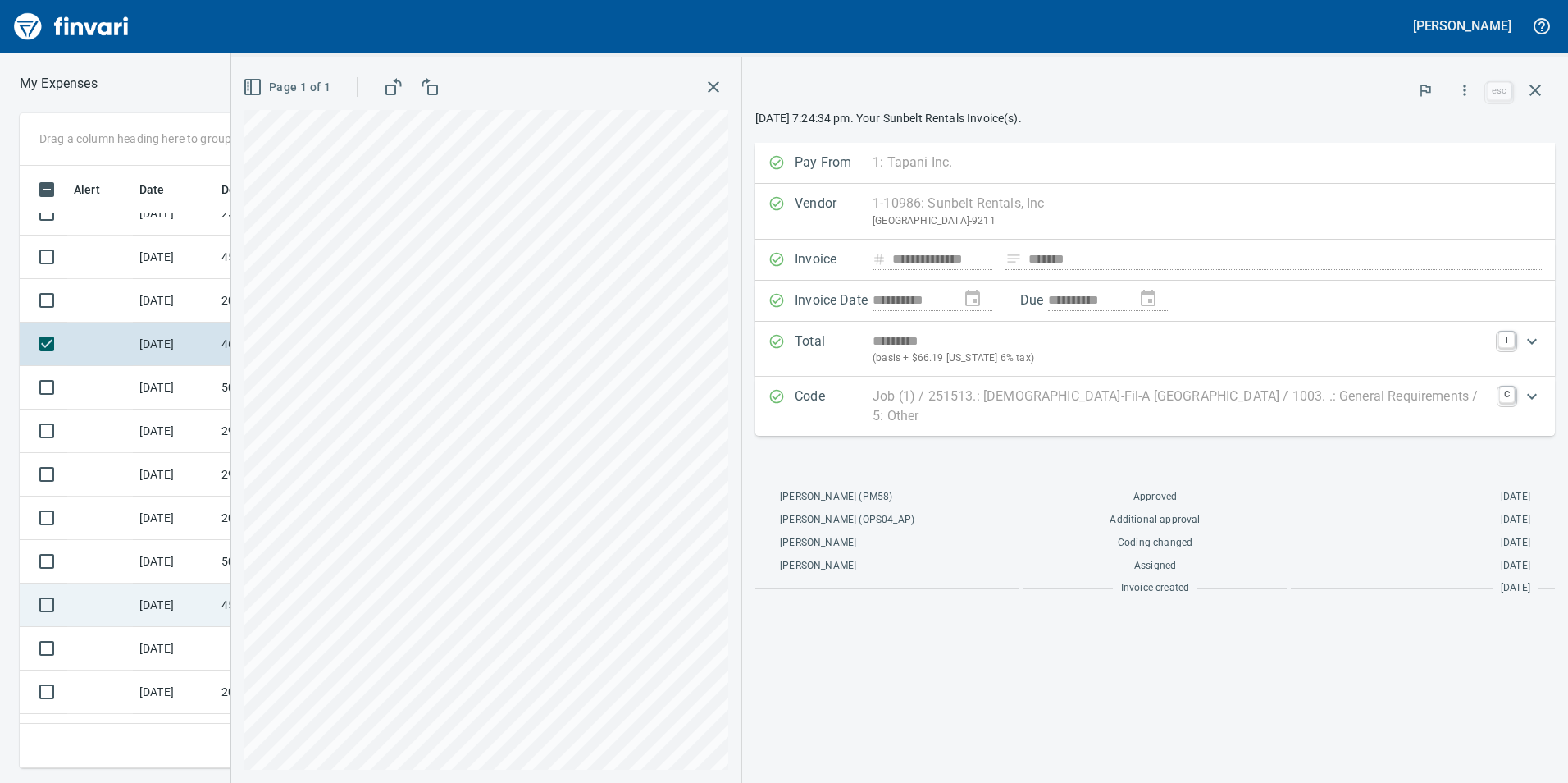
click at [151, 612] on td "[DATE]" at bounding box center [174, 605] width 82 height 43
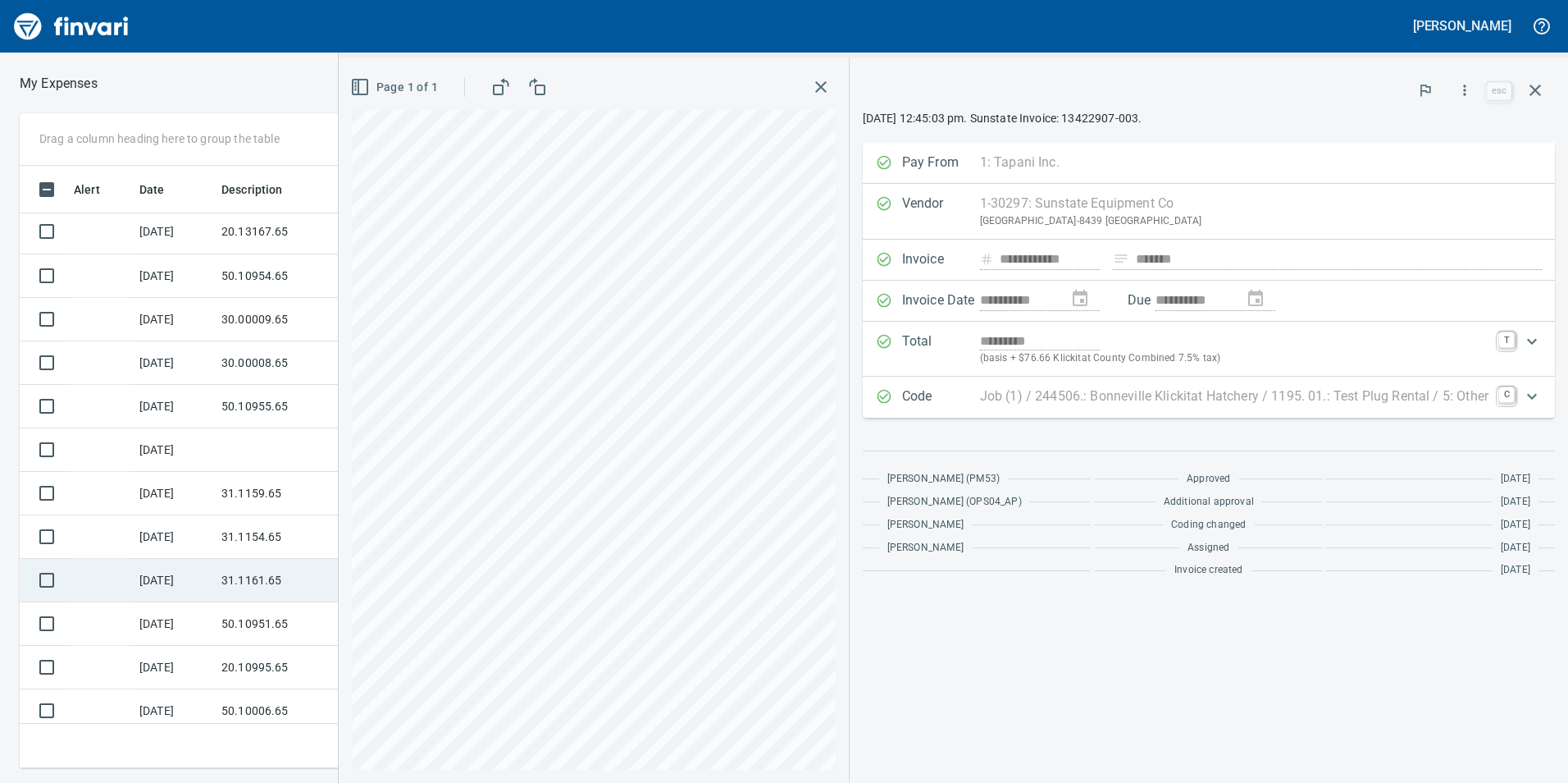
scroll to position [3447, 0]
